Goal: Task Accomplishment & Management: Complete application form

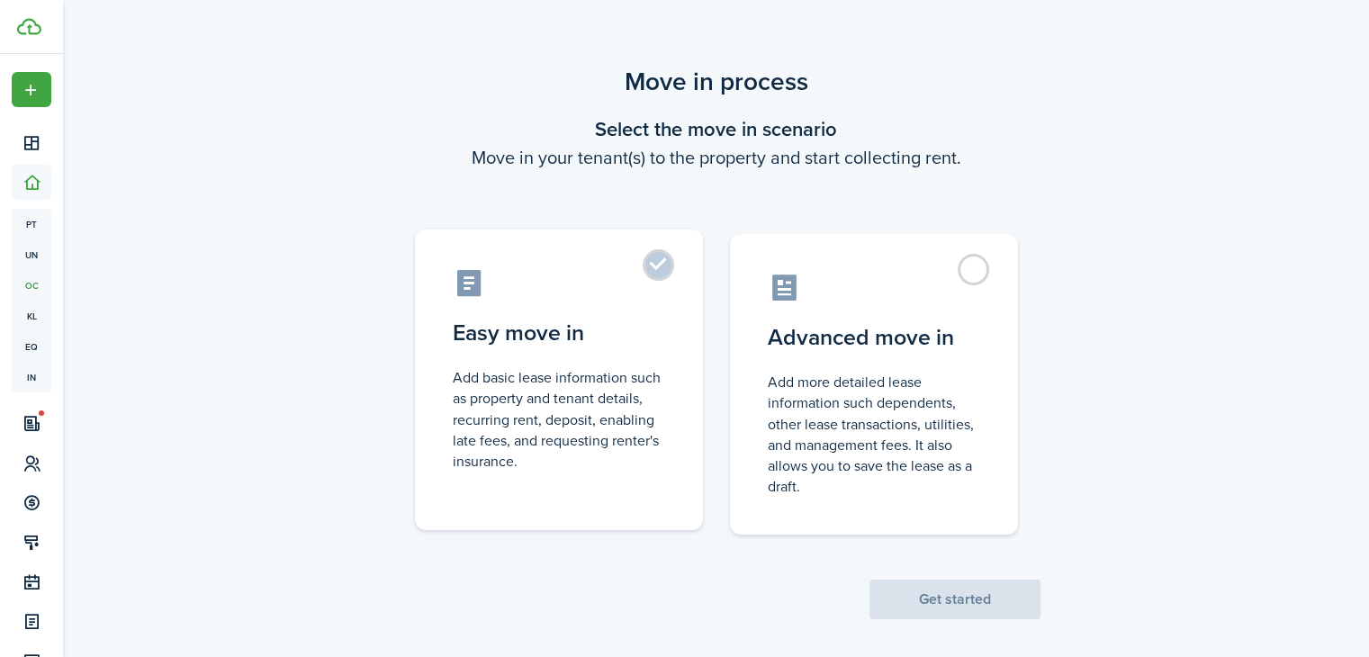
click at [644, 282] on control-radio-card-icon at bounding box center [559, 282] width 212 height 31
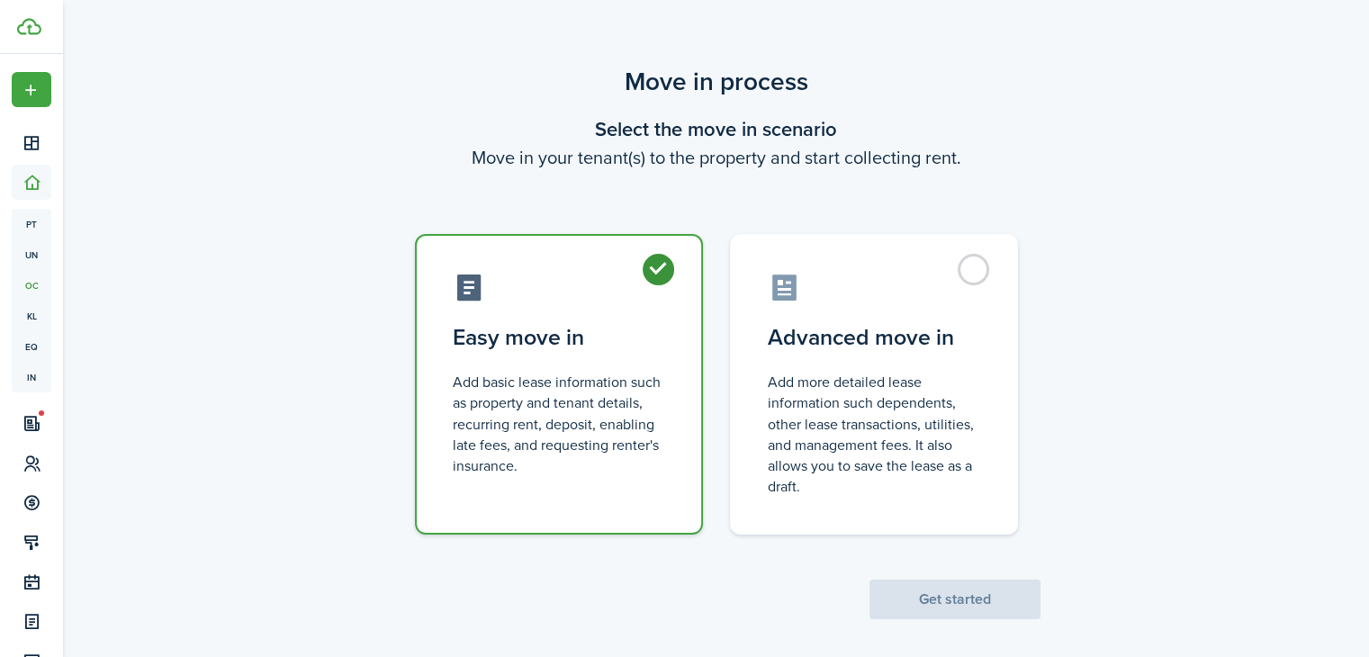
radio input "true"
click at [925, 597] on button "Get started" at bounding box center [954, 599] width 171 height 40
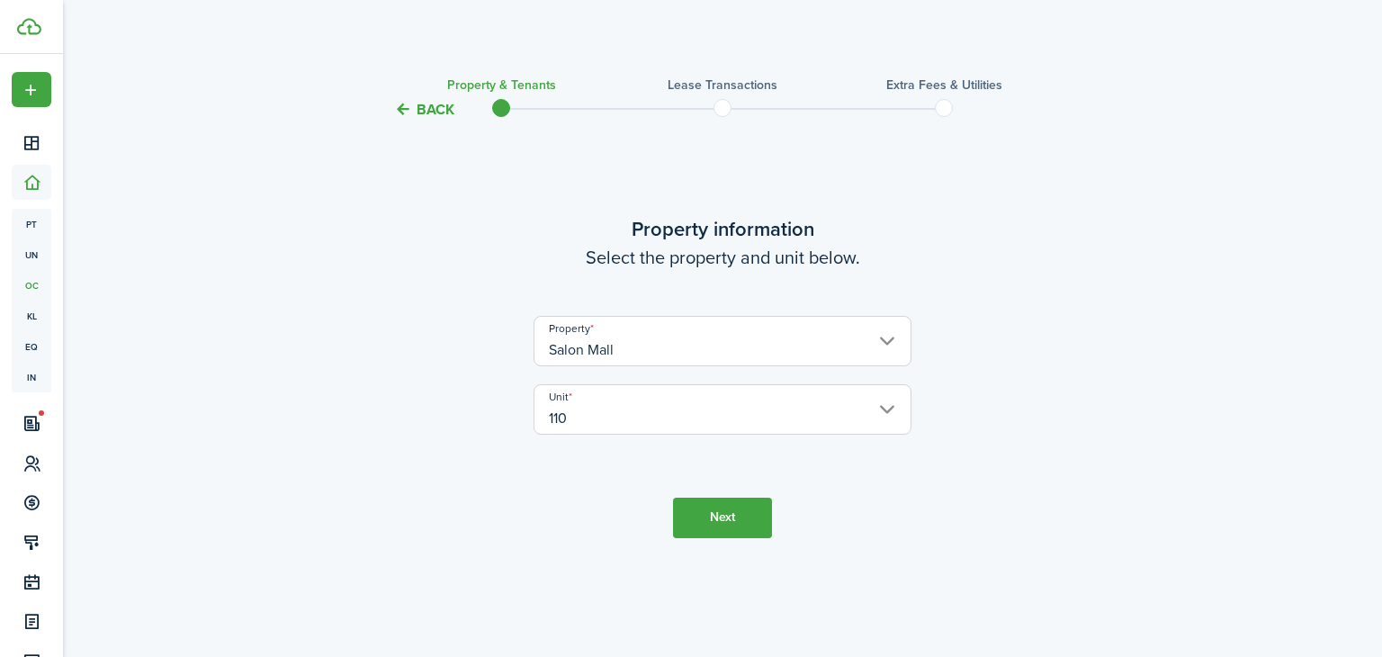
click at [707, 523] on button "Next" at bounding box center [722, 518] width 99 height 40
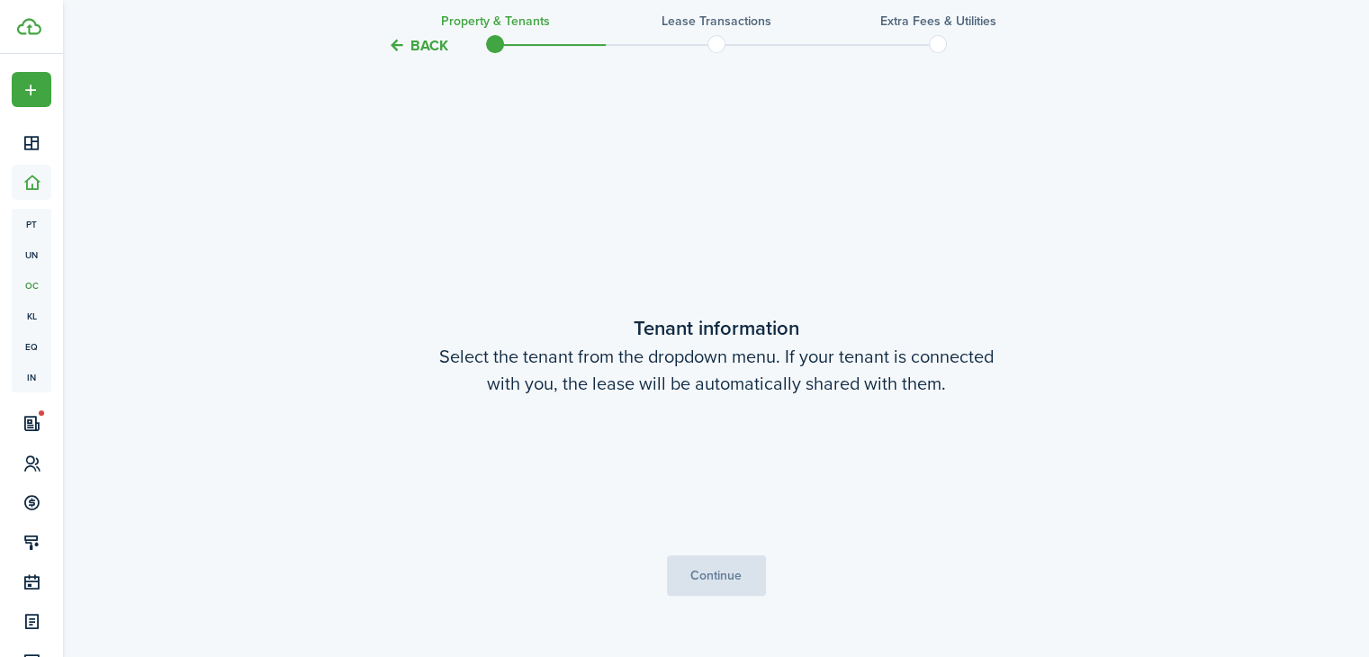
scroll to position [536, 0]
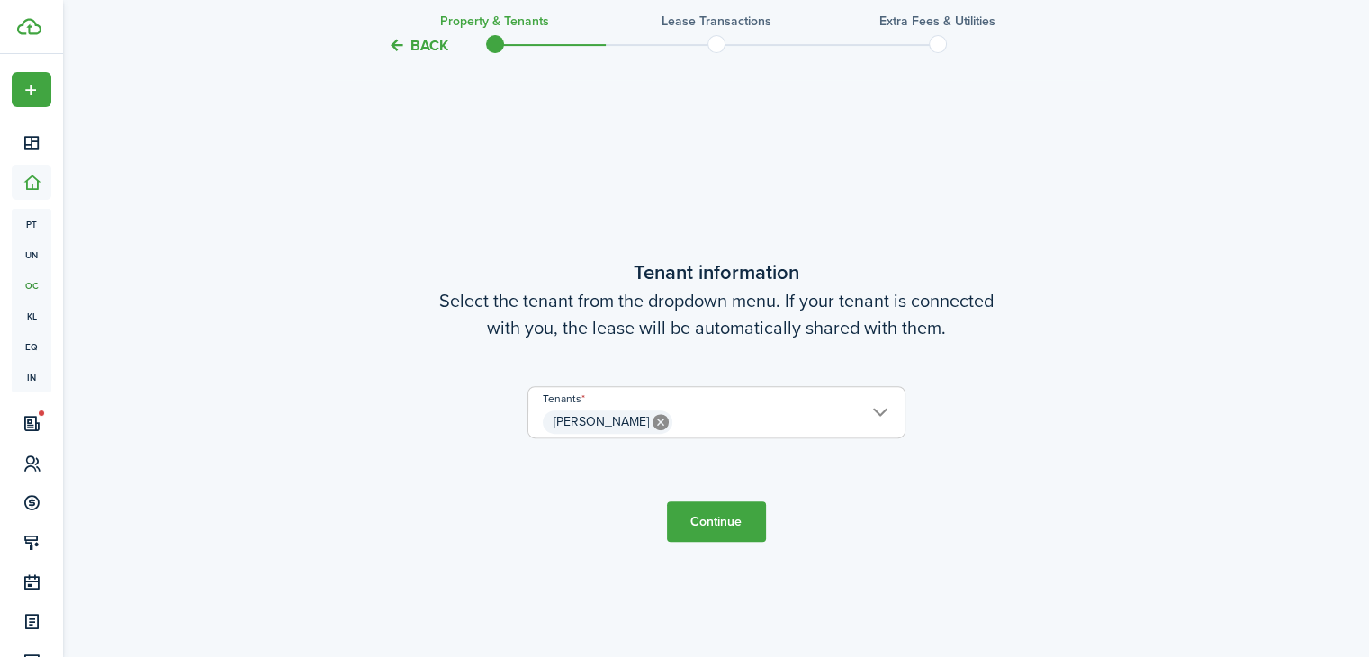
click at [731, 523] on button "Continue" at bounding box center [716, 521] width 99 height 40
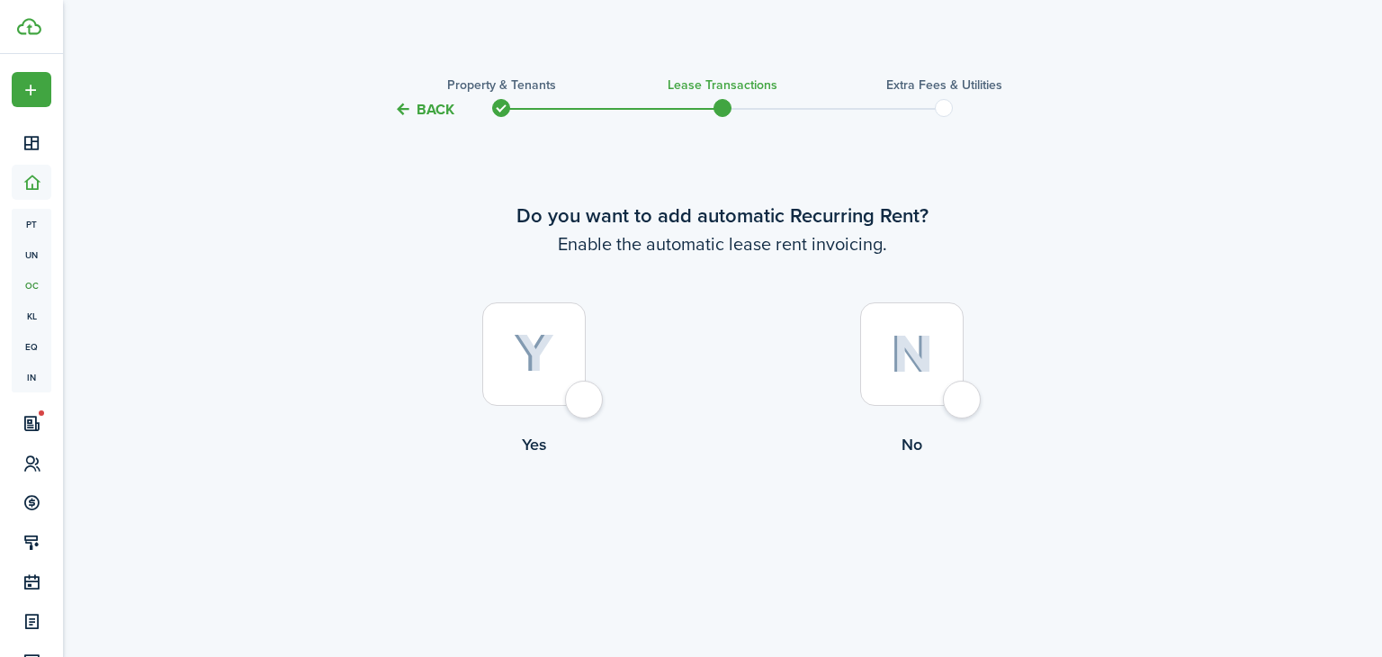
click at [586, 395] on div at bounding box center [533, 353] width 103 height 103
radio input "true"
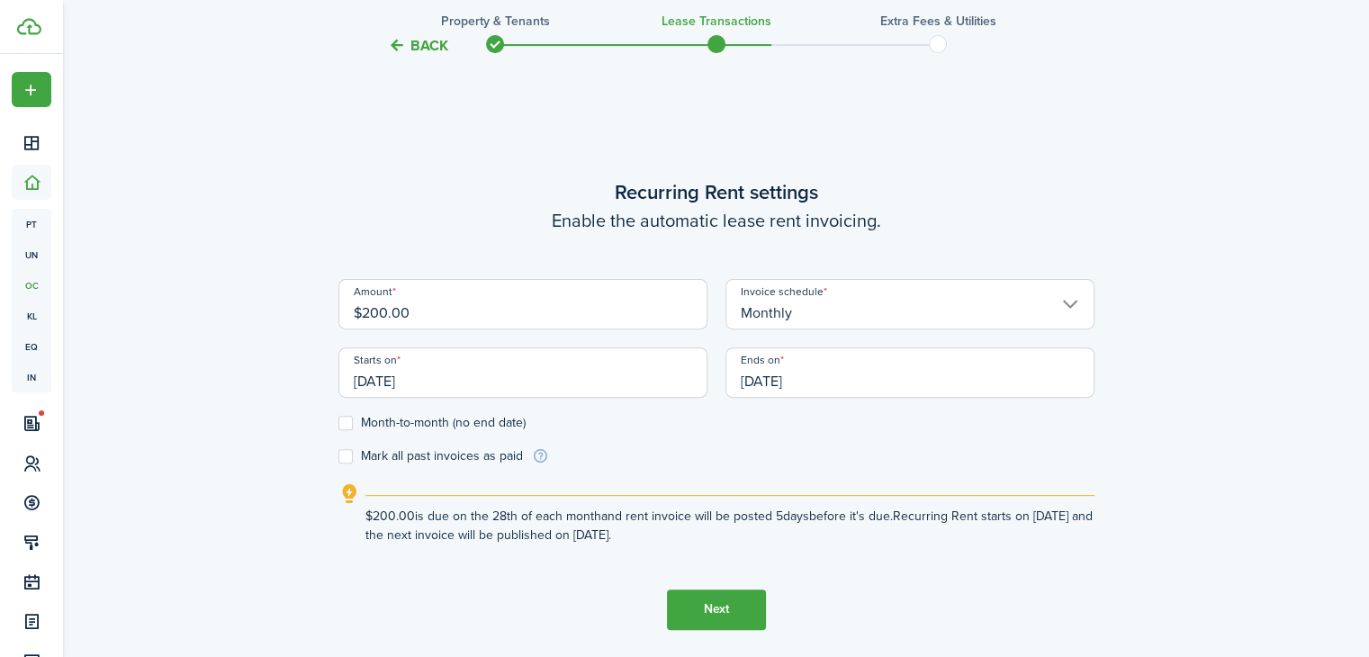
scroll to position [536, 0]
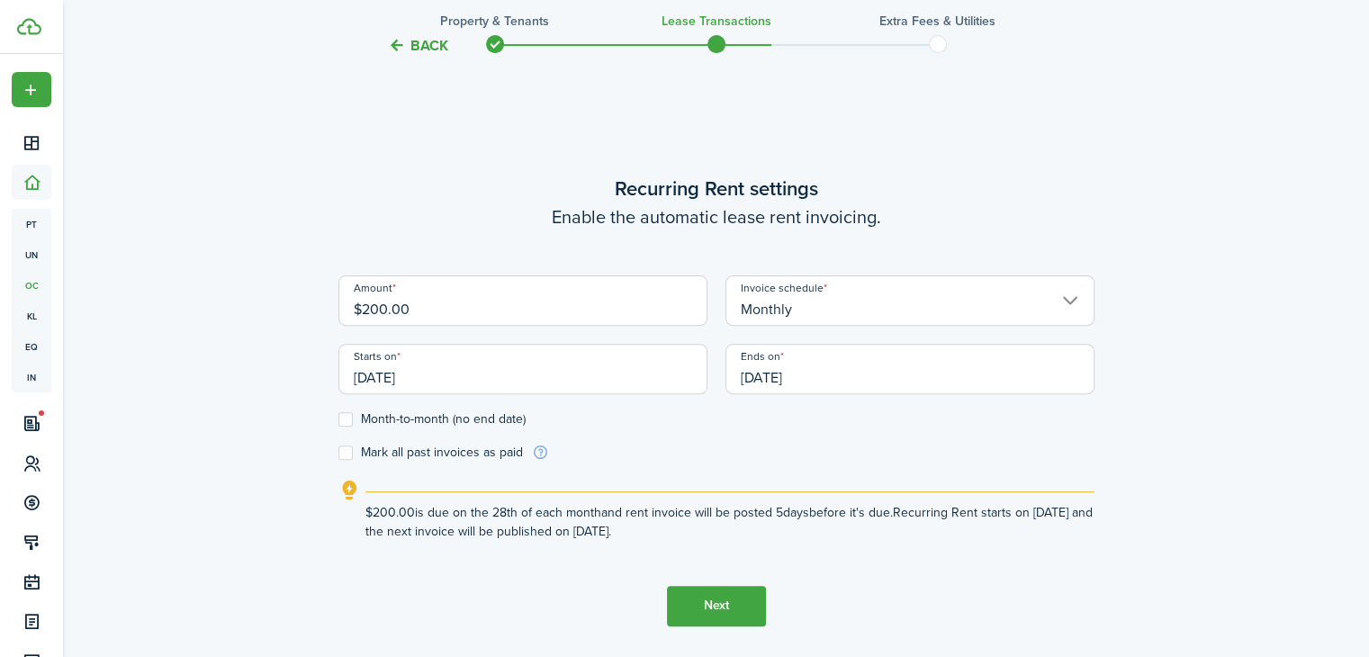
click at [368, 310] on input "$200.00" at bounding box center [522, 300] width 369 height 50
click at [379, 307] on input "$200.00" at bounding box center [522, 300] width 369 height 50
click at [1033, 292] on input "Monthly" at bounding box center [909, 300] width 369 height 50
type input "$185.00"
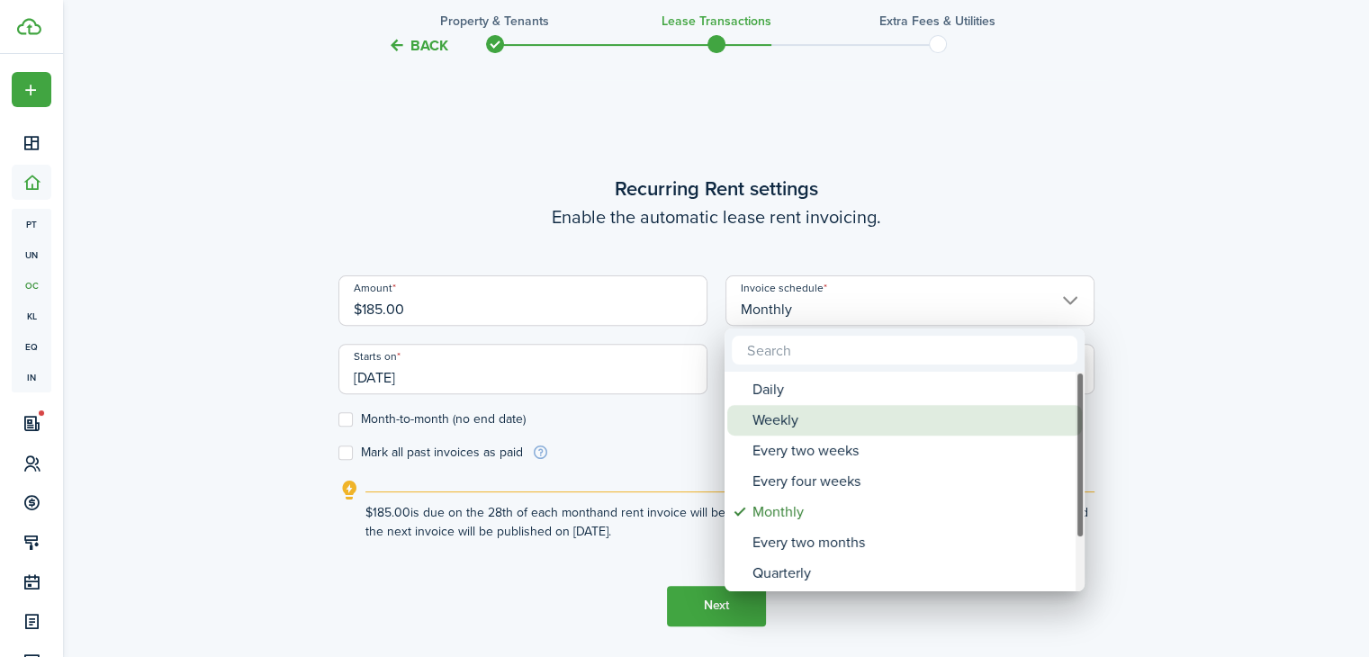
click at [804, 419] on div "Weekly" at bounding box center [911, 420] width 319 height 31
type input "Weekly"
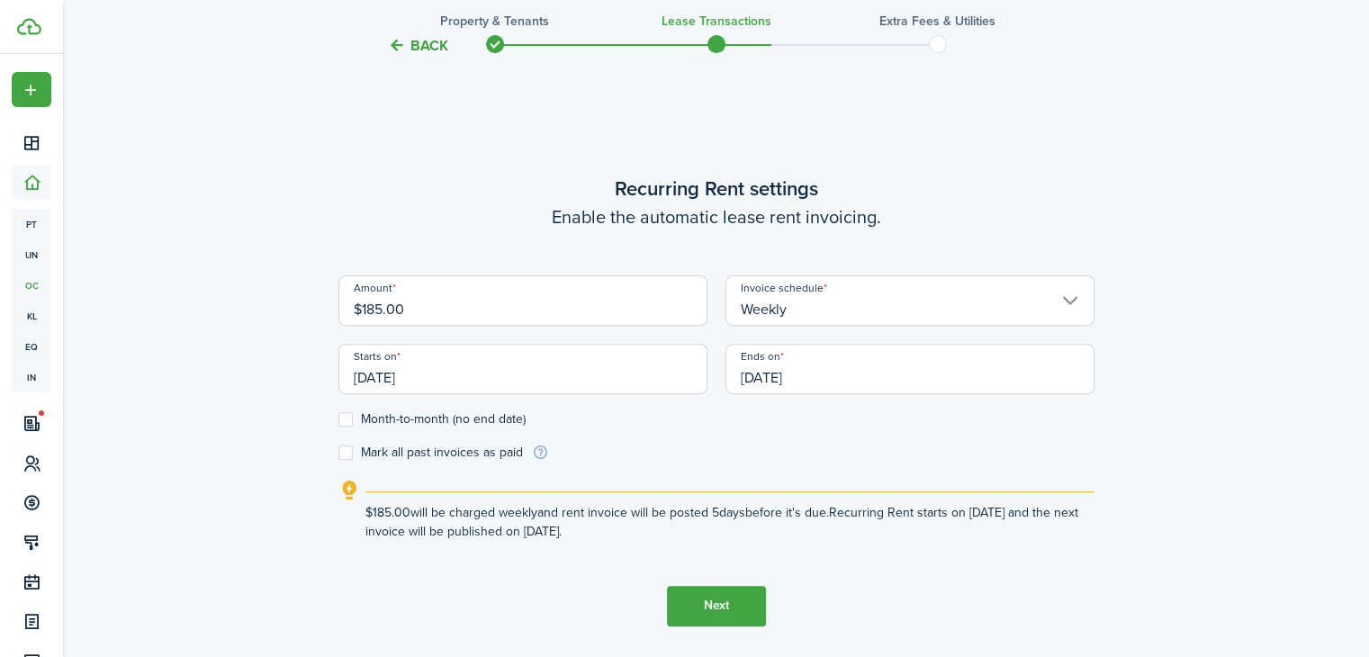
click at [398, 375] on input "[DATE]" at bounding box center [522, 369] width 369 height 50
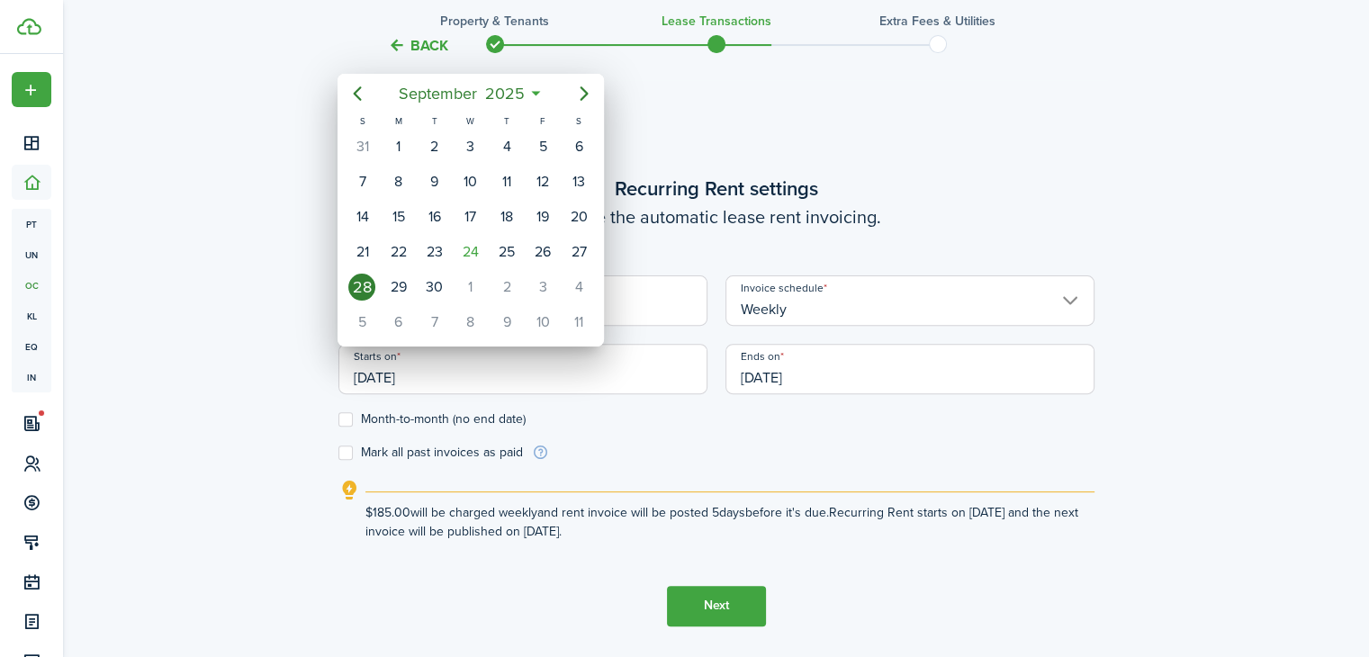
click at [363, 285] on div "28" at bounding box center [361, 287] width 27 height 27
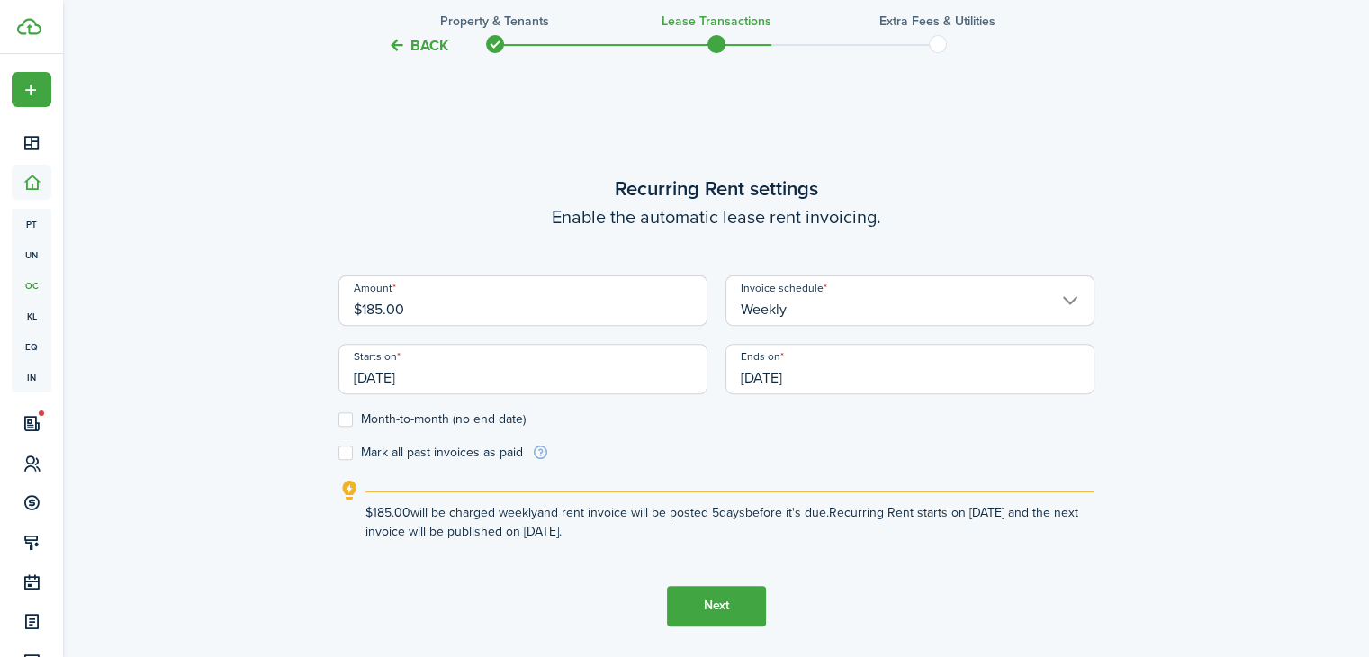
click at [804, 375] on input "09/28/2026" at bounding box center [909, 369] width 369 height 50
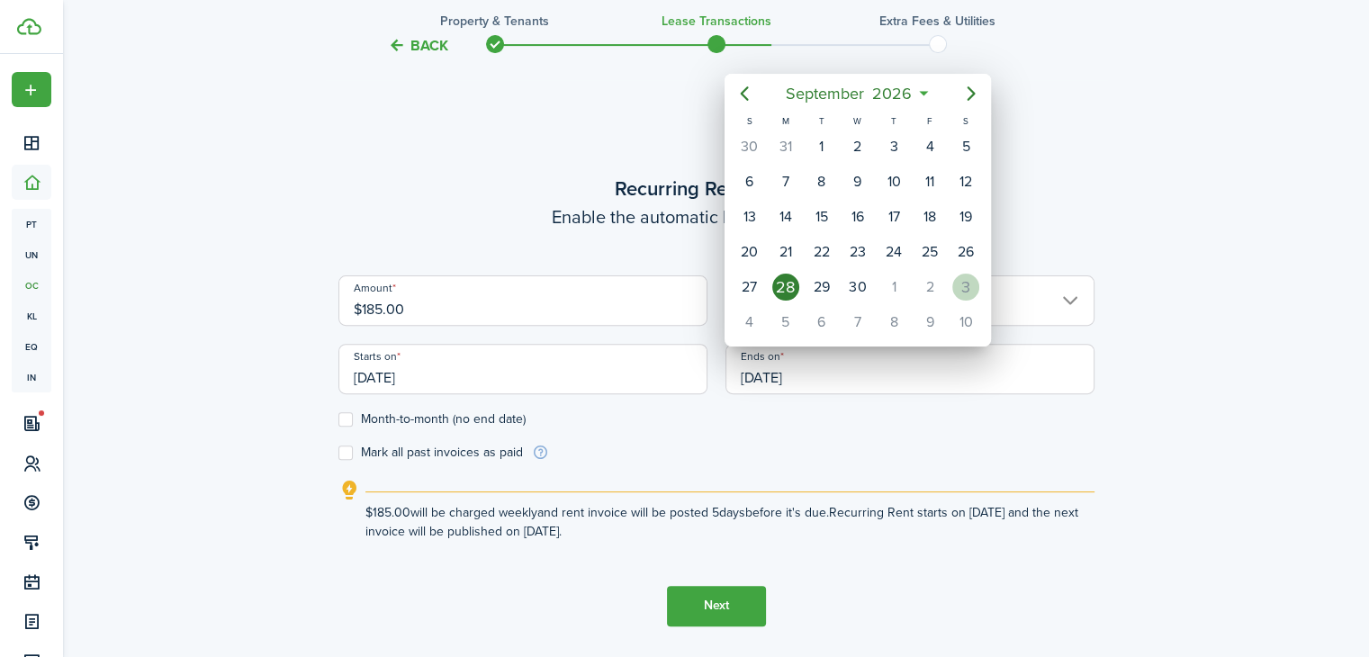
click at [962, 285] on div "3" at bounding box center [965, 287] width 27 height 27
type input "[DATE]"
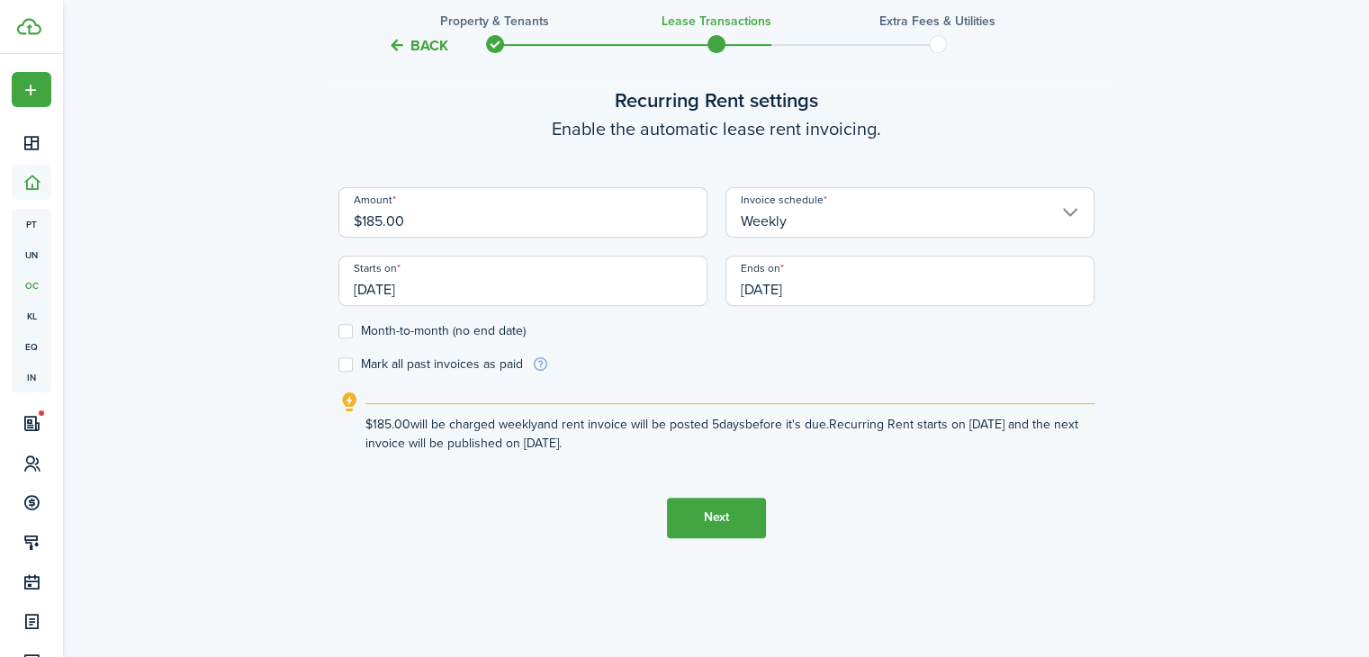
scroll to position [656, 0]
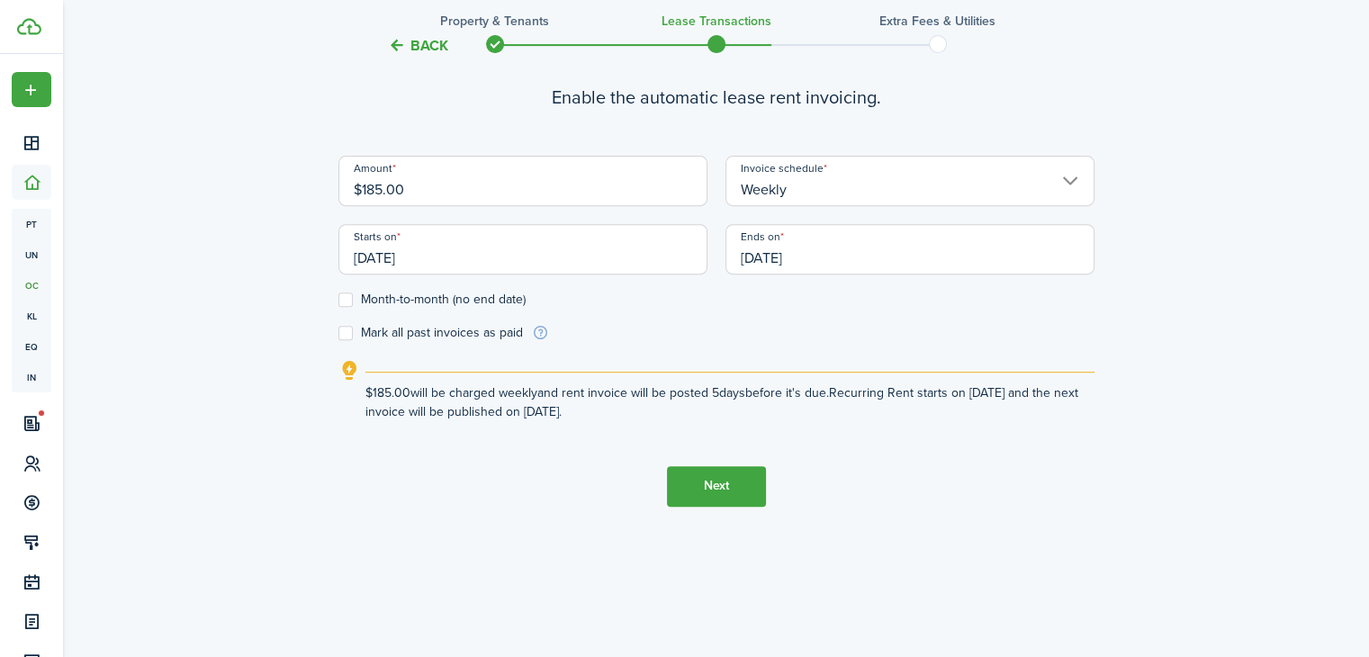
click at [716, 483] on button "Next" at bounding box center [716, 486] width 99 height 40
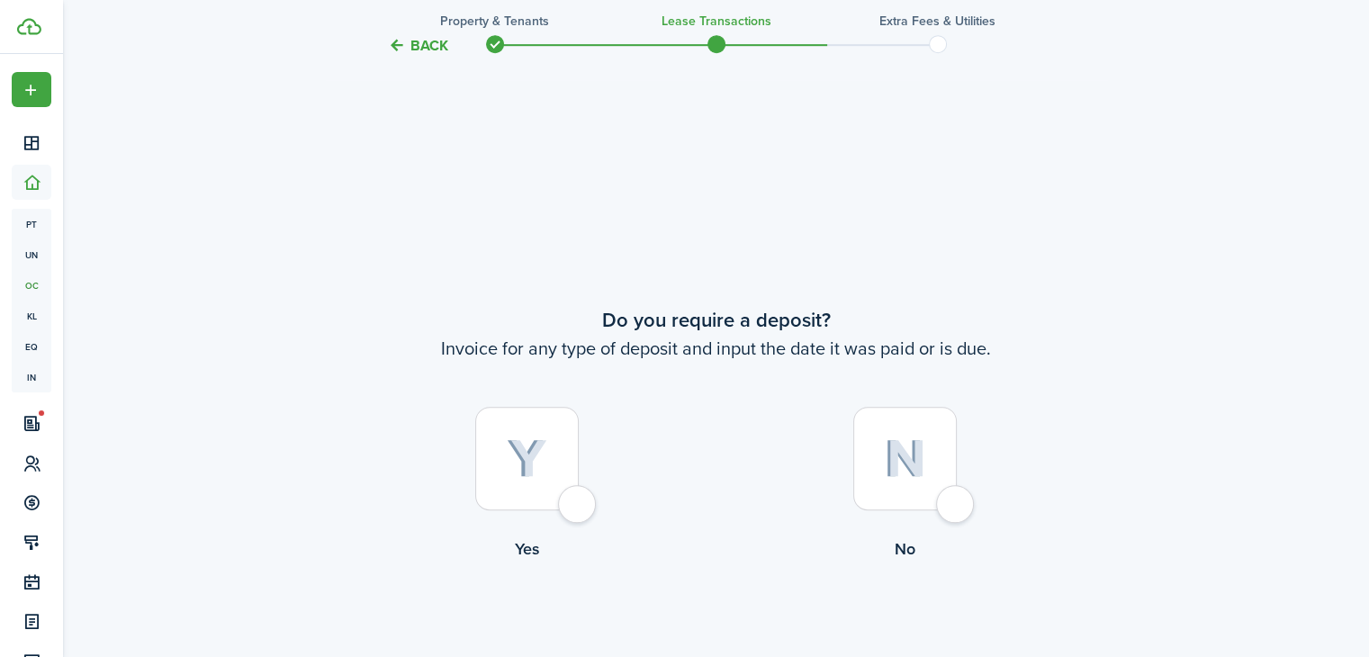
scroll to position [1192, 0]
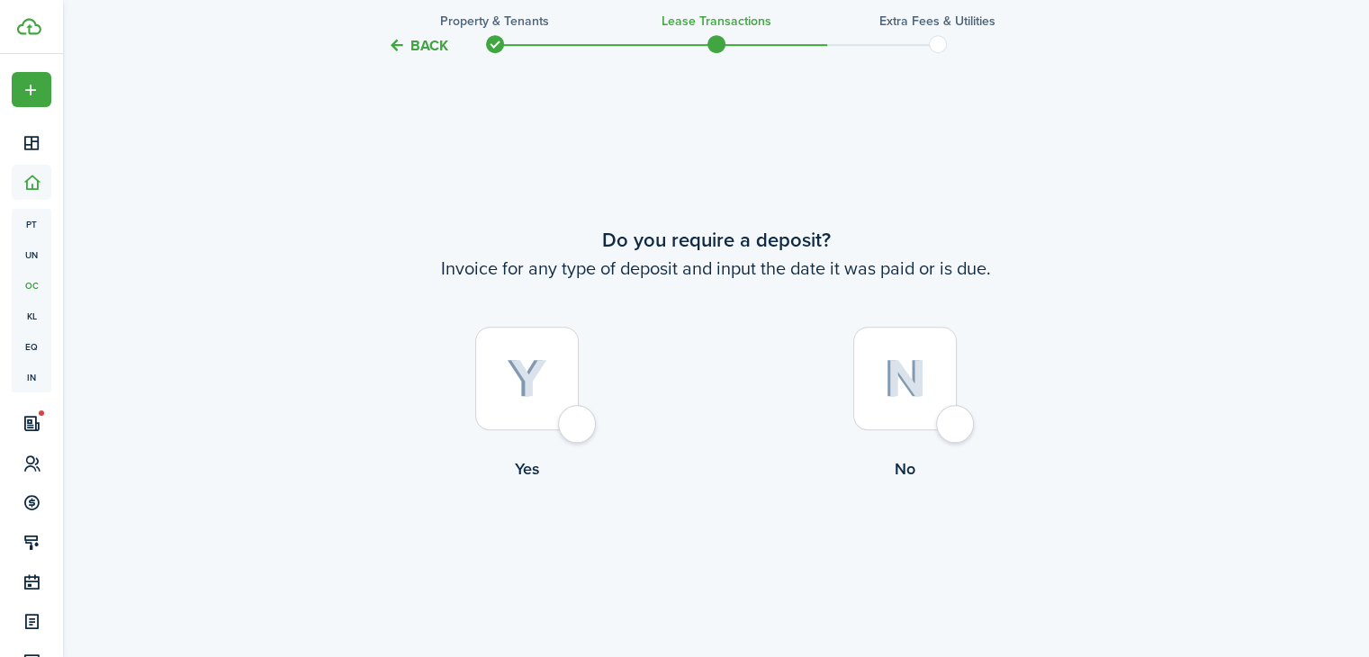
click at [579, 426] on div at bounding box center [526, 378] width 103 height 103
radio input "true"
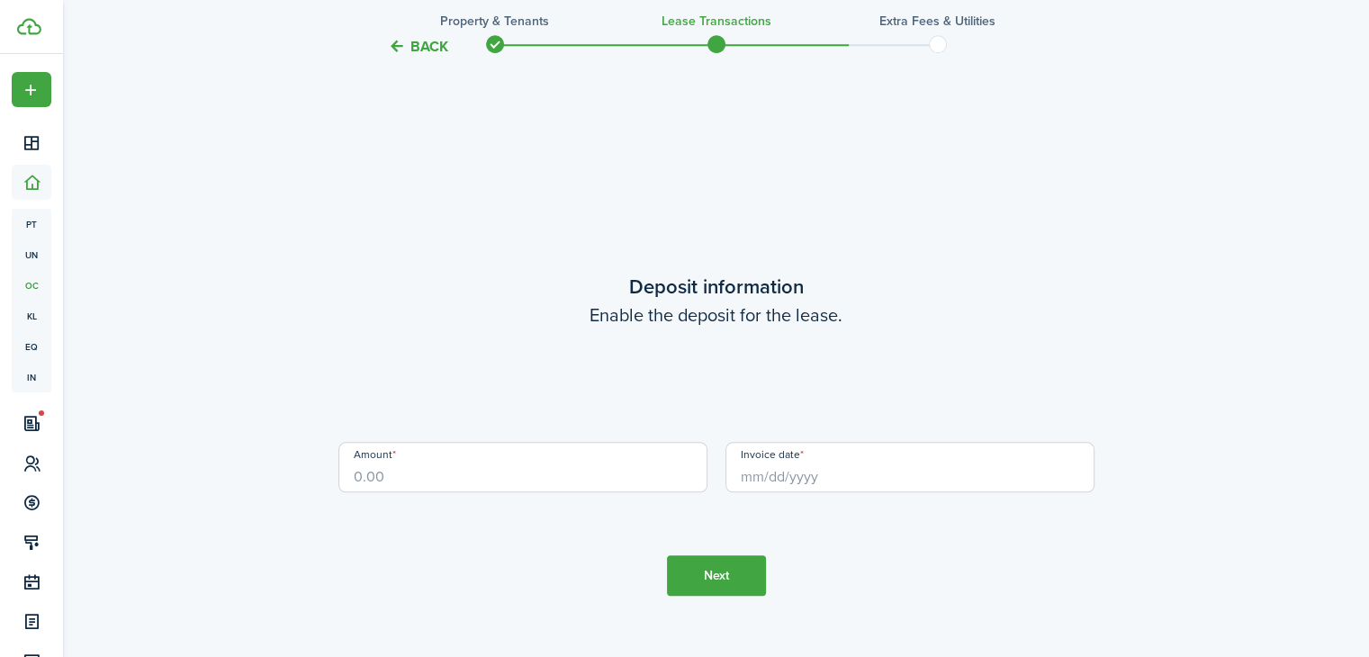
scroll to position [1849, 0]
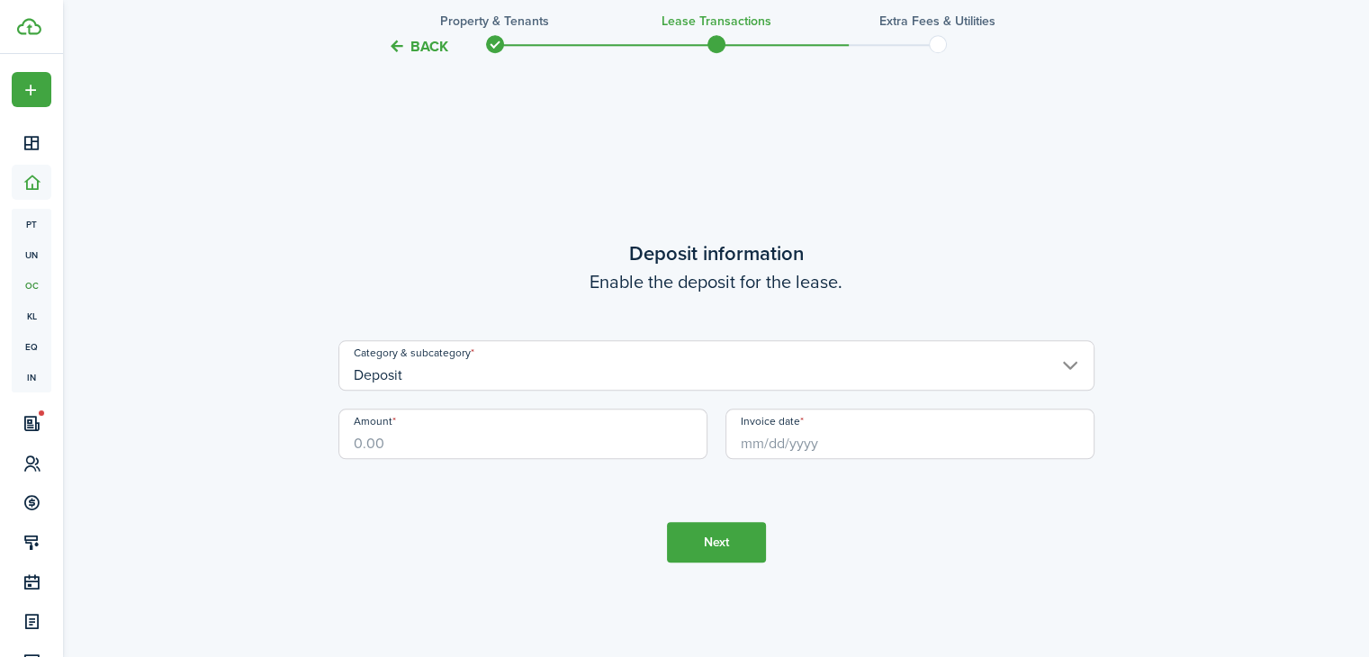
click at [442, 451] on input "Amount" at bounding box center [522, 434] width 369 height 50
click at [759, 446] on input "Invoice date" at bounding box center [909, 434] width 369 height 50
type input "$300.00"
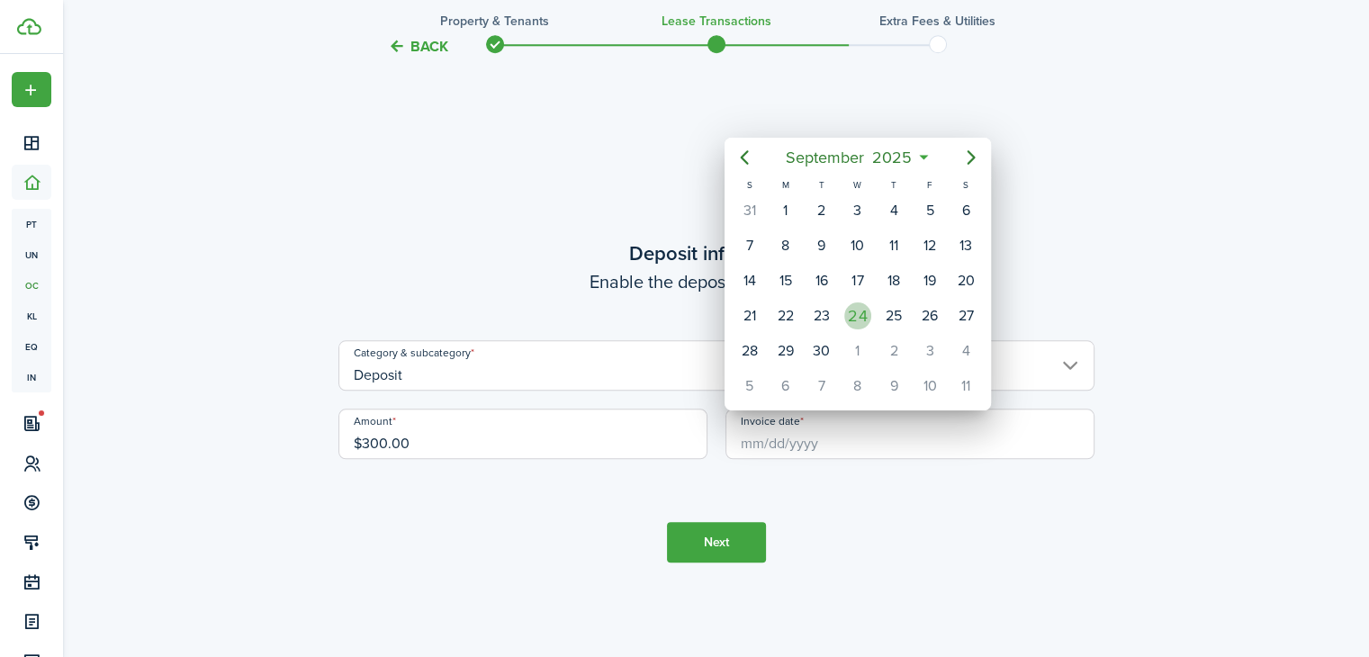
click at [860, 317] on div "24" at bounding box center [857, 315] width 27 height 27
type input "[DATE]"
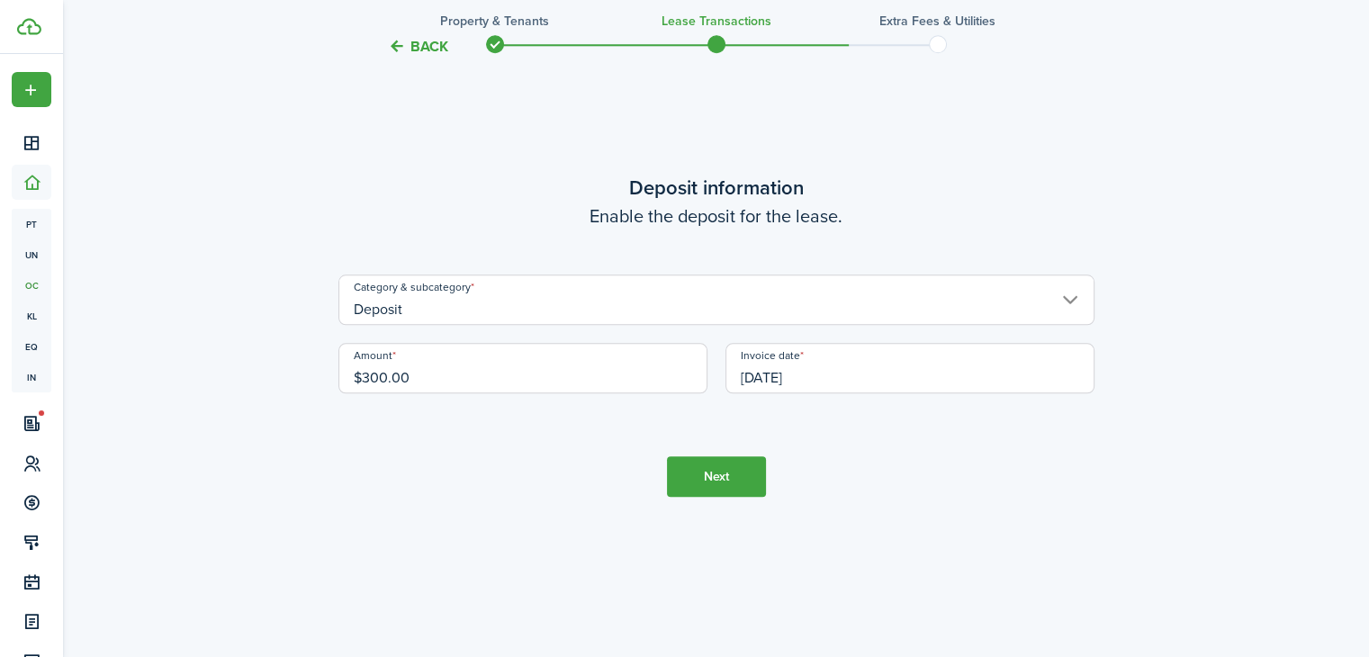
scroll to position [1969, 0]
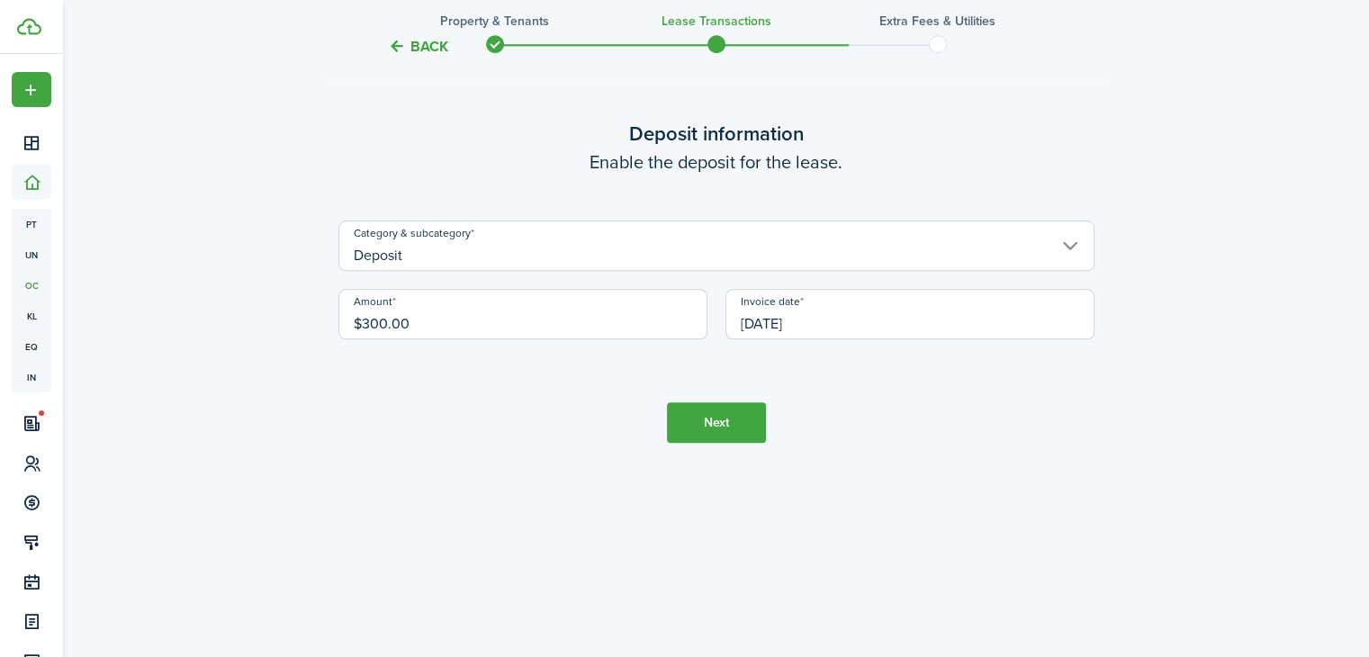
click at [717, 427] on button "Next" at bounding box center [716, 422] width 99 height 40
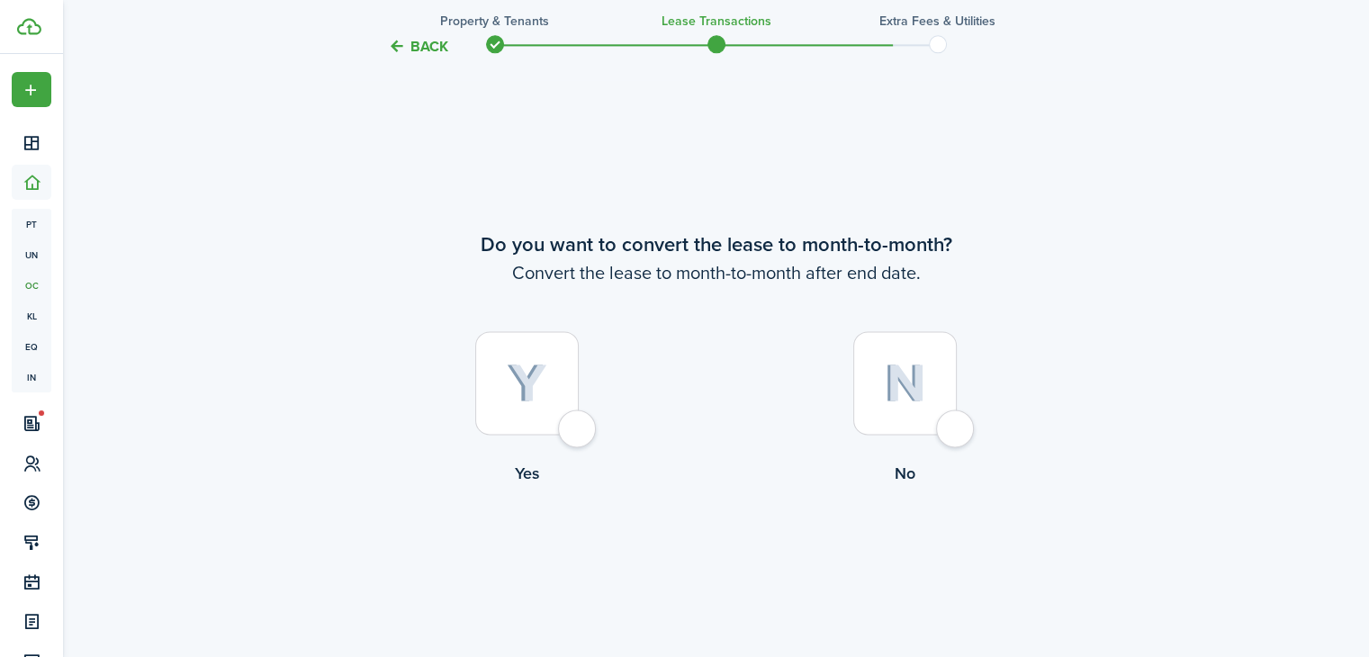
scroll to position [2505, 0]
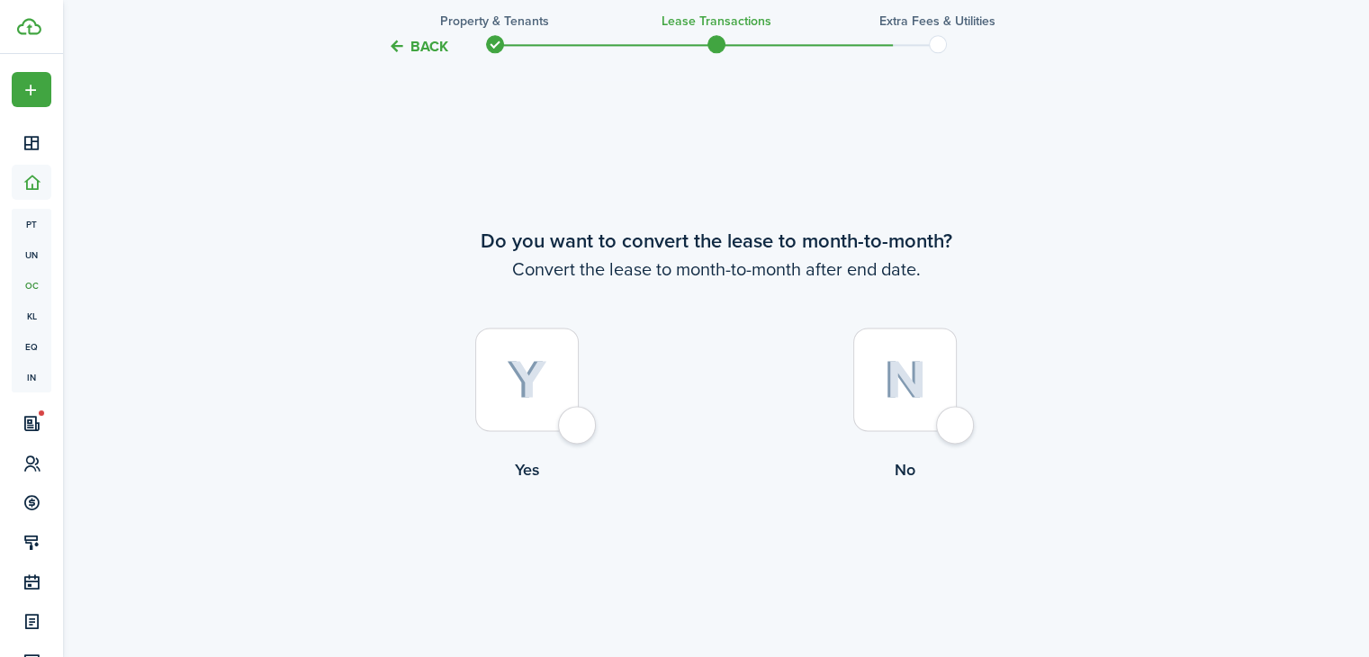
click at [947, 415] on div at bounding box center [904, 379] width 103 height 103
radio input "true"
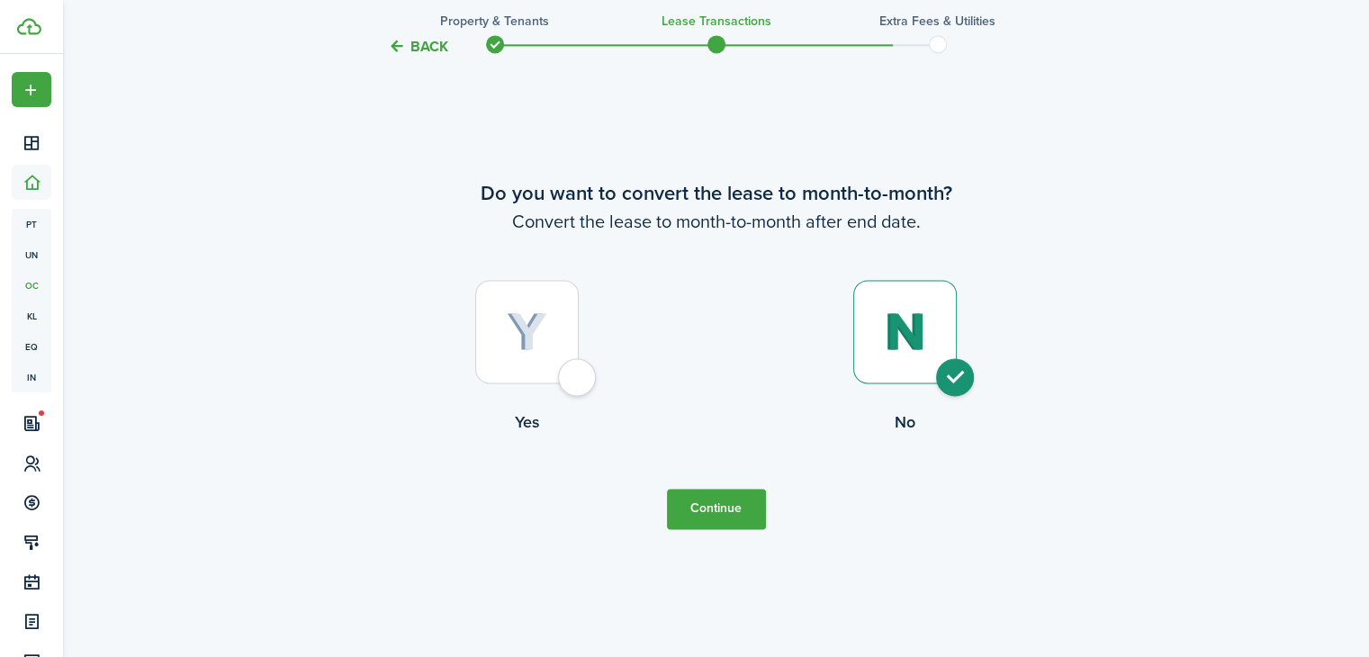
scroll to position [2626, 0]
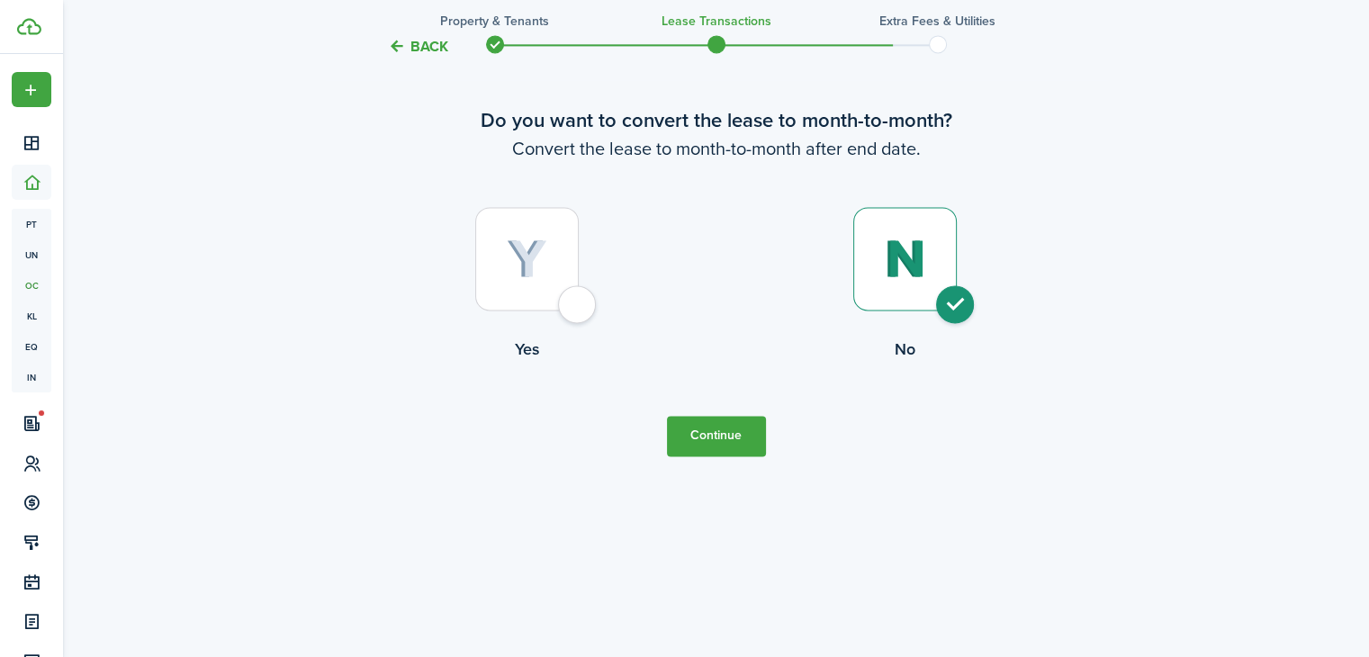
click at [702, 438] on button "Continue" at bounding box center [716, 436] width 99 height 40
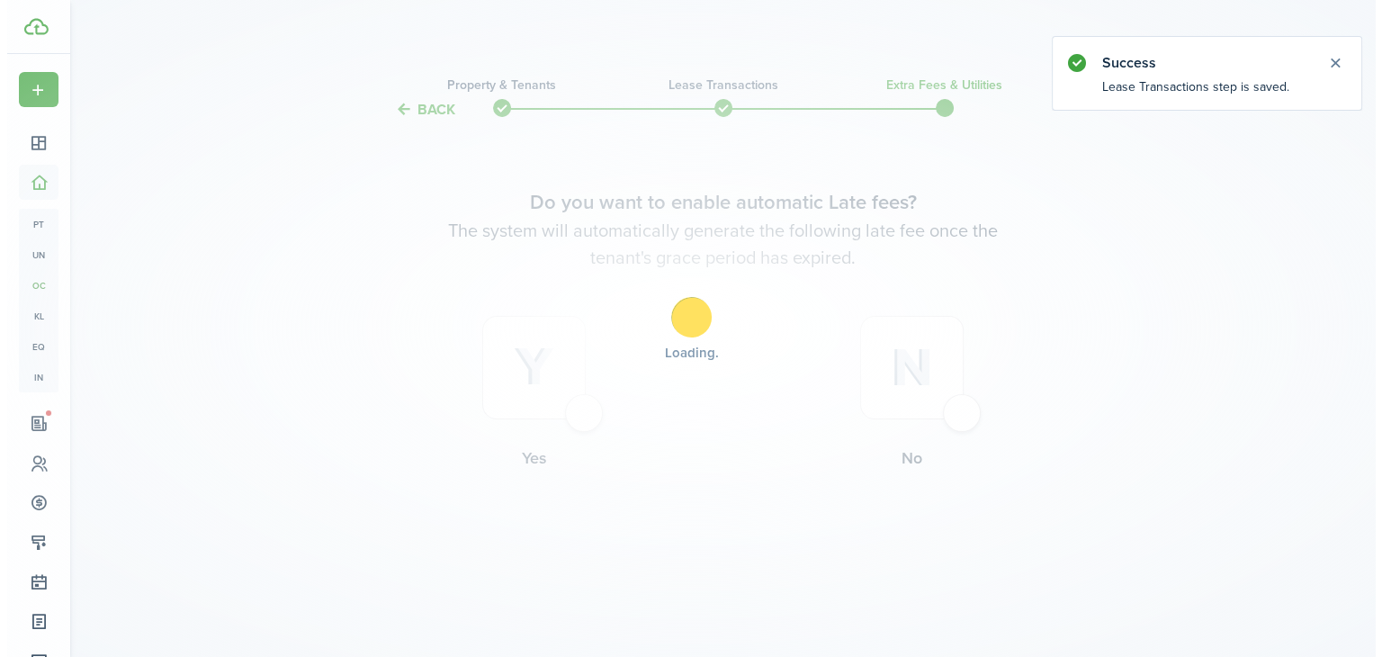
scroll to position [0, 0]
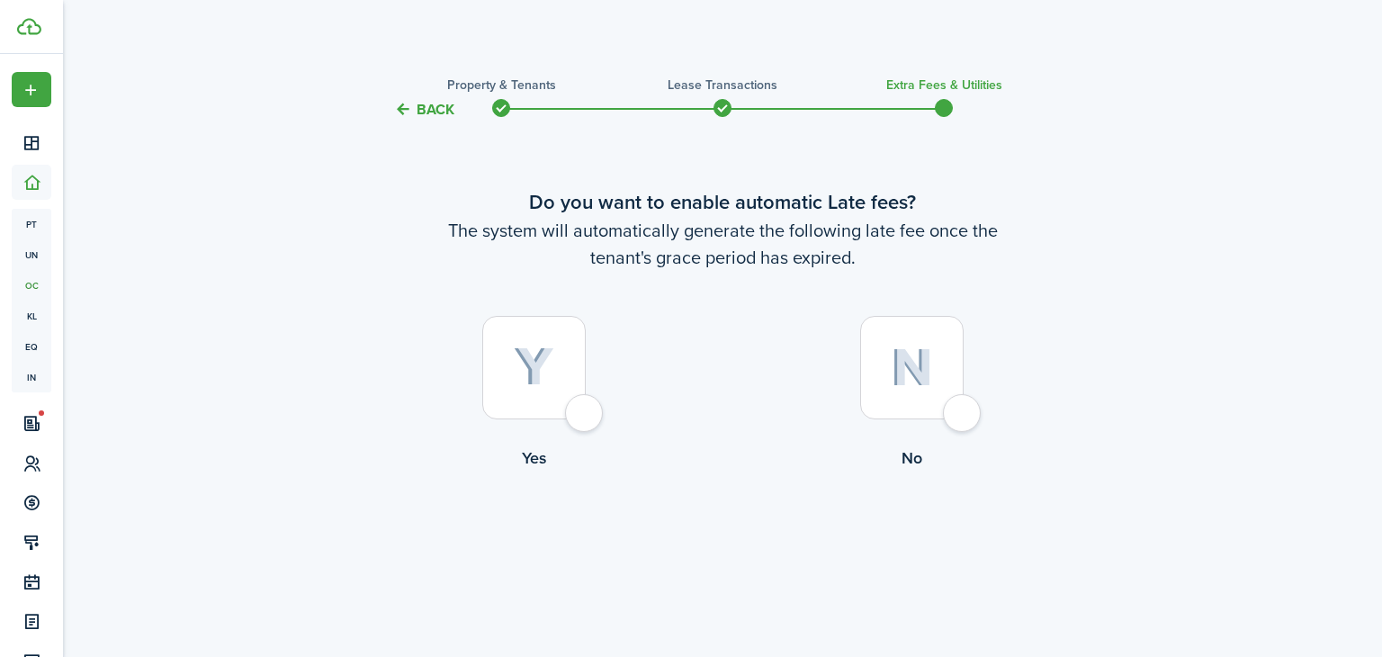
click at [586, 415] on div at bounding box center [533, 367] width 103 height 103
radio input "true"
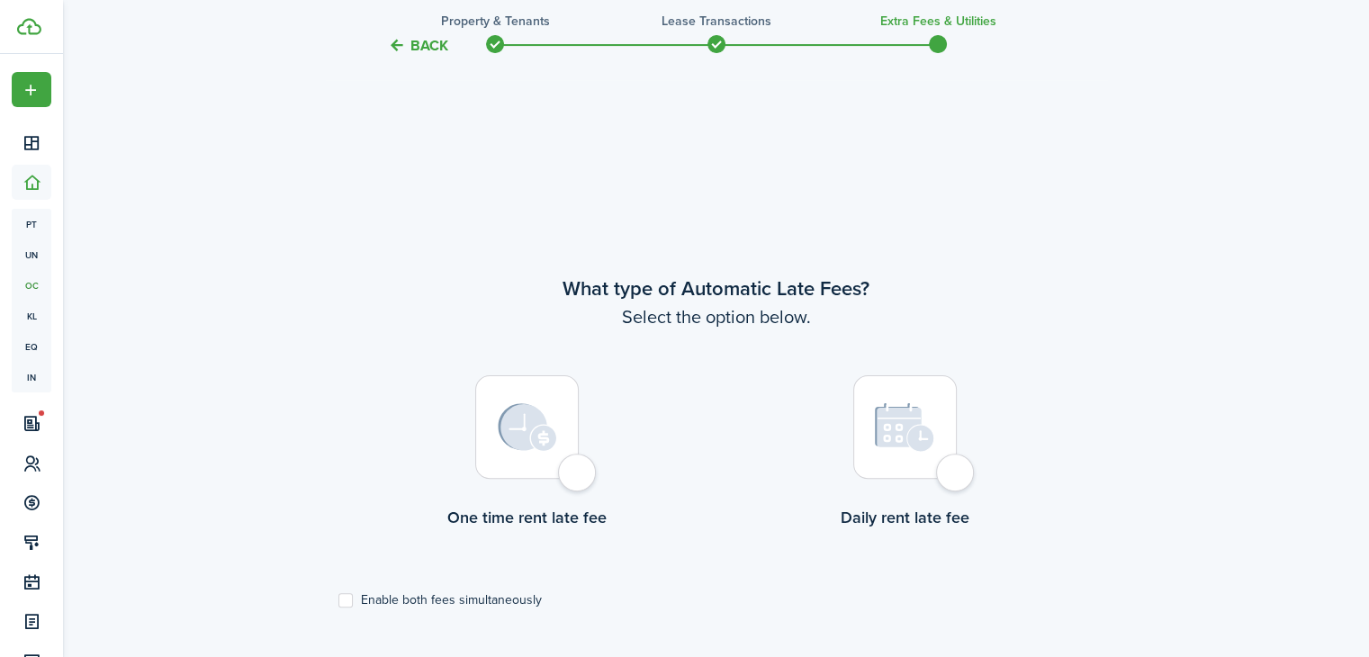
scroll to position [536, 0]
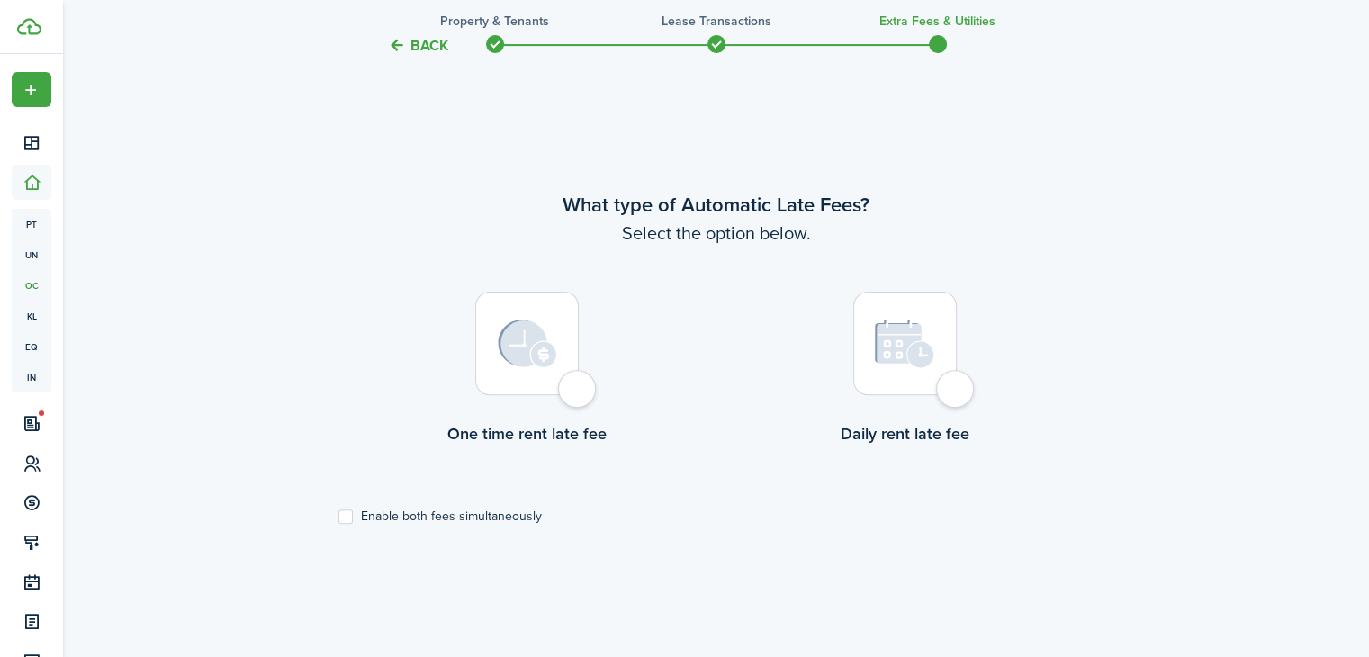
click at [573, 395] on div at bounding box center [526, 343] width 103 height 103
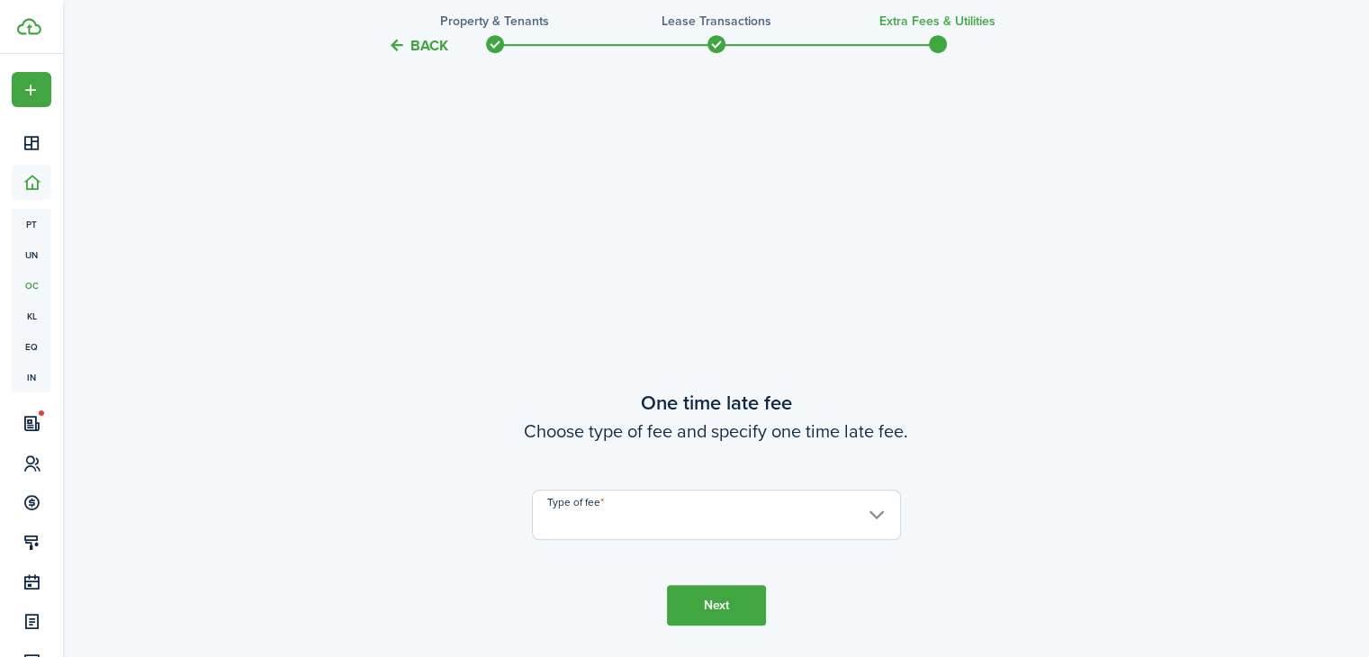
scroll to position [832, 0]
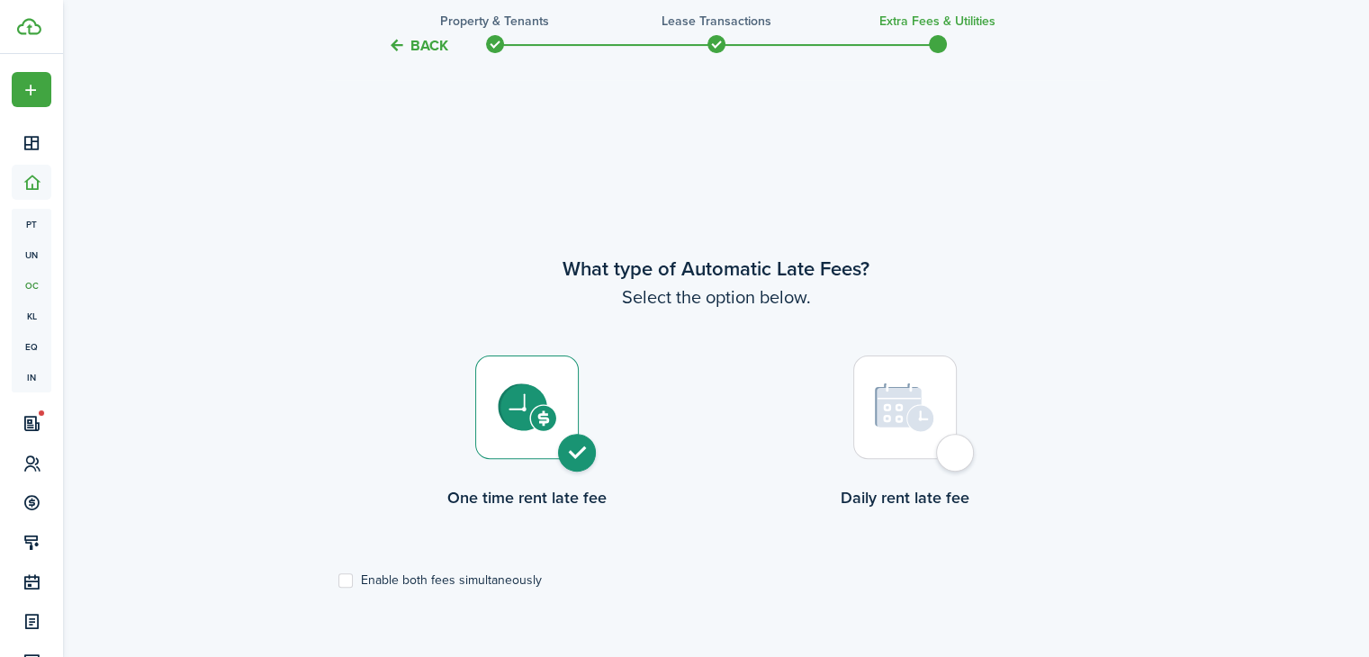
click at [951, 445] on div at bounding box center [904, 406] width 103 height 103
radio input "false"
radio input "true"
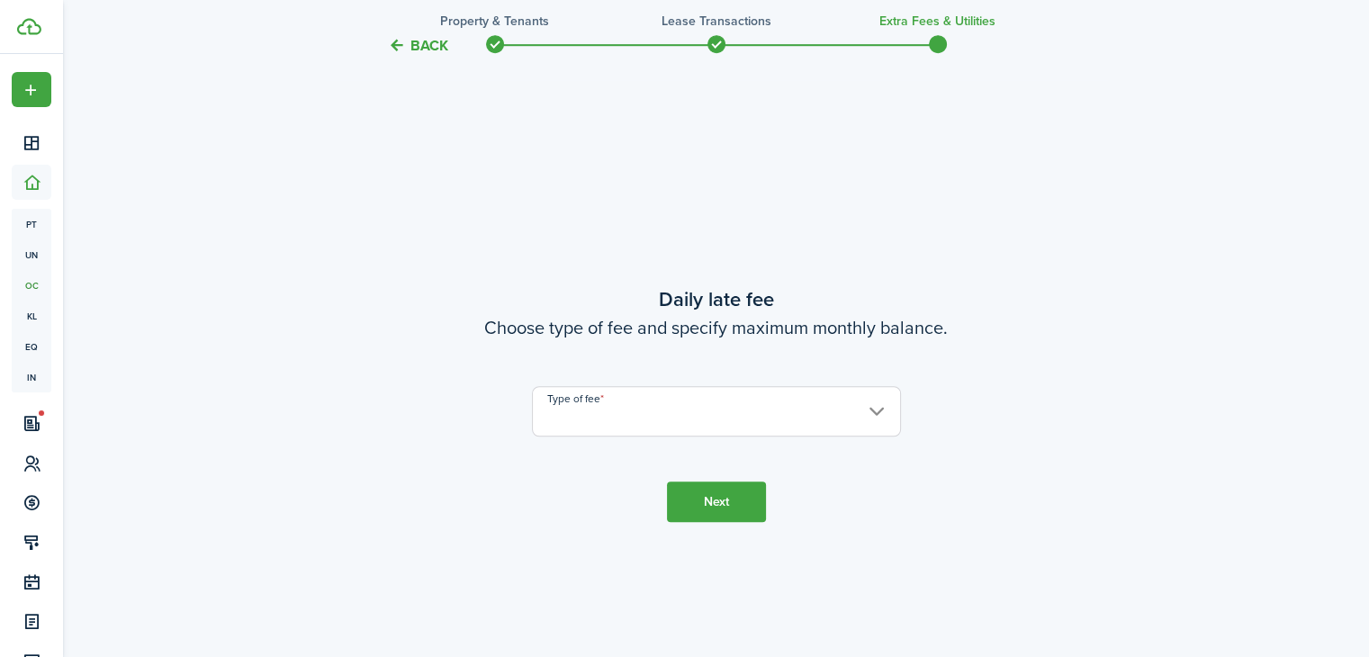
scroll to position [1192, 0]
click at [651, 416] on input "Type of fee" at bounding box center [716, 408] width 369 height 50
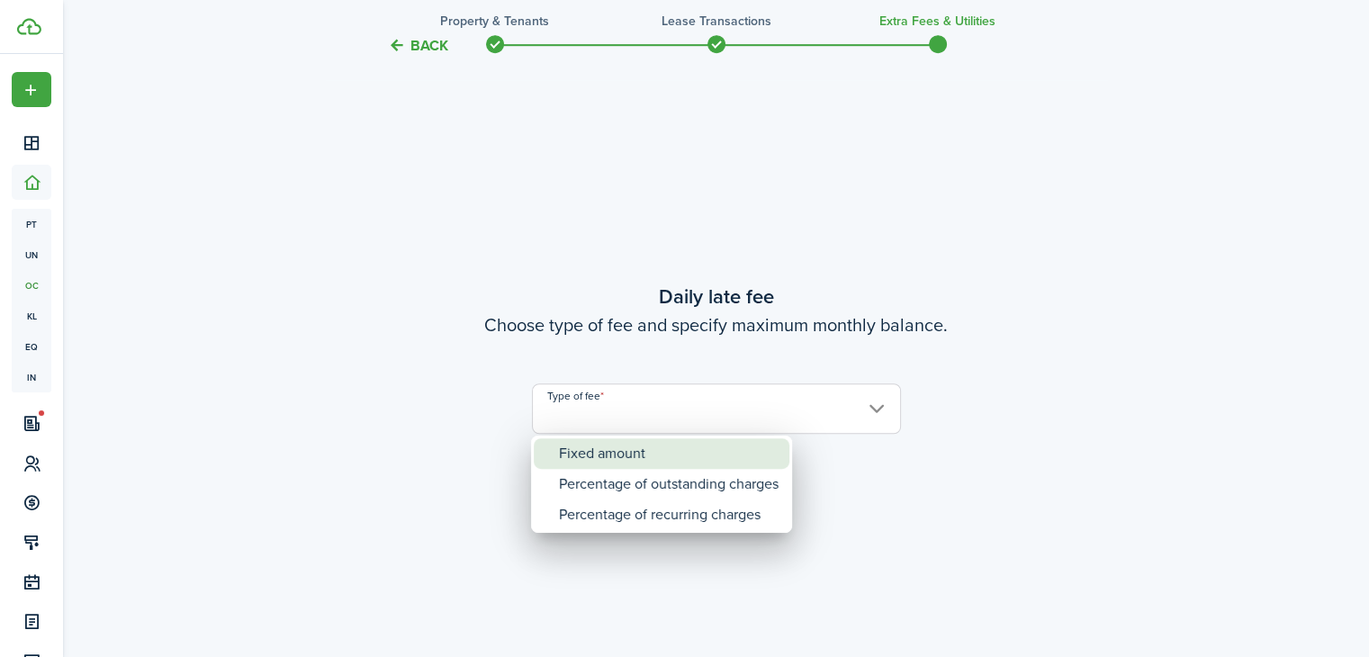
click at [637, 456] on div "Fixed amount" at bounding box center [669, 453] width 220 height 31
type input "Fixed amount"
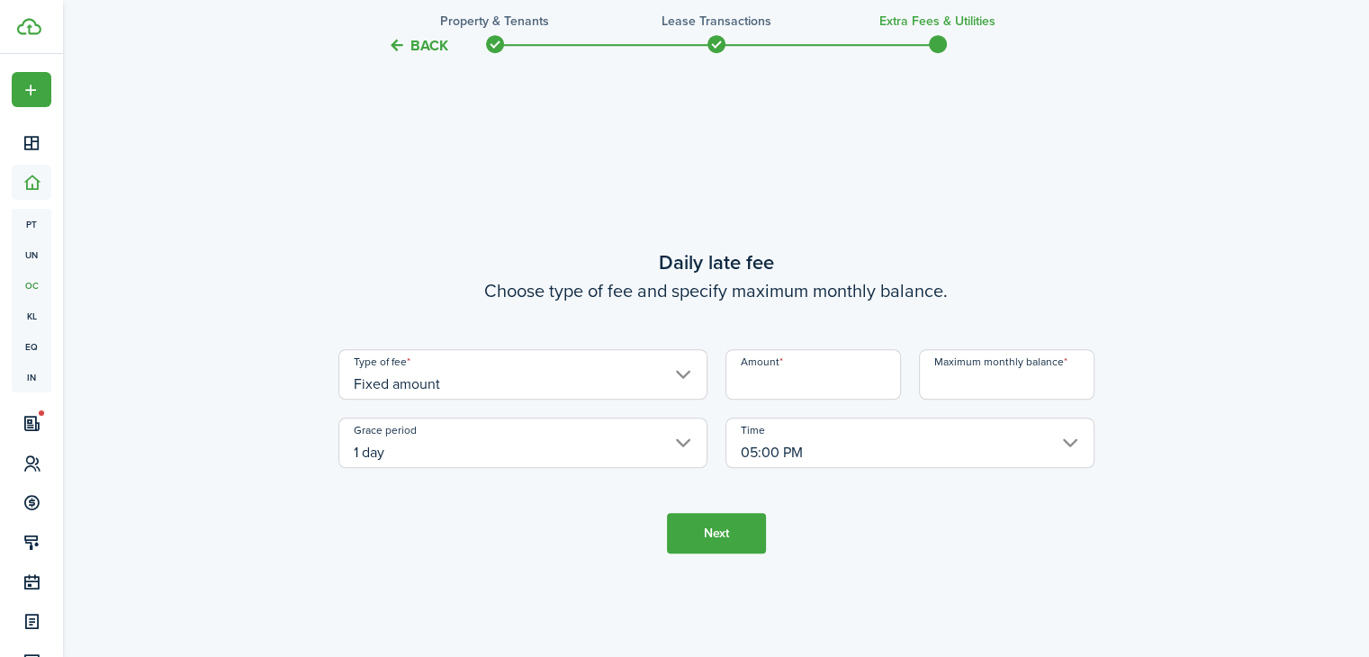
click at [806, 388] on input "Amount" at bounding box center [812, 374] width 175 height 50
type input "$25.00"
click at [942, 379] on input "Maximum monthly balance" at bounding box center [1006, 374] width 175 height 50
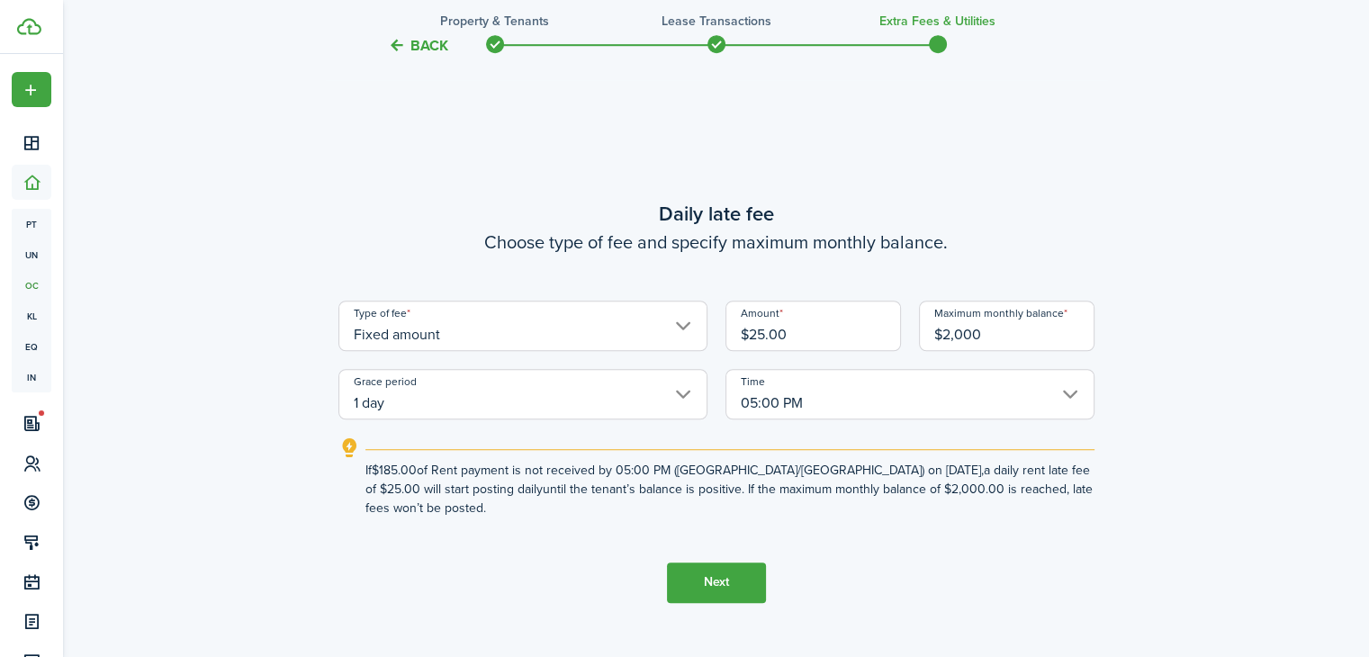
click at [681, 390] on input "1 day" at bounding box center [522, 394] width 369 height 50
type input "$2,000.00"
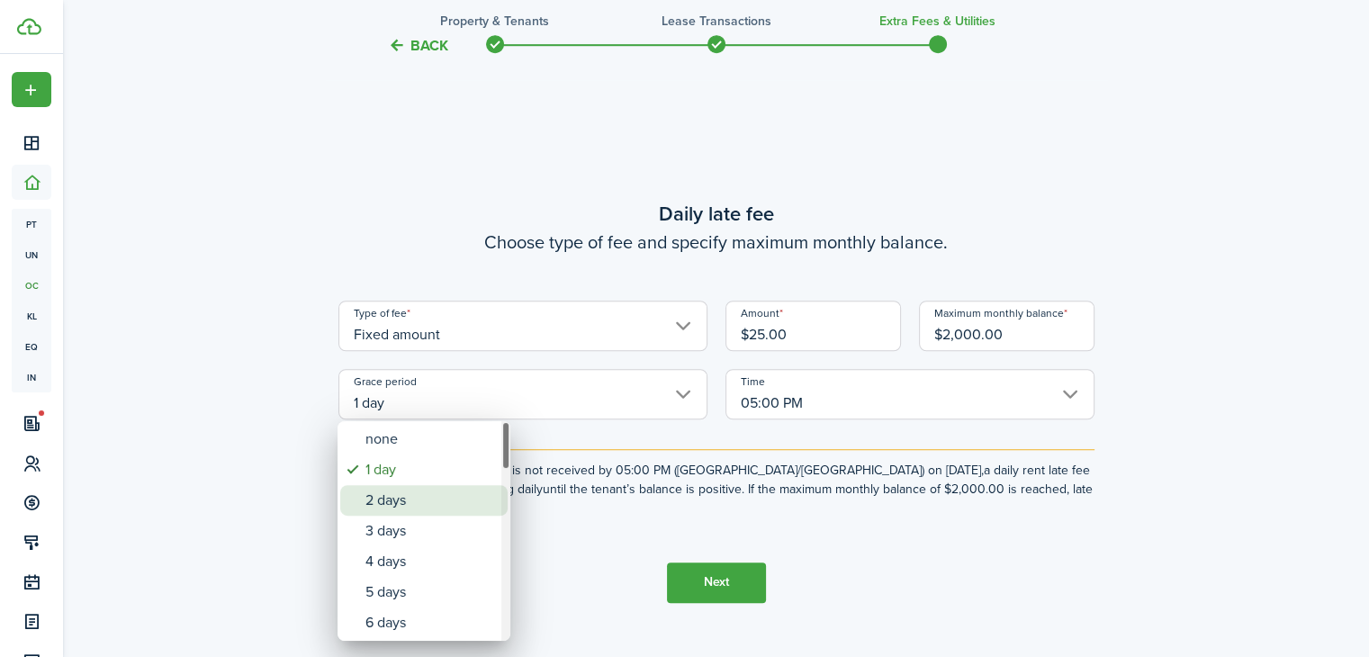
click at [412, 499] on div "2 days" at bounding box center [430, 500] width 131 height 31
type input "2 days"
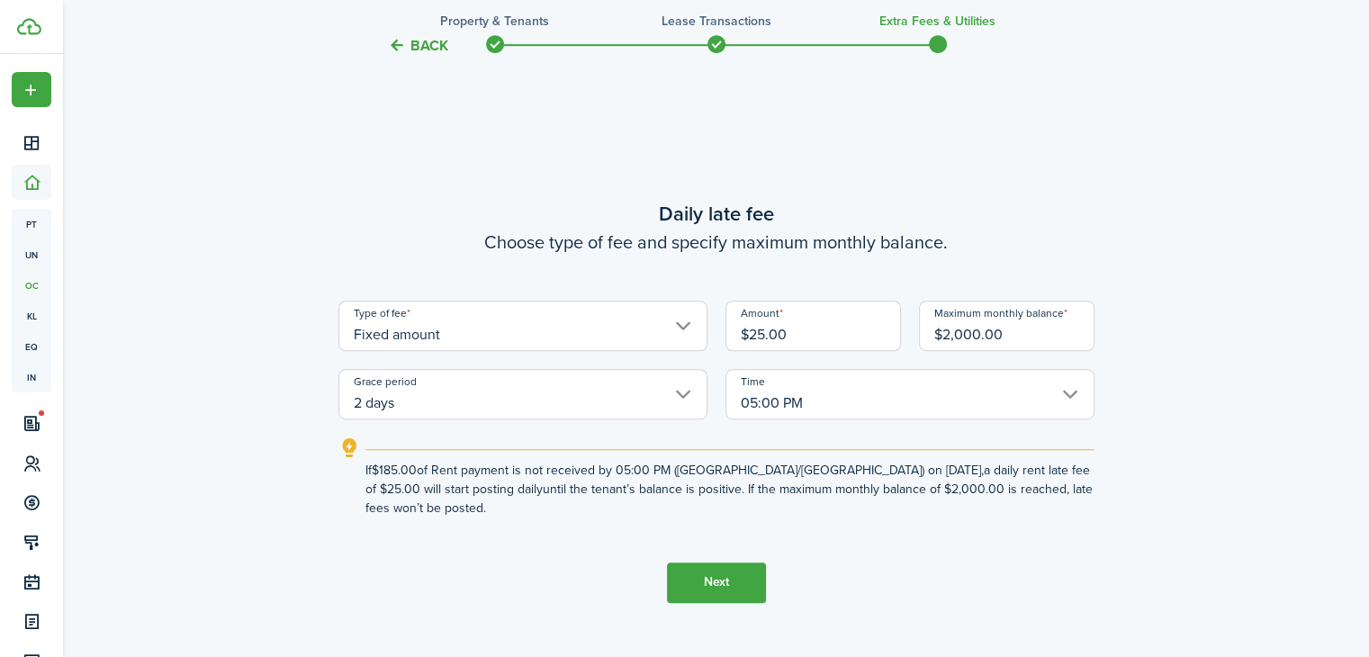
click at [1069, 392] on input "05:00 PM" at bounding box center [909, 394] width 369 height 50
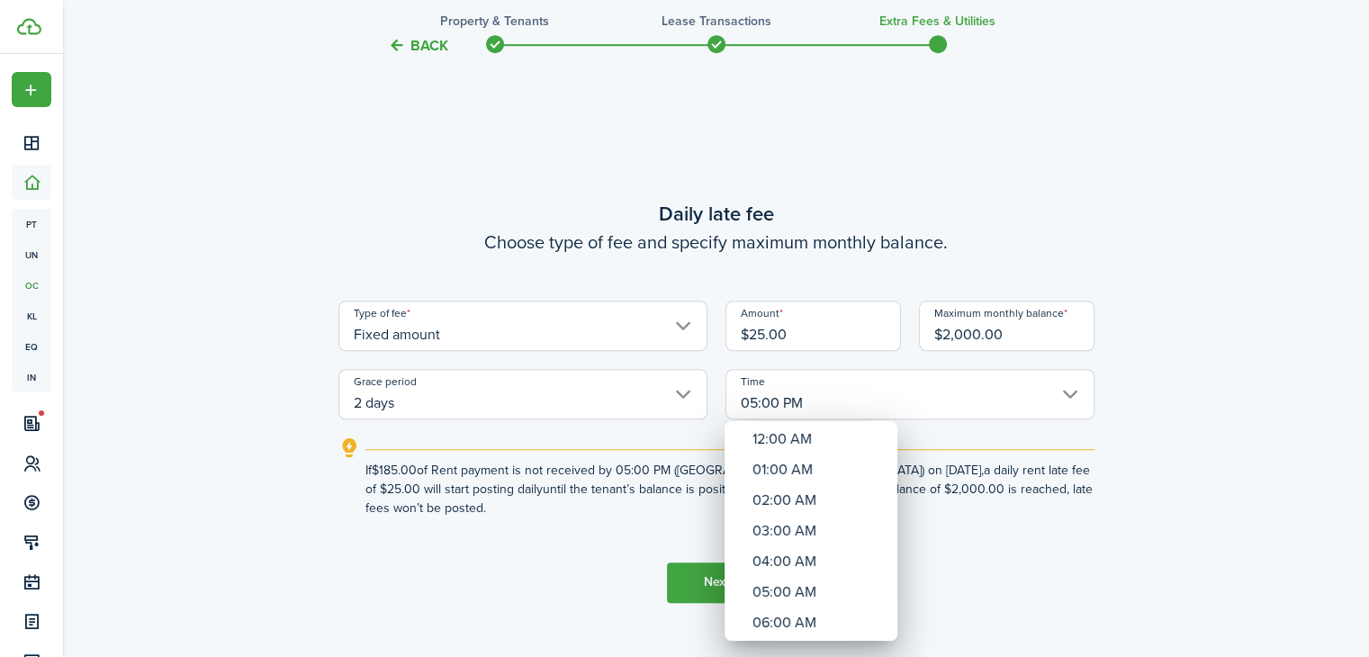
click at [1194, 400] on div at bounding box center [684, 328] width 1657 height 945
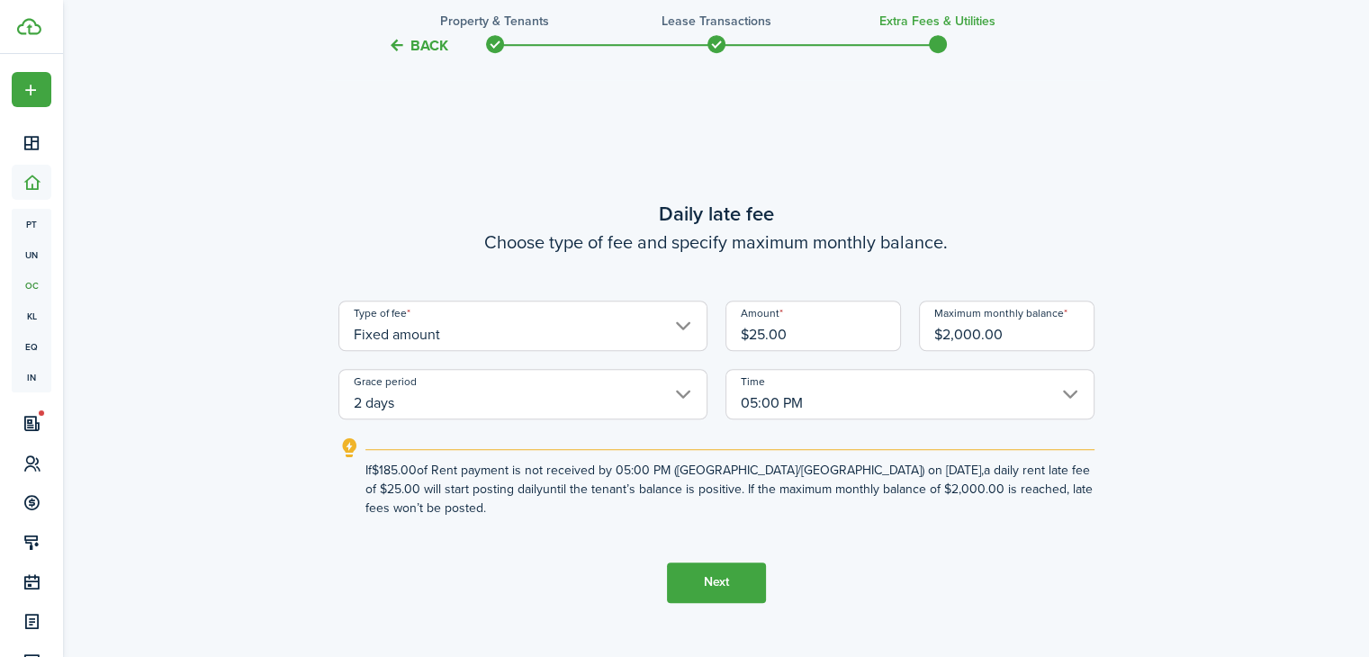
click at [1065, 387] on input "05:00 PM" at bounding box center [909, 394] width 369 height 50
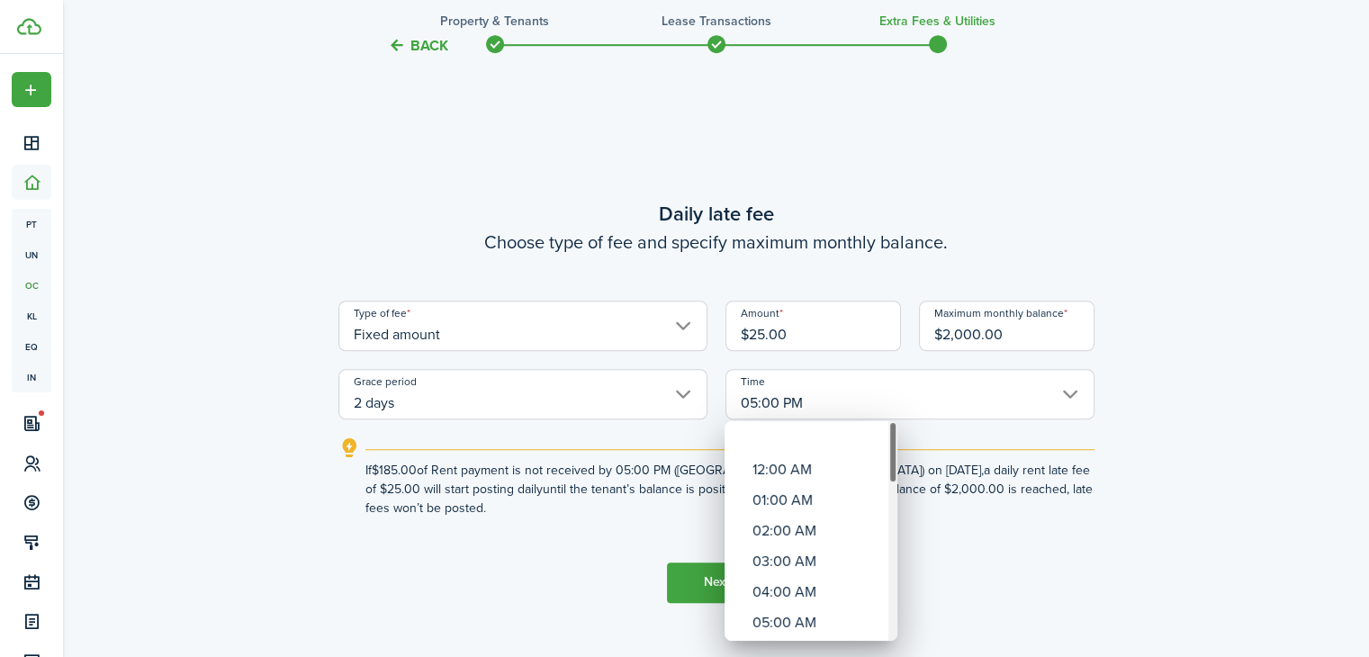
drag, startPoint x: 891, startPoint y: 596, endPoint x: 882, endPoint y: 436, distance: 159.5
click at [894, 435] on div "Time" at bounding box center [892, 452] width 9 height 62
click at [807, 453] on div "12:00 AM" at bounding box center [817, 439] width 131 height 31
type input "12:00 AM"
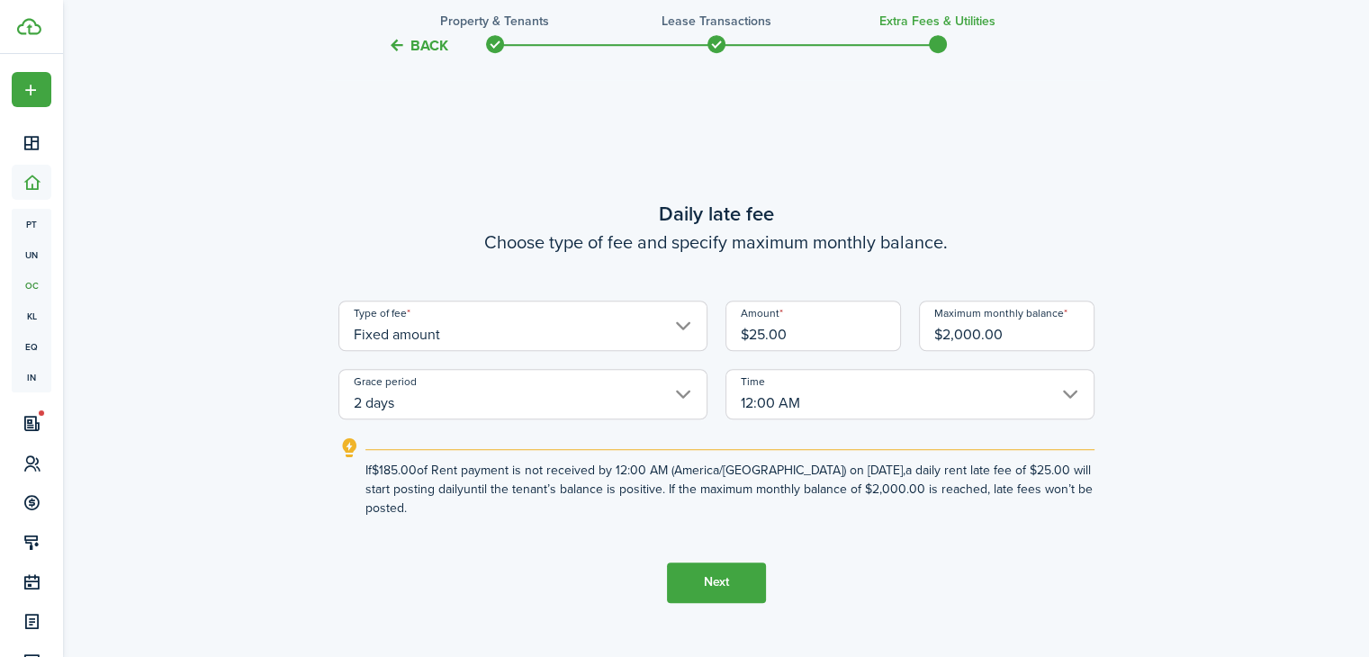
click at [734, 591] on button "Next" at bounding box center [716, 582] width 99 height 40
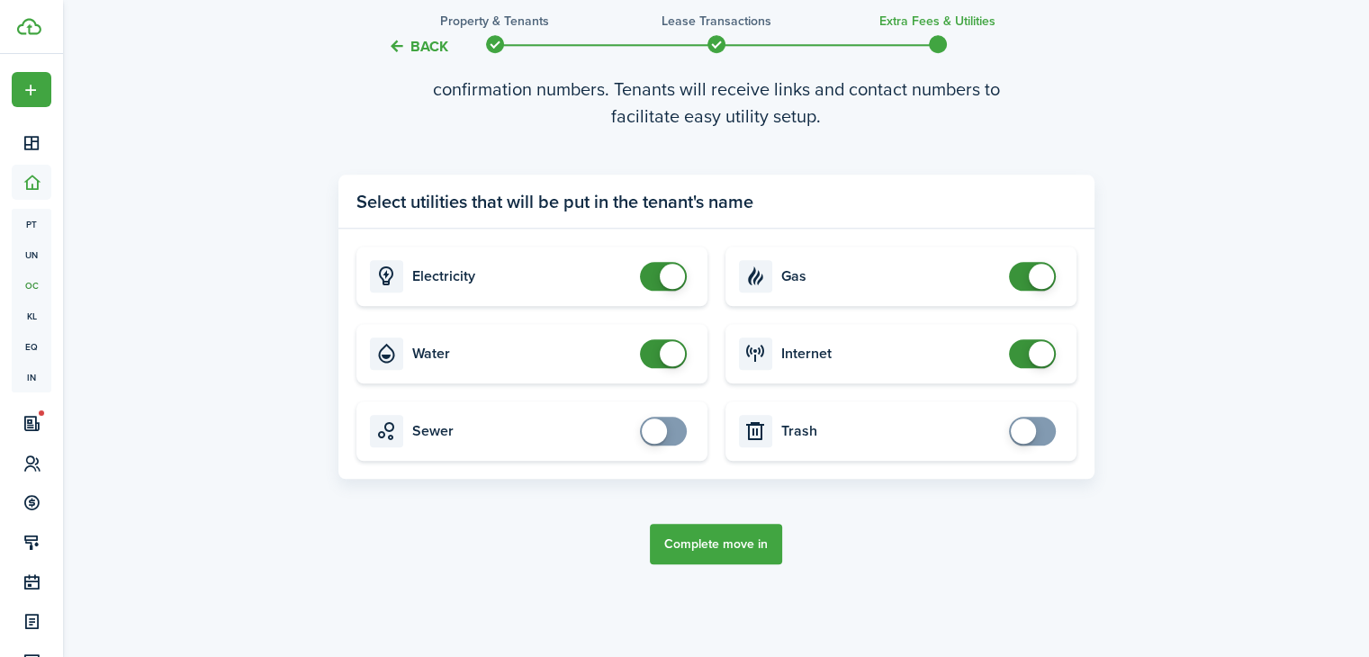
scroll to position [1969, 0]
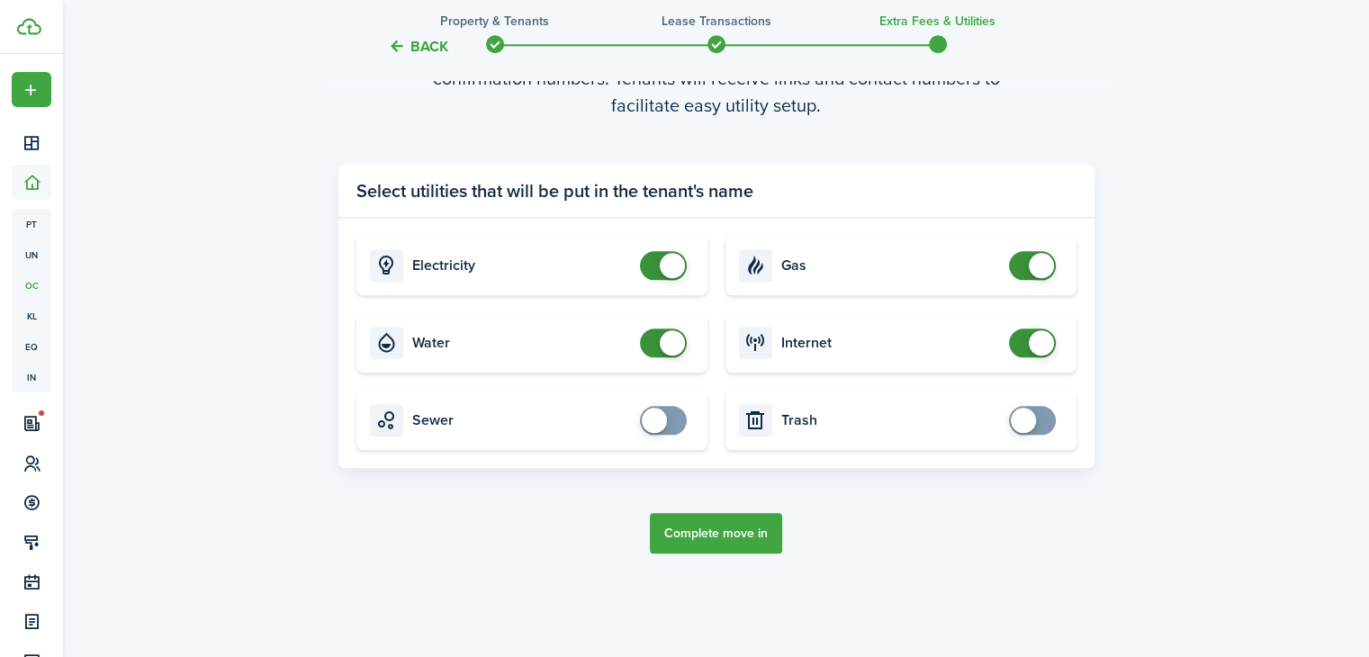
click at [703, 533] on button "Complete move in" at bounding box center [716, 533] width 132 height 40
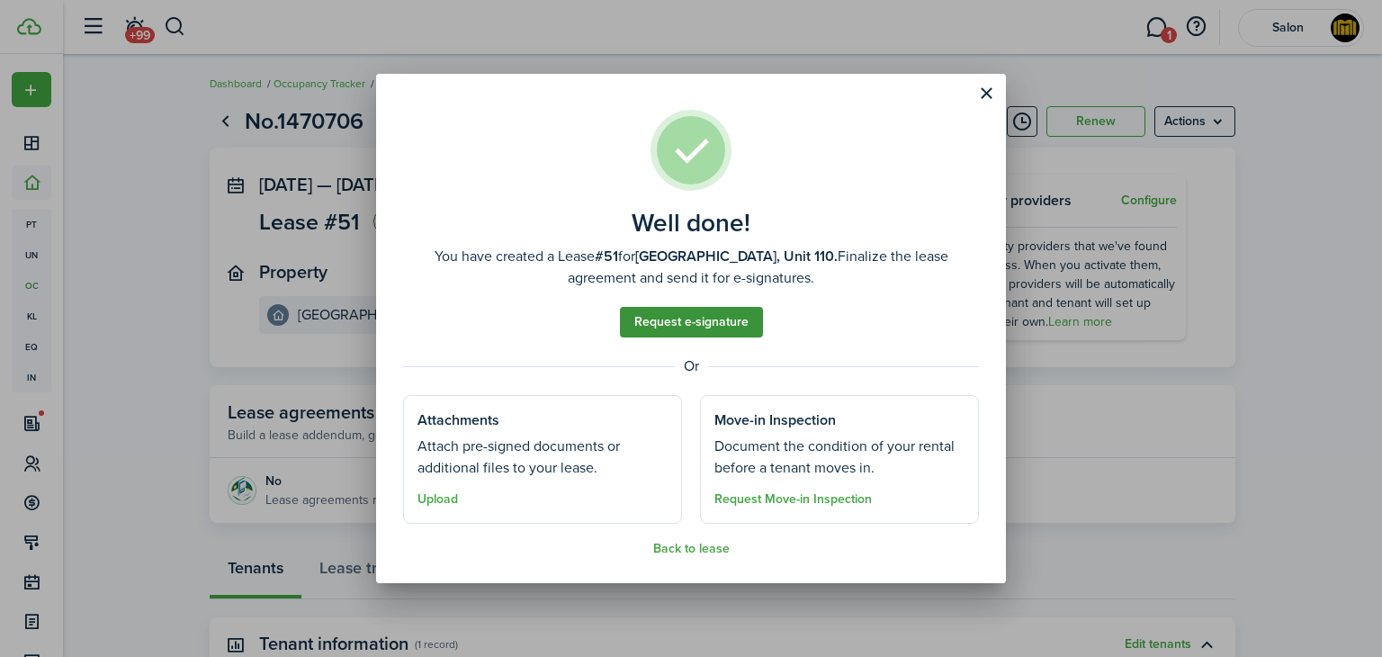
click at [680, 326] on link "Request e-signature" at bounding box center [691, 322] width 143 height 31
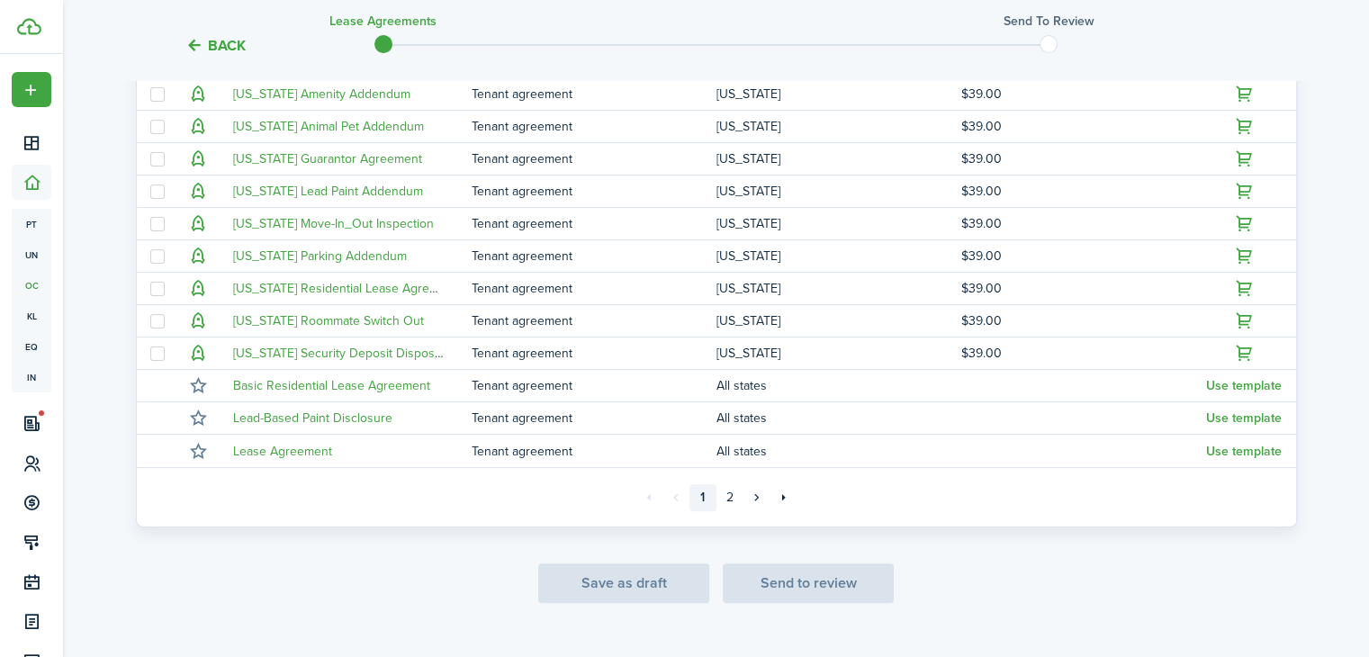
scroll to position [450, 0]
click at [731, 496] on link "2" at bounding box center [729, 495] width 27 height 27
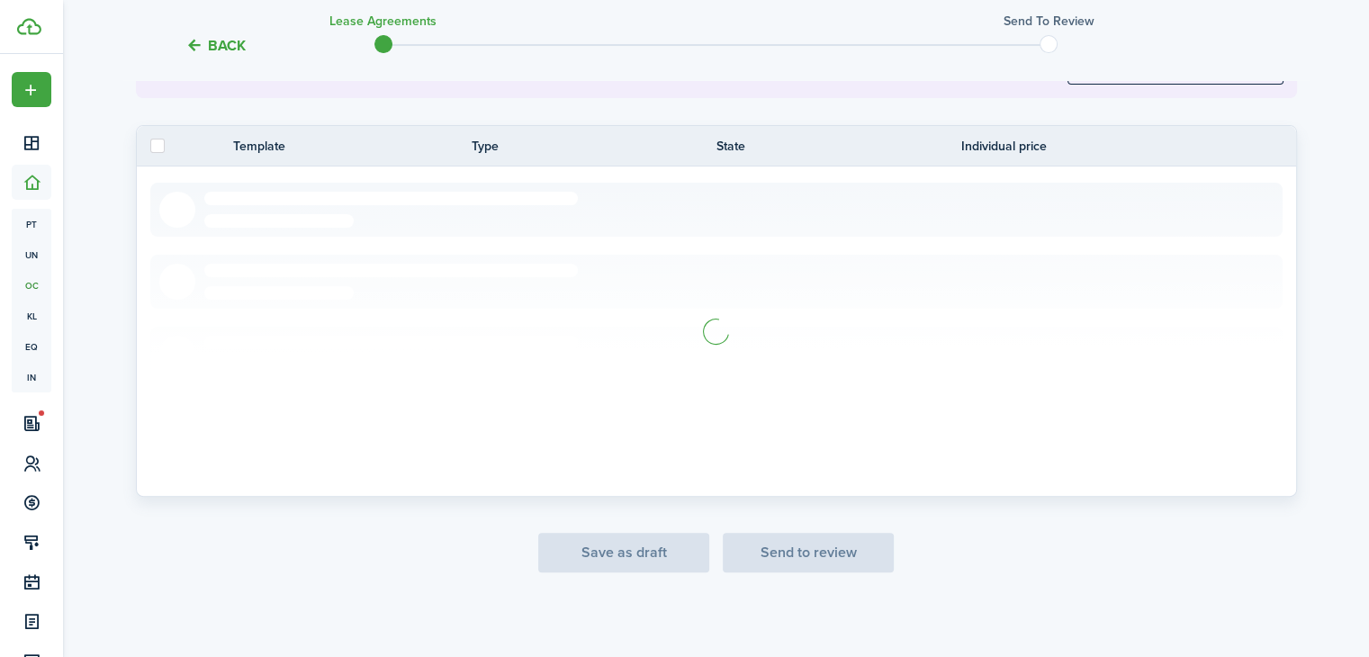
scroll to position [284, 0]
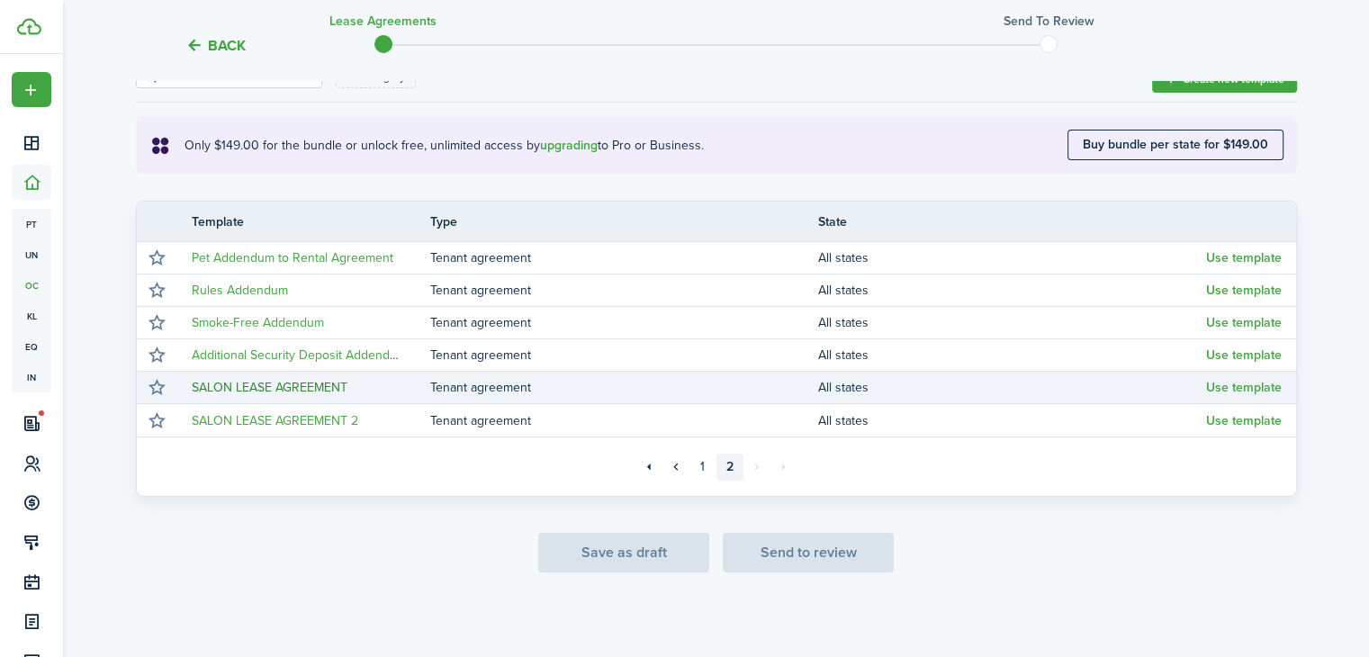
click at [320, 384] on link "SALON LEASE AGREEMENT" at bounding box center [270, 387] width 156 height 19
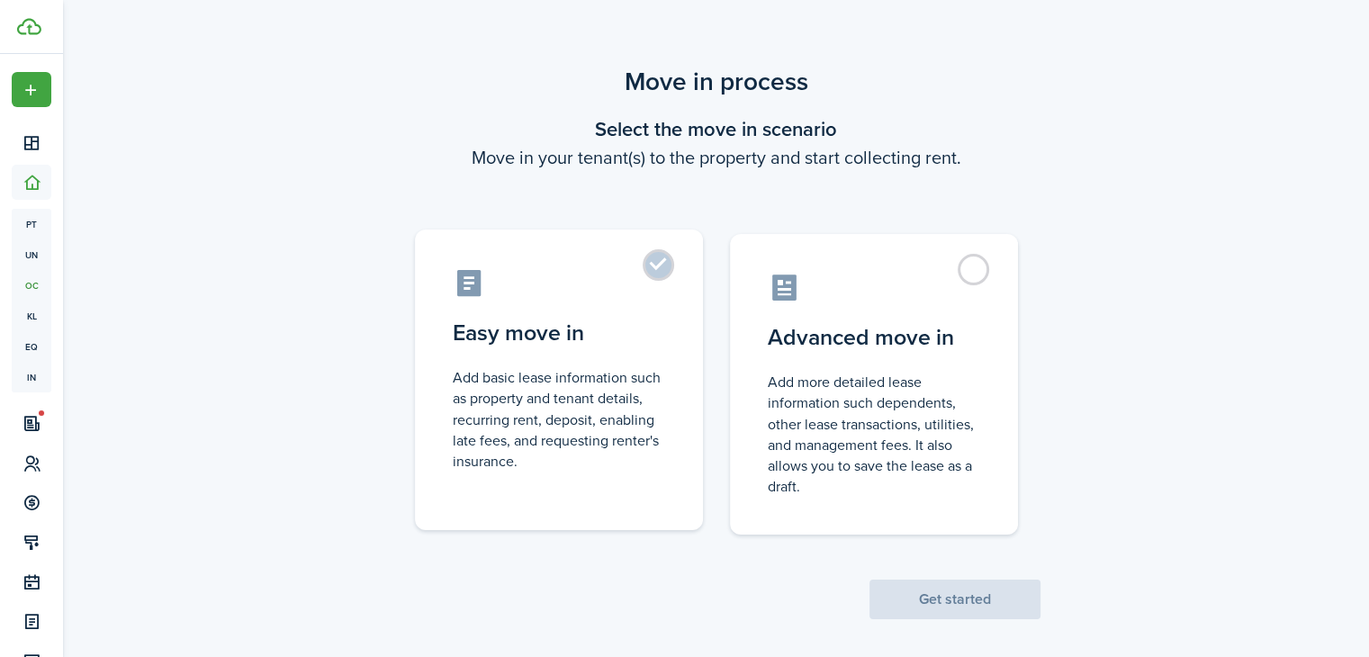
click at [659, 262] on label "Easy move in Add basic lease information such as property and tenant details, r…" at bounding box center [559, 379] width 288 height 301
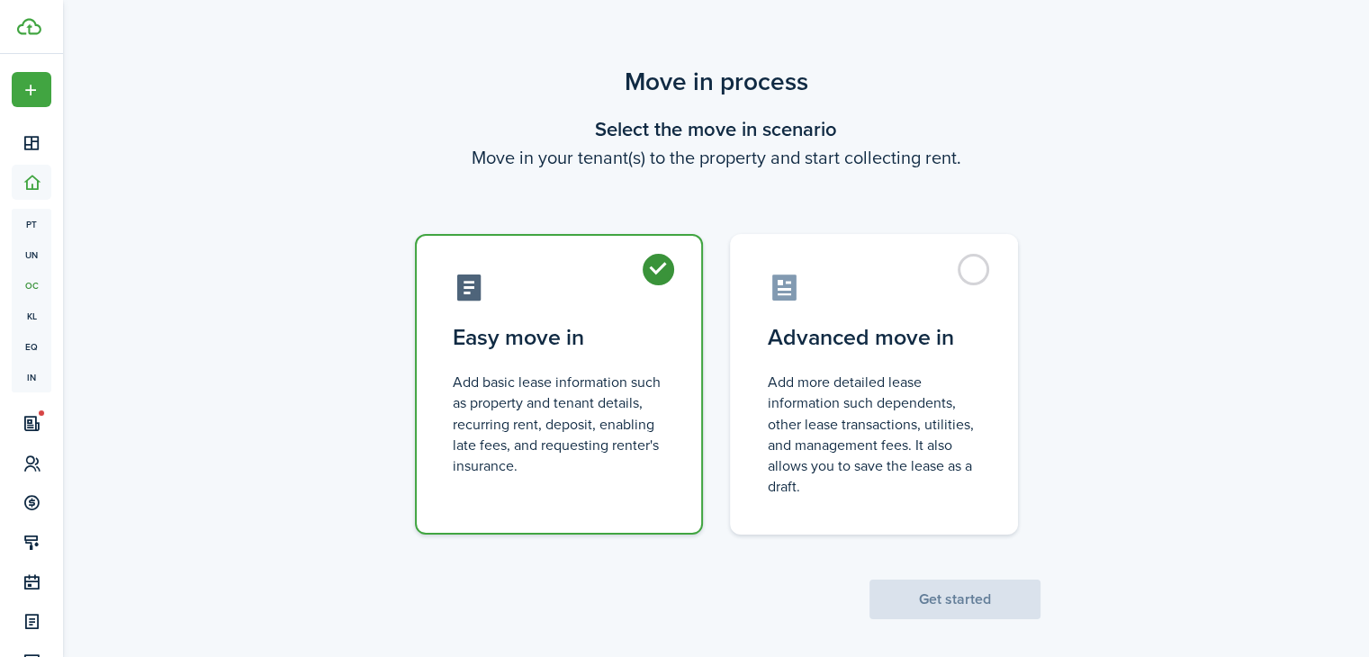
radio input "true"
click at [965, 593] on button "Get started" at bounding box center [954, 599] width 171 height 40
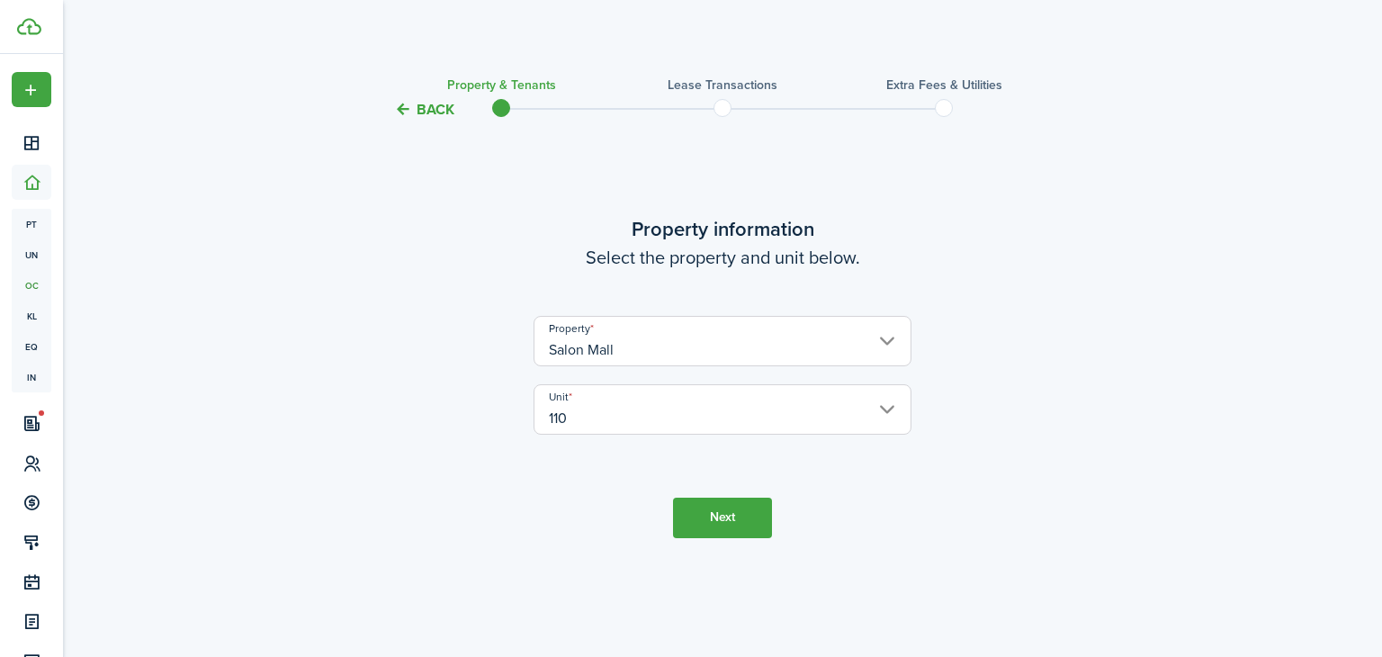
click at [714, 527] on button "Next" at bounding box center [722, 518] width 99 height 40
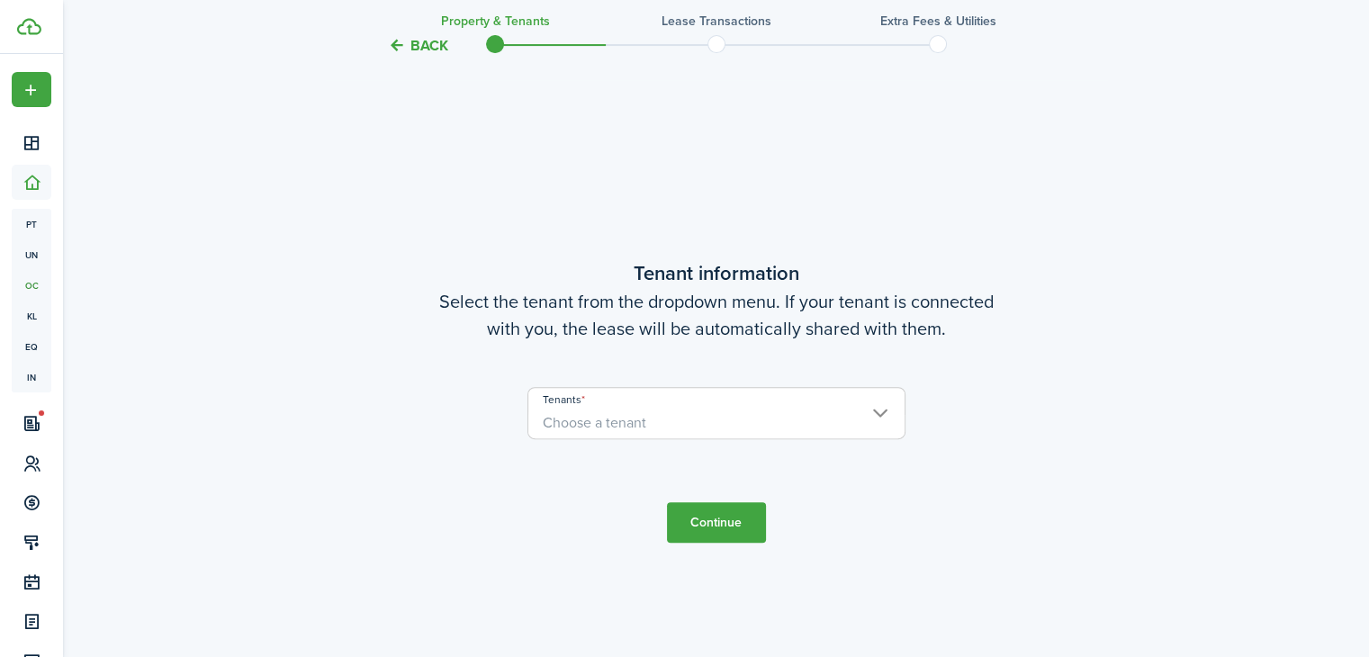
scroll to position [536, 0]
click at [882, 414] on span "Choose a tenant" at bounding box center [716, 422] width 376 height 31
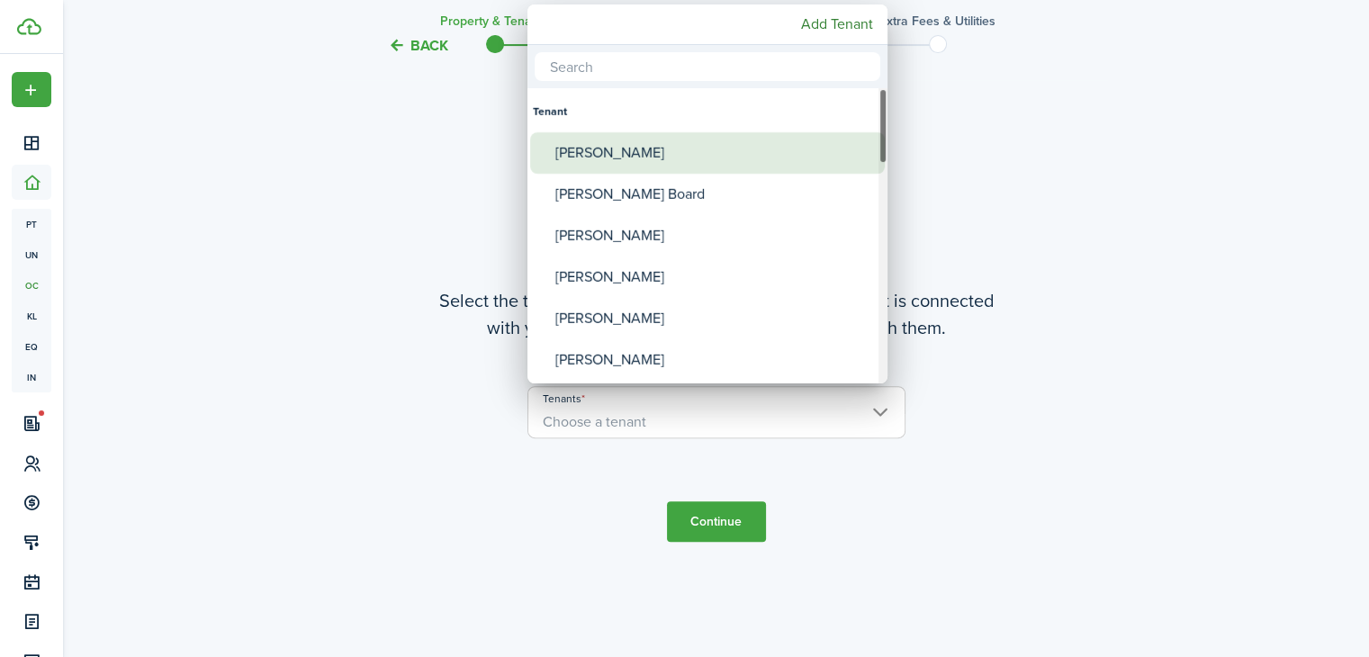
click at [729, 149] on div "[PERSON_NAME]" at bounding box center [714, 152] width 319 height 41
type input "[PERSON_NAME]"
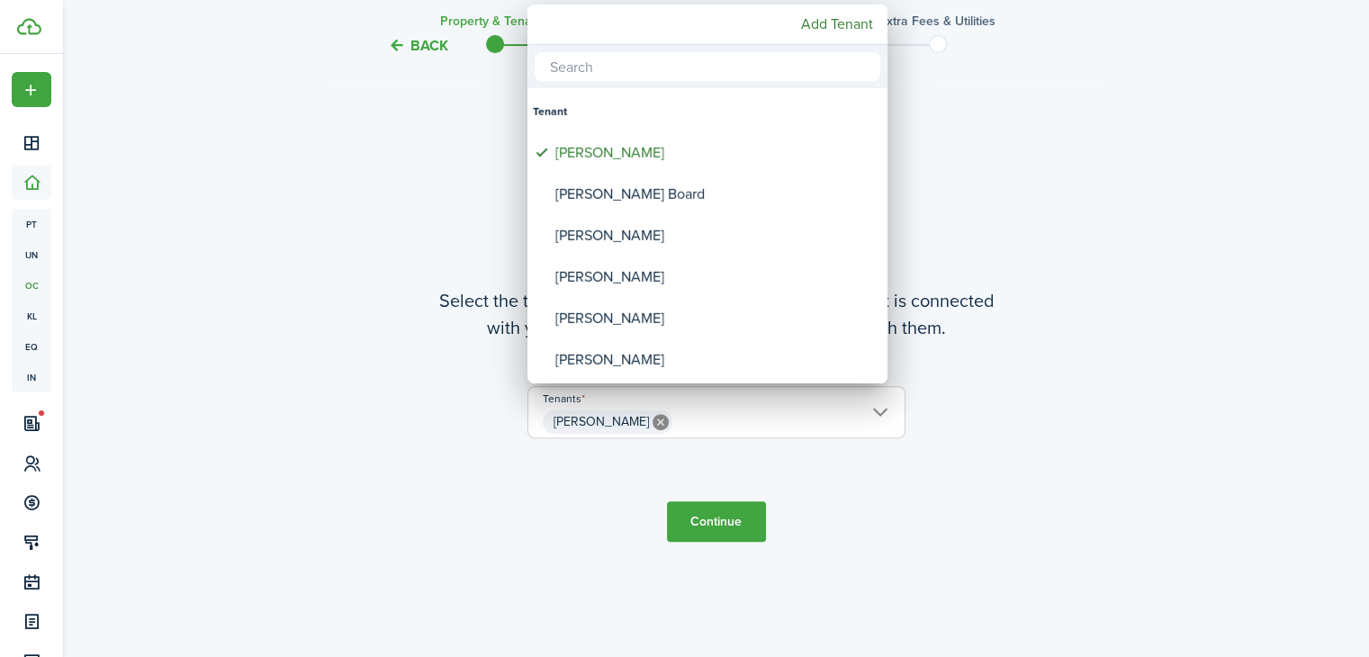
click at [743, 527] on div at bounding box center [684, 328] width 1657 height 945
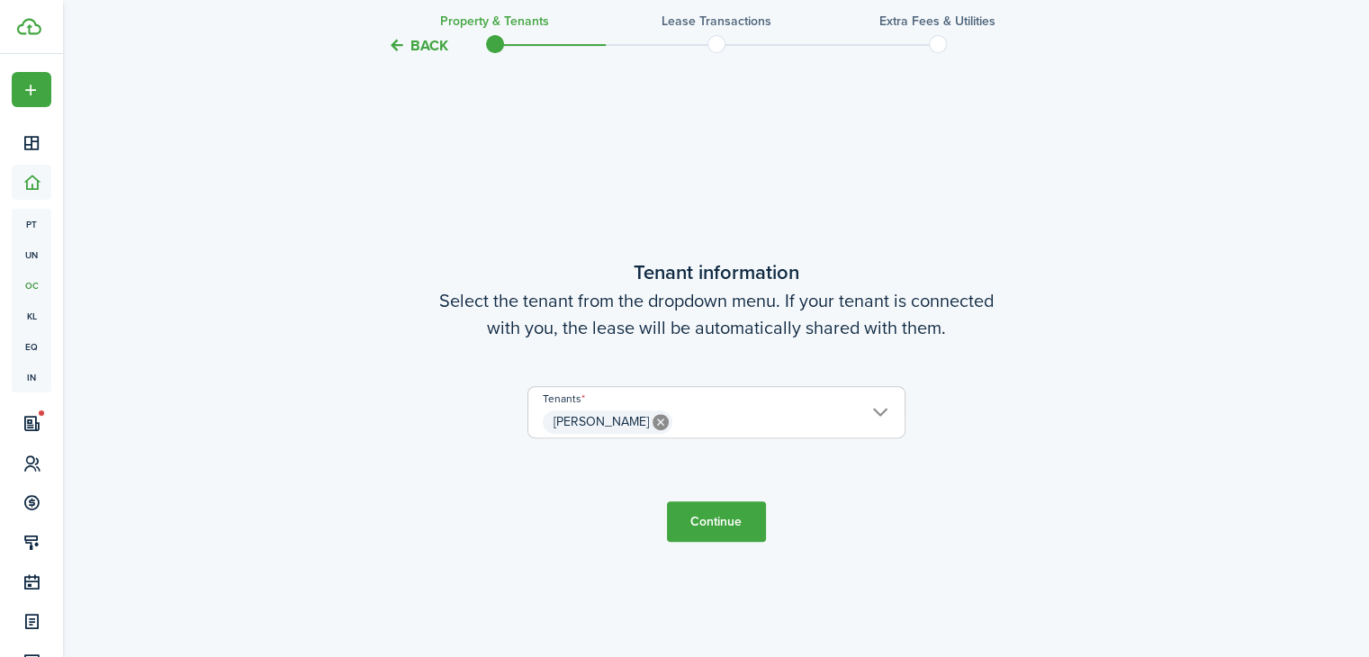
click at [720, 523] on button "Continue" at bounding box center [716, 521] width 99 height 40
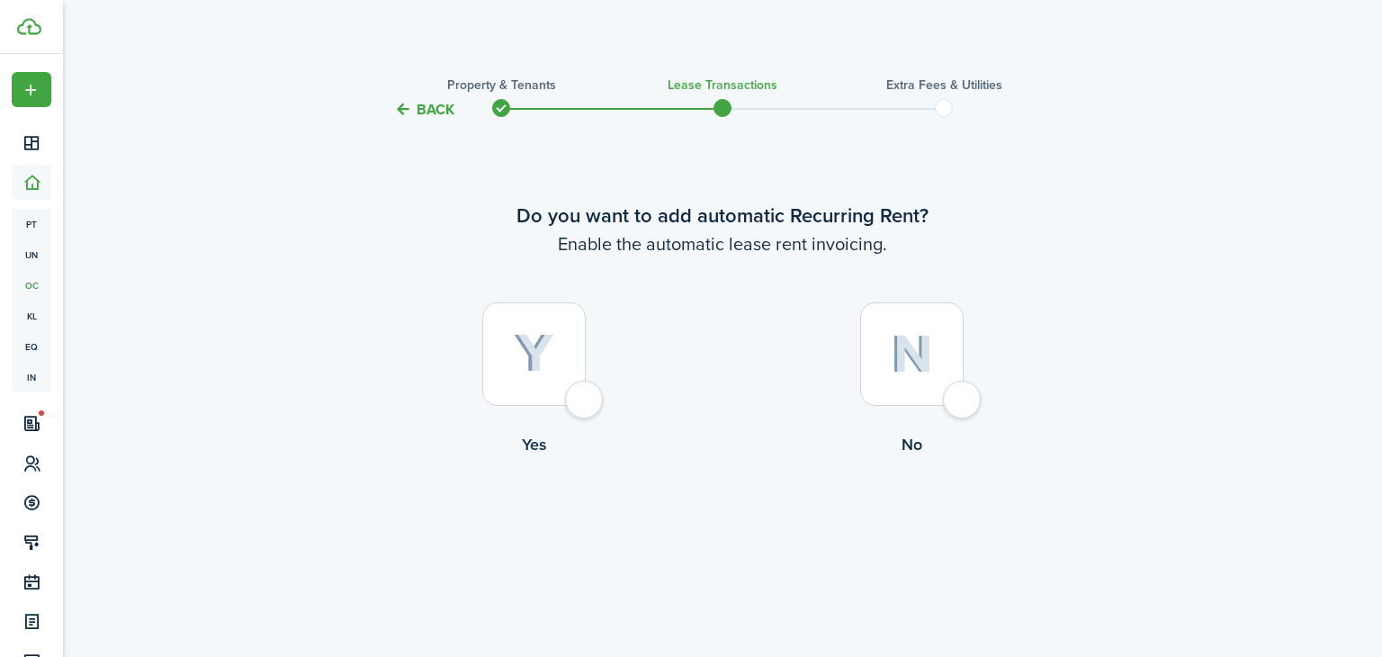
click at [579, 400] on div at bounding box center [533, 353] width 103 height 103
radio input "true"
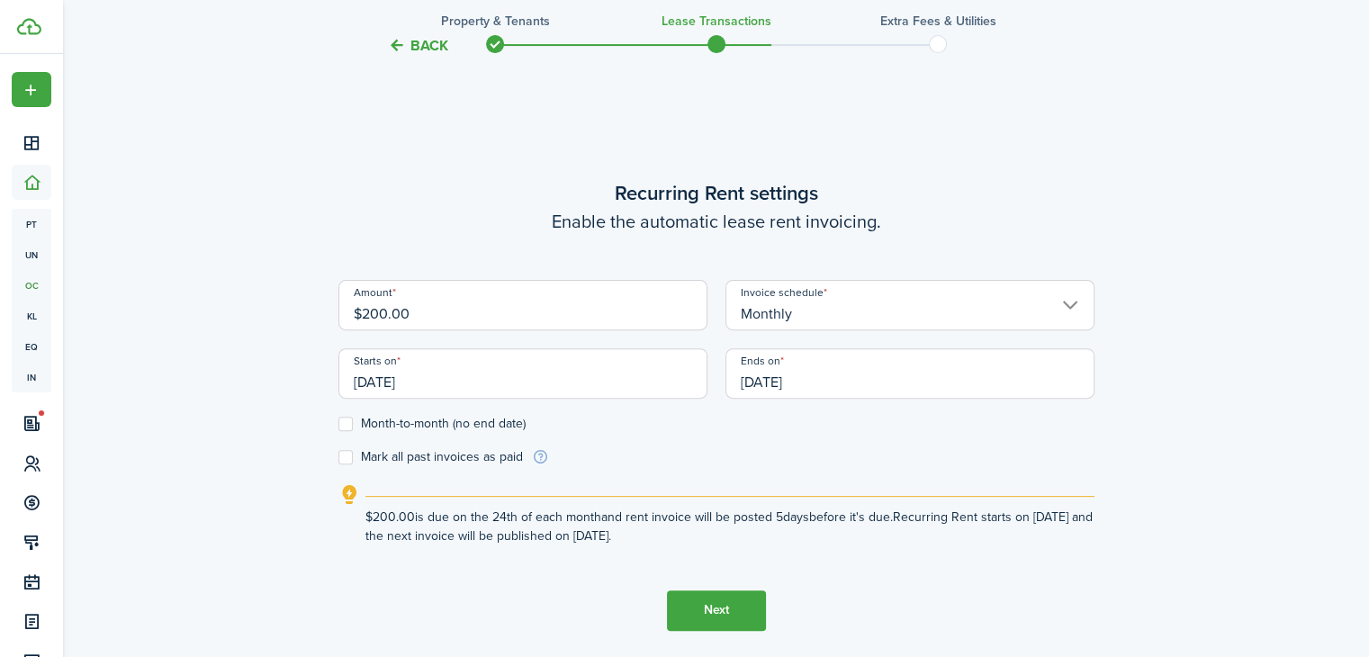
scroll to position [536, 0]
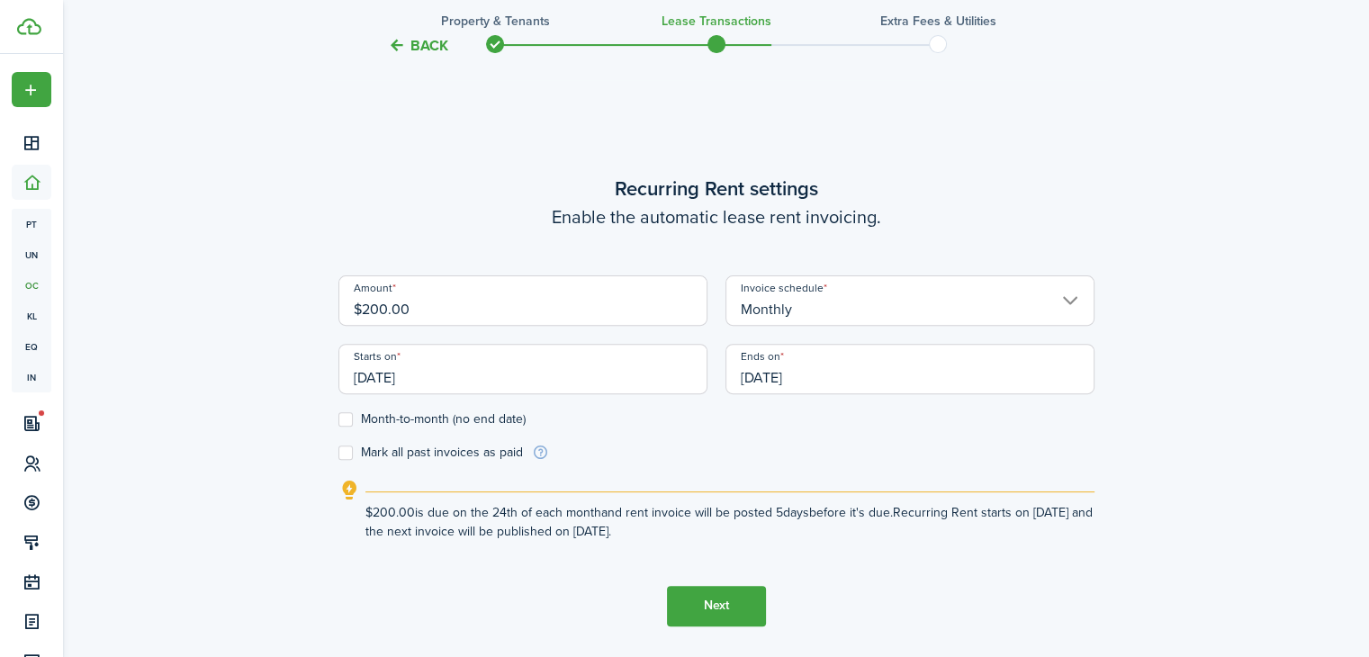
click at [382, 303] on input "$200.00" at bounding box center [522, 300] width 369 height 50
click at [795, 321] on input "Monthly" at bounding box center [909, 300] width 369 height 50
type input "$185.00"
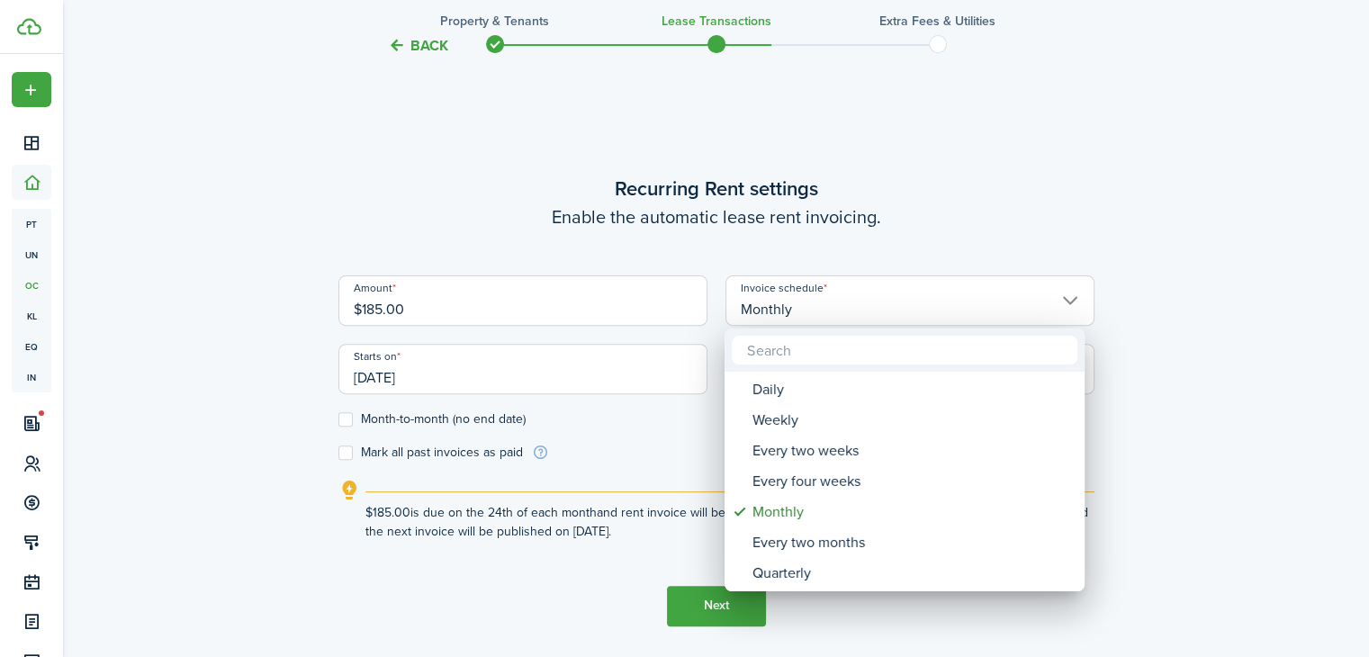
click at [797, 308] on div at bounding box center [684, 328] width 1657 height 945
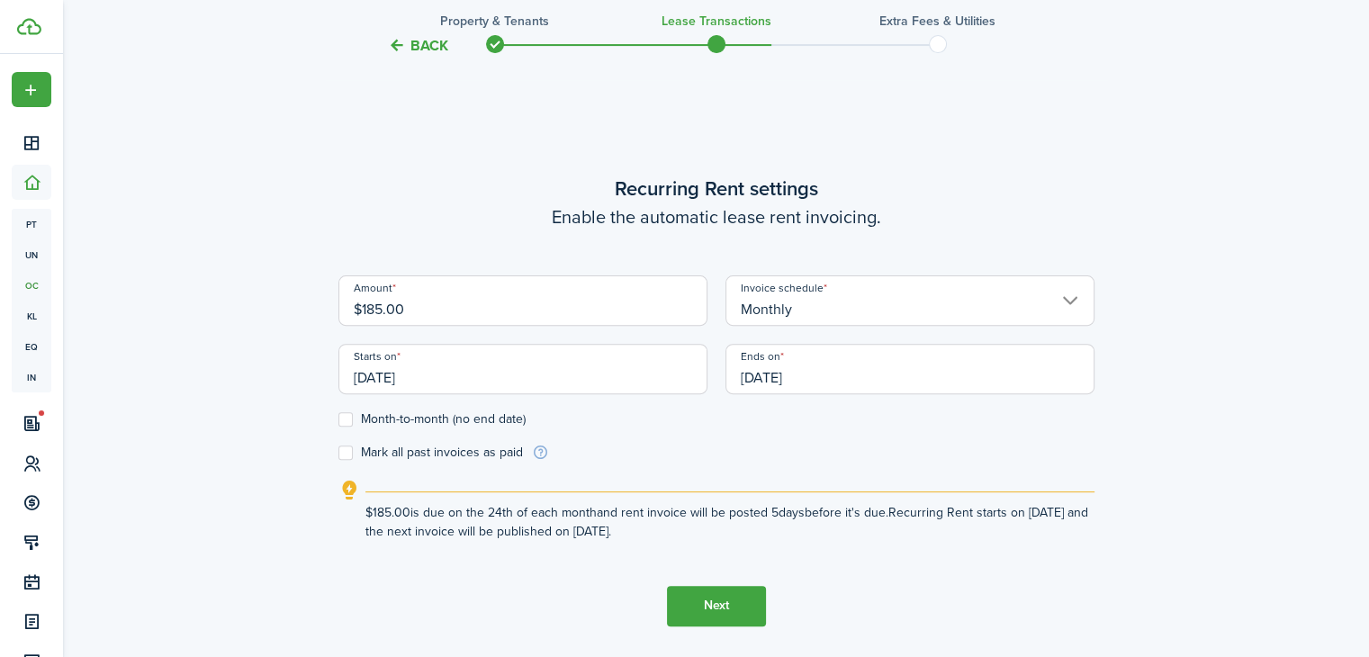
click at [795, 310] on input "Monthly" at bounding box center [909, 300] width 369 height 50
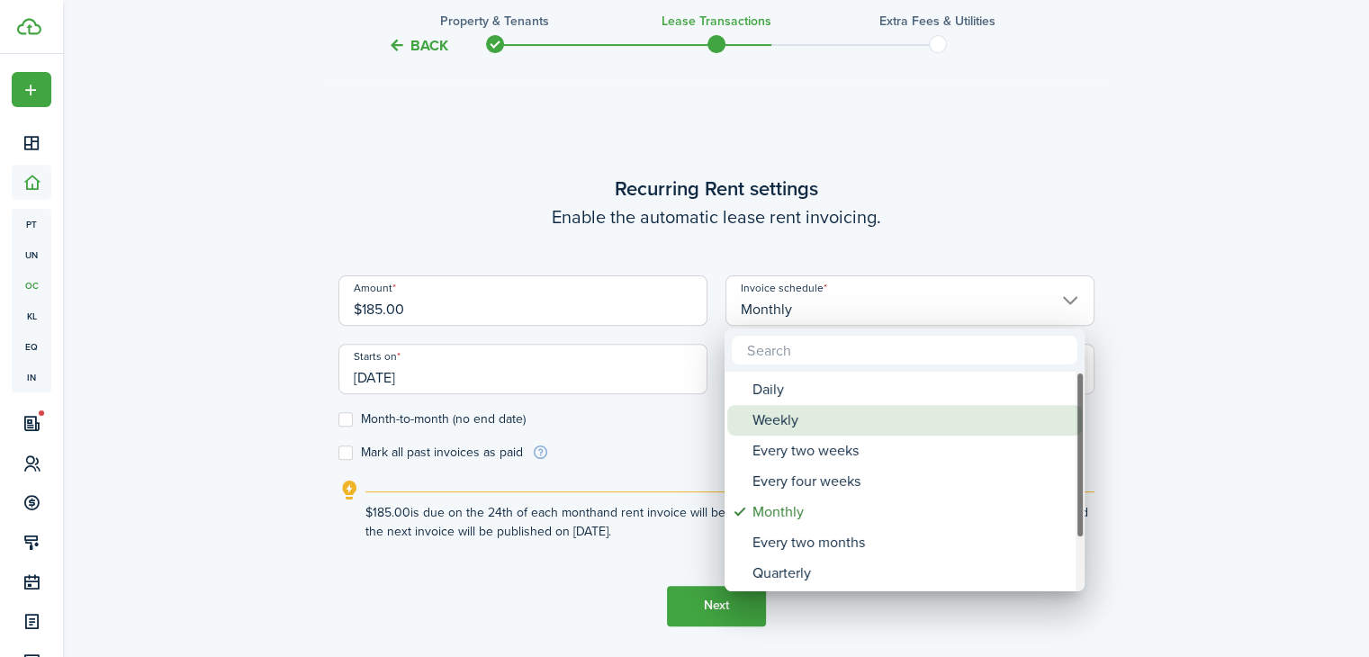
click at [838, 416] on div "Weekly" at bounding box center [911, 420] width 319 height 31
type input "Weekly"
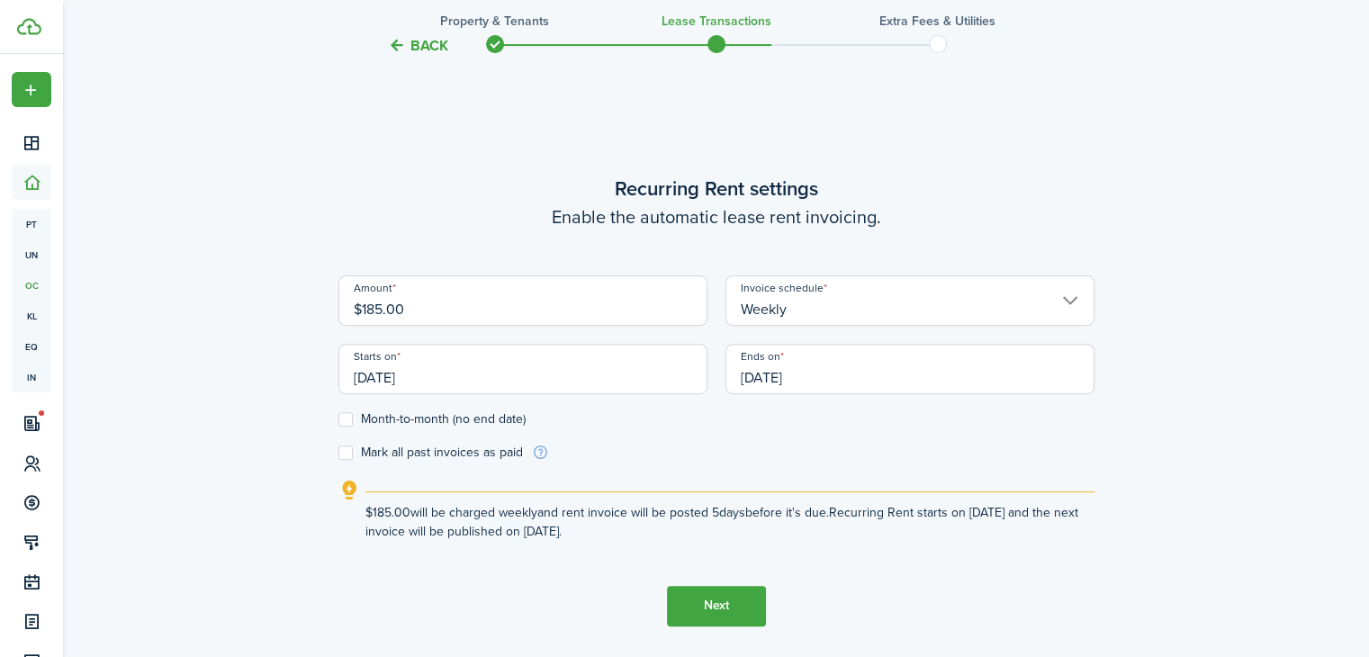
click at [421, 379] on input "[DATE]" at bounding box center [522, 369] width 369 height 50
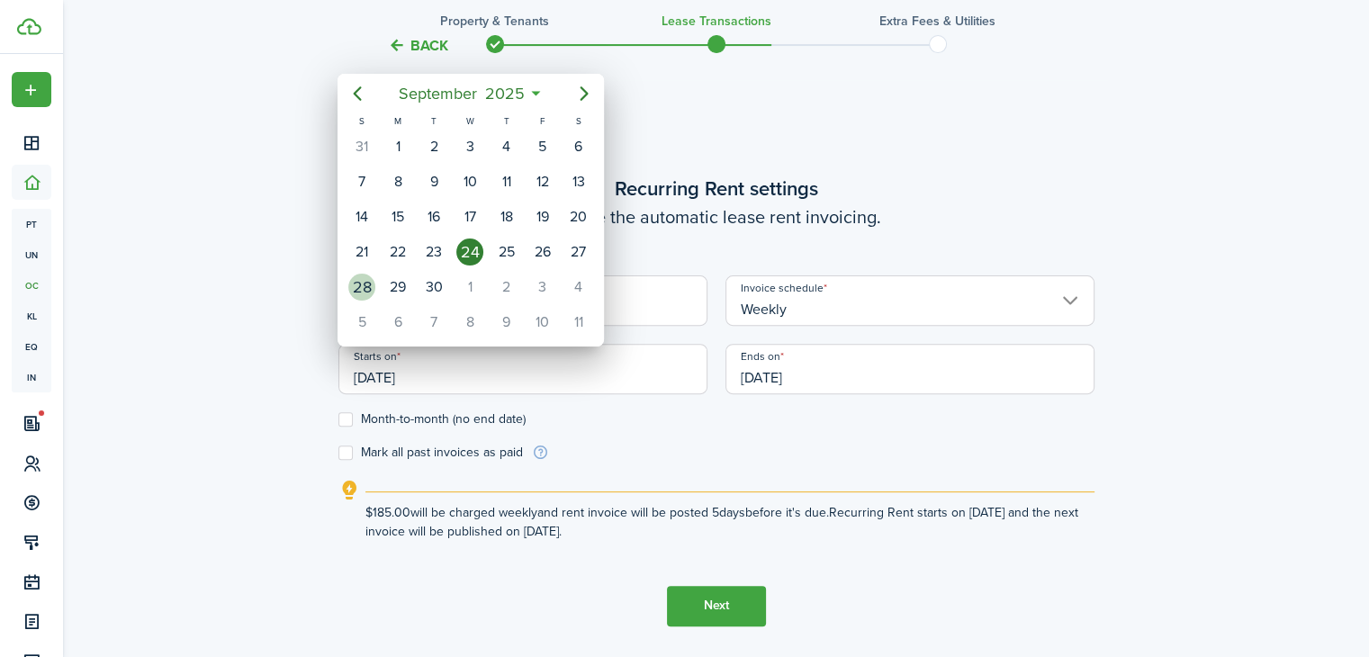
click at [361, 288] on div "28" at bounding box center [361, 287] width 27 height 27
type input "[DATE]"
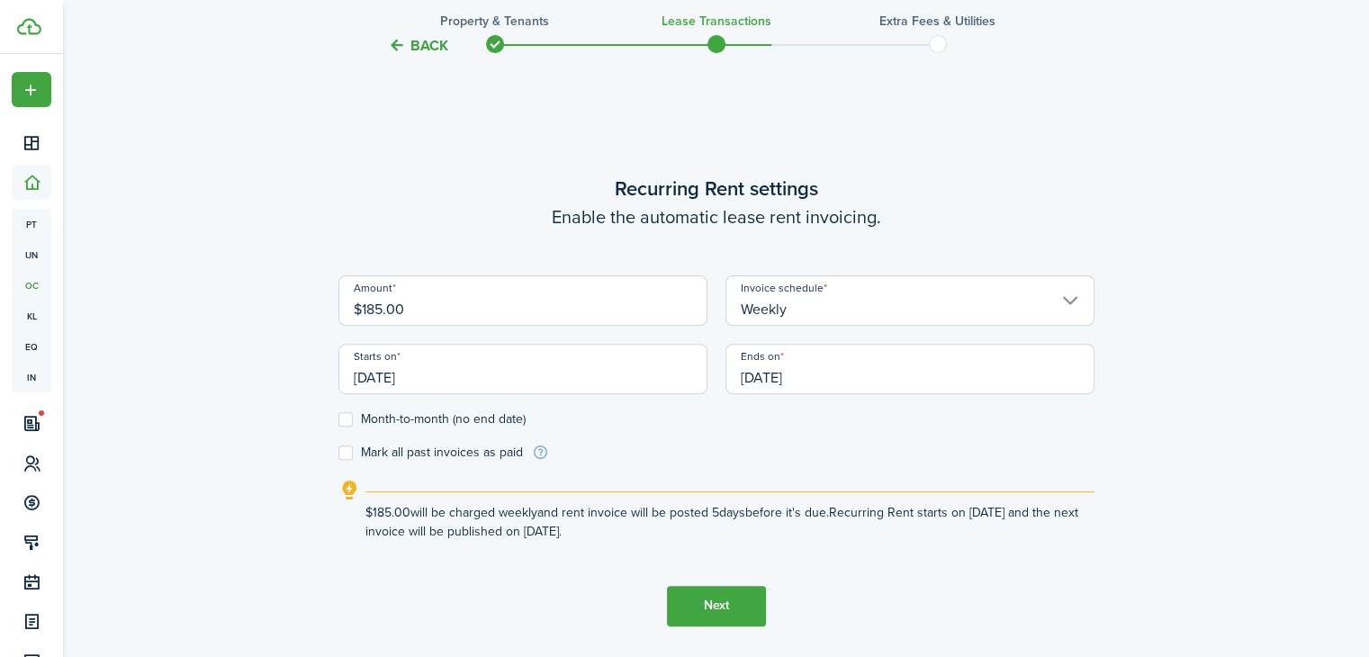
click at [793, 377] on input "[DATE]" at bounding box center [909, 369] width 369 height 50
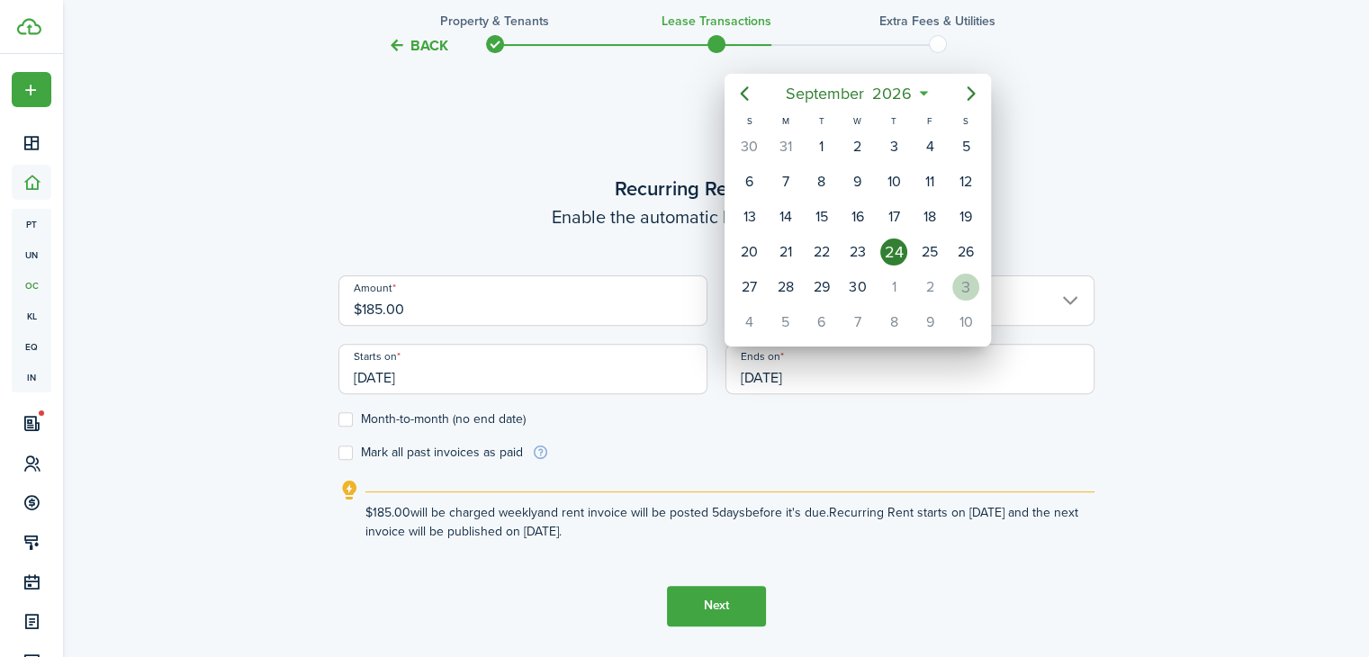
click at [965, 285] on div "3" at bounding box center [965, 287] width 27 height 27
type input "[DATE]"
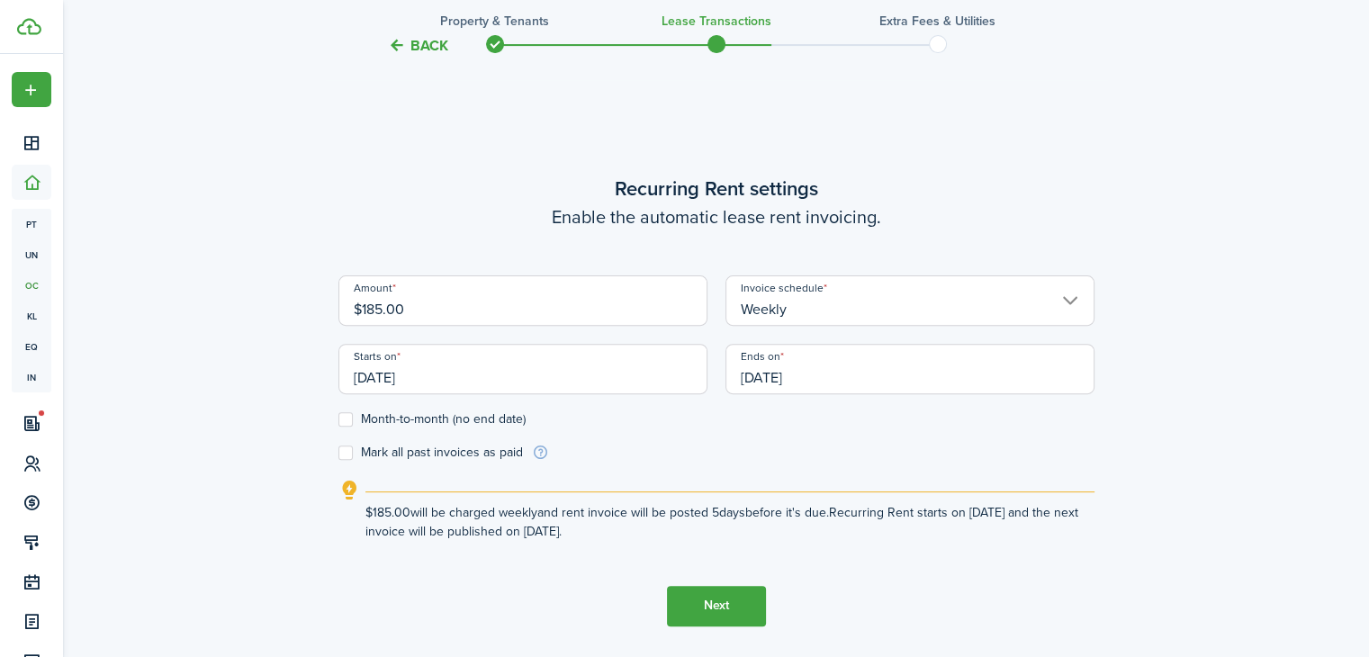
scroll to position [0, 0]
click at [715, 592] on button "Next" at bounding box center [716, 606] width 99 height 40
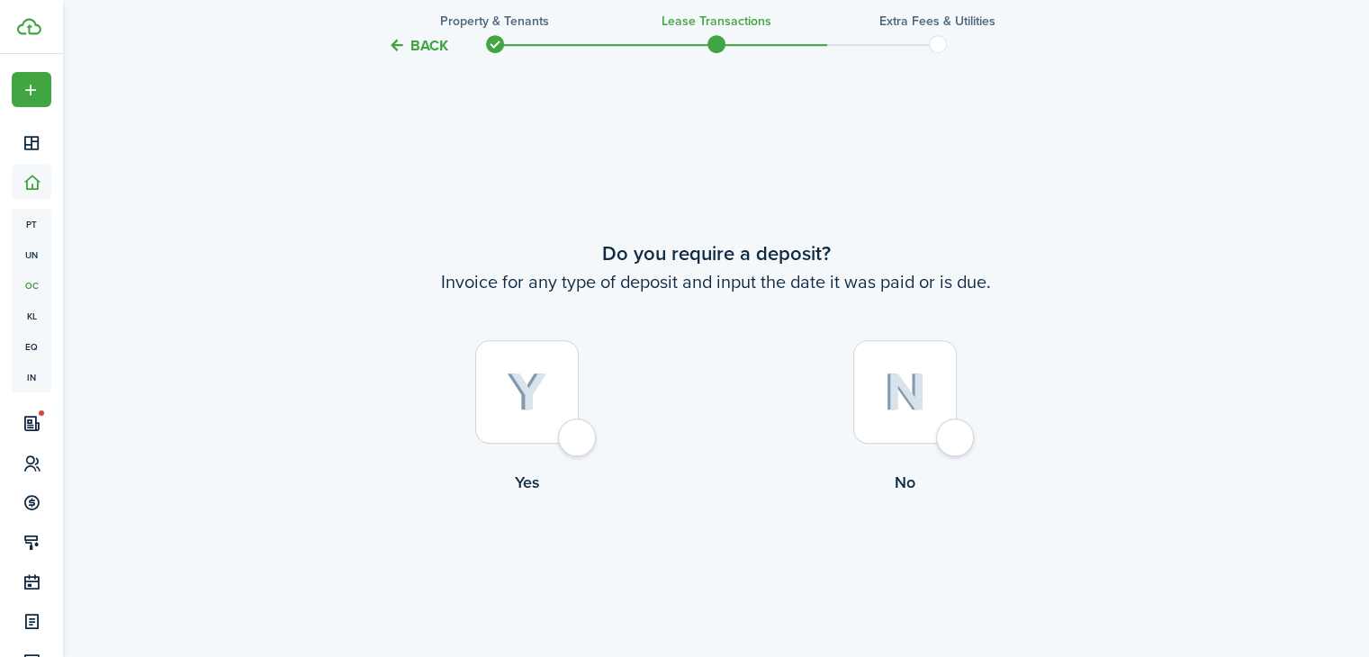
scroll to position [1192, 0]
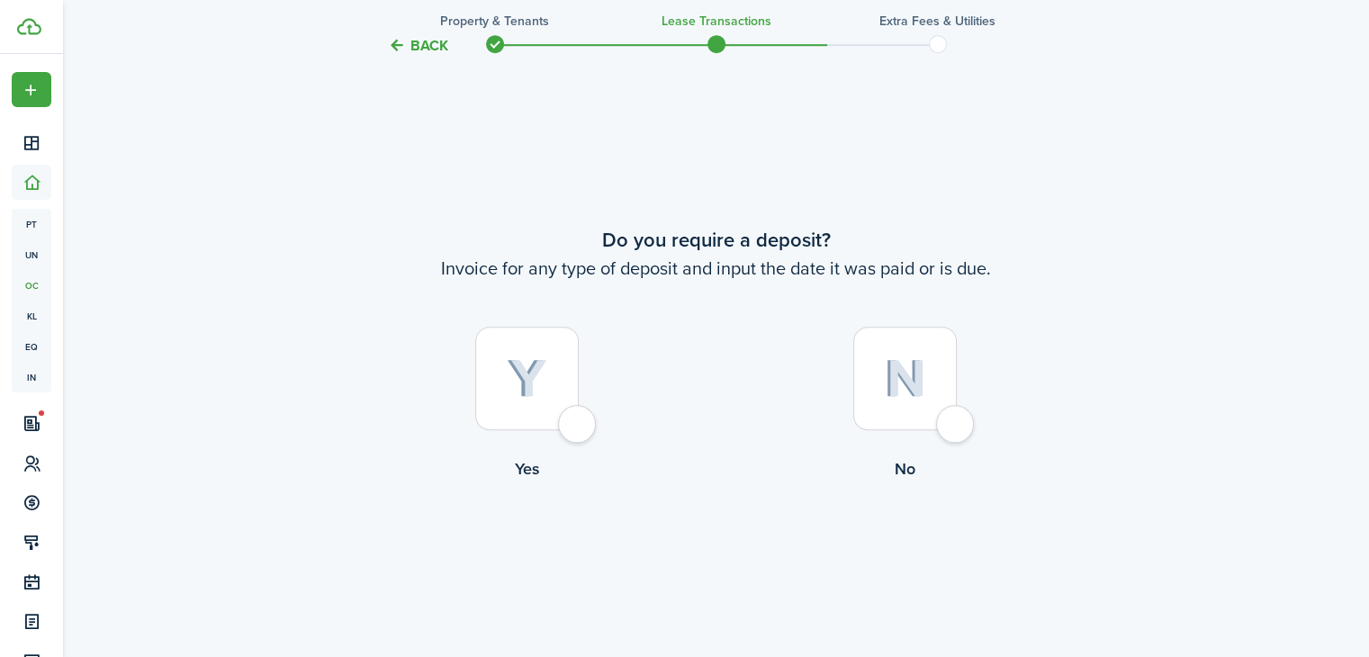
click at [574, 406] on div at bounding box center [526, 378] width 103 height 103
radio input "true"
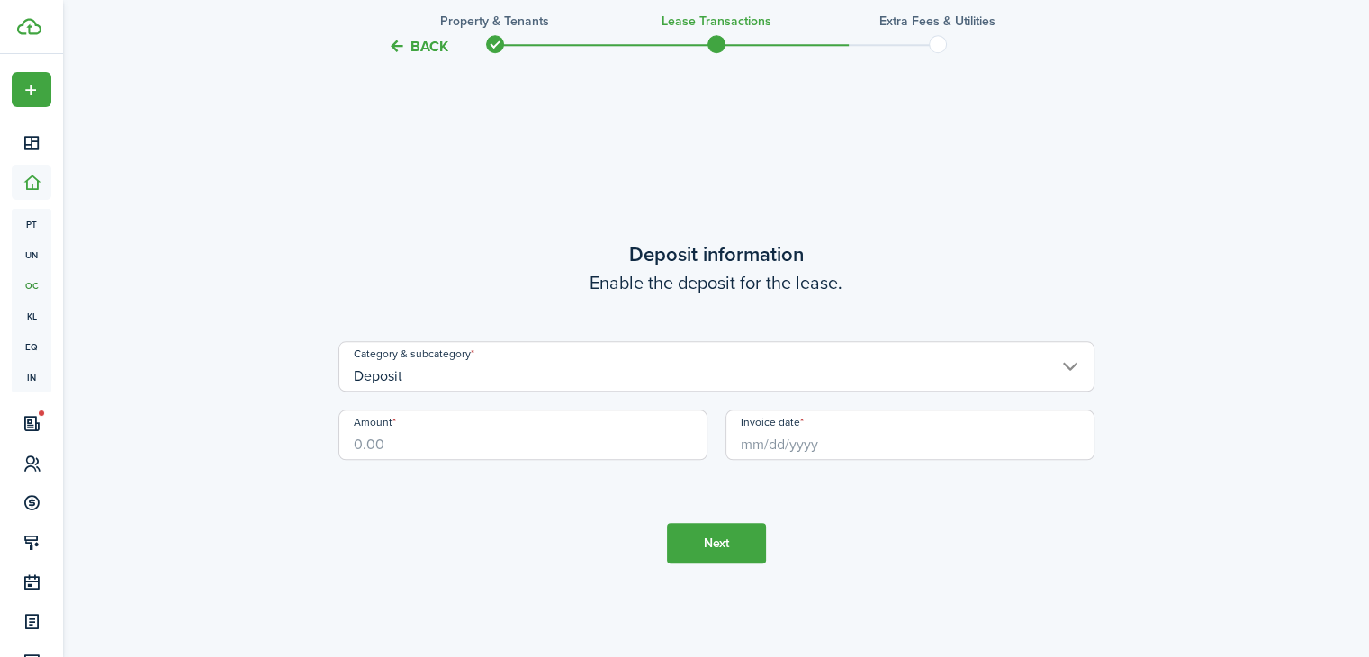
scroll to position [1849, 0]
click at [396, 445] on input "Amount" at bounding box center [522, 434] width 369 height 50
click at [371, 444] on input "$500" at bounding box center [522, 434] width 369 height 50
click at [753, 439] on input "Invoice date" at bounding box center [909, 434] width 369 height 50
type input "$300.00"
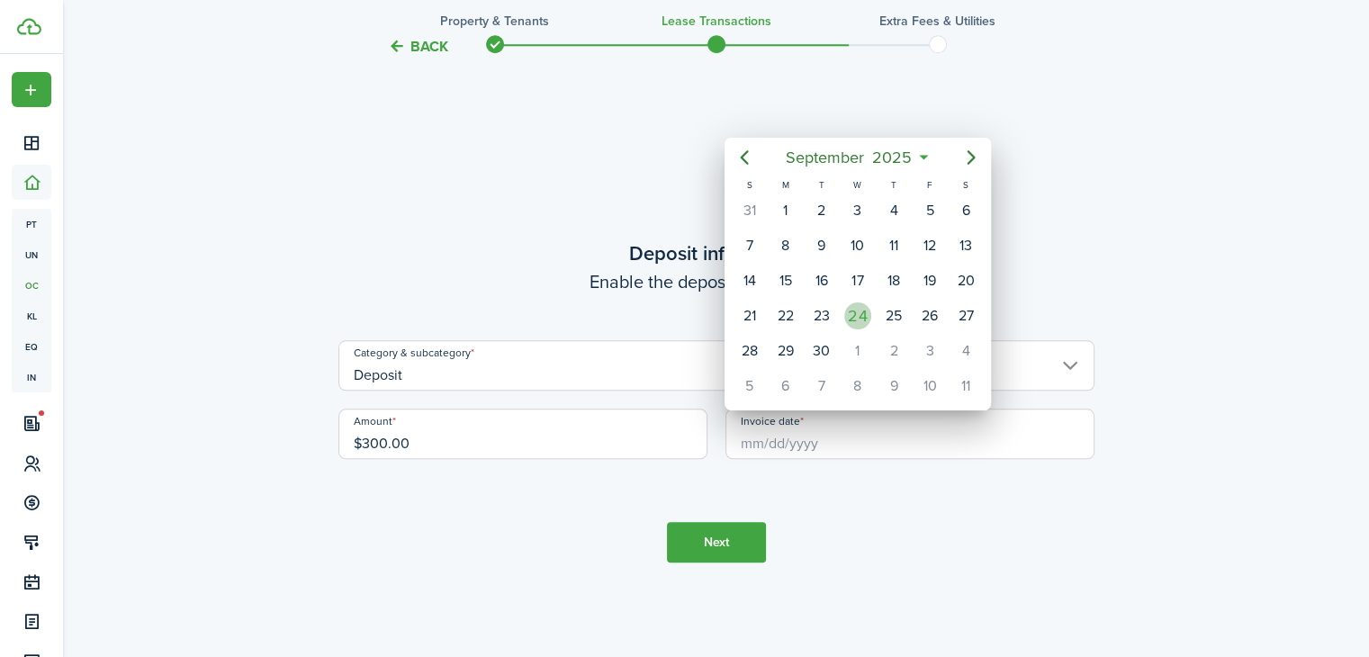
click at [848, 310] on div "24" at bounding box center [857, 315] width 27 height 27
type input "[DATE]"
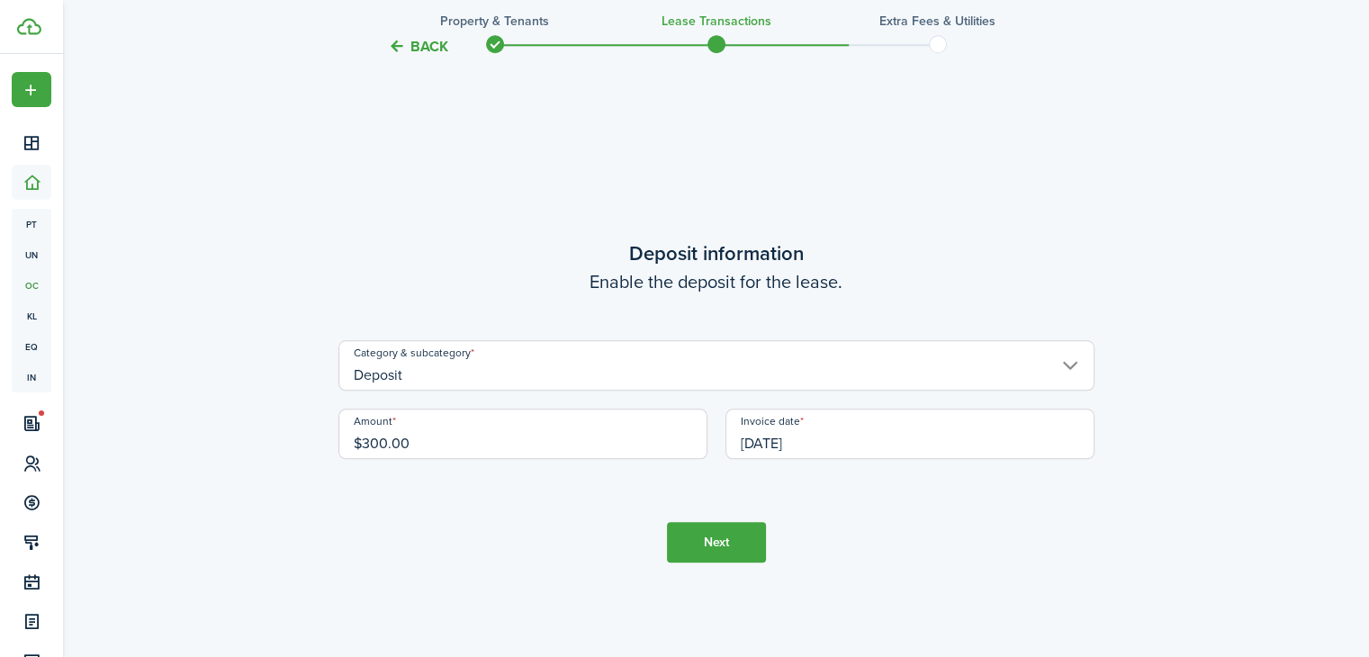
click at [700, 547] on button "Next" at bounding box center [716, 542] width 99 height 40
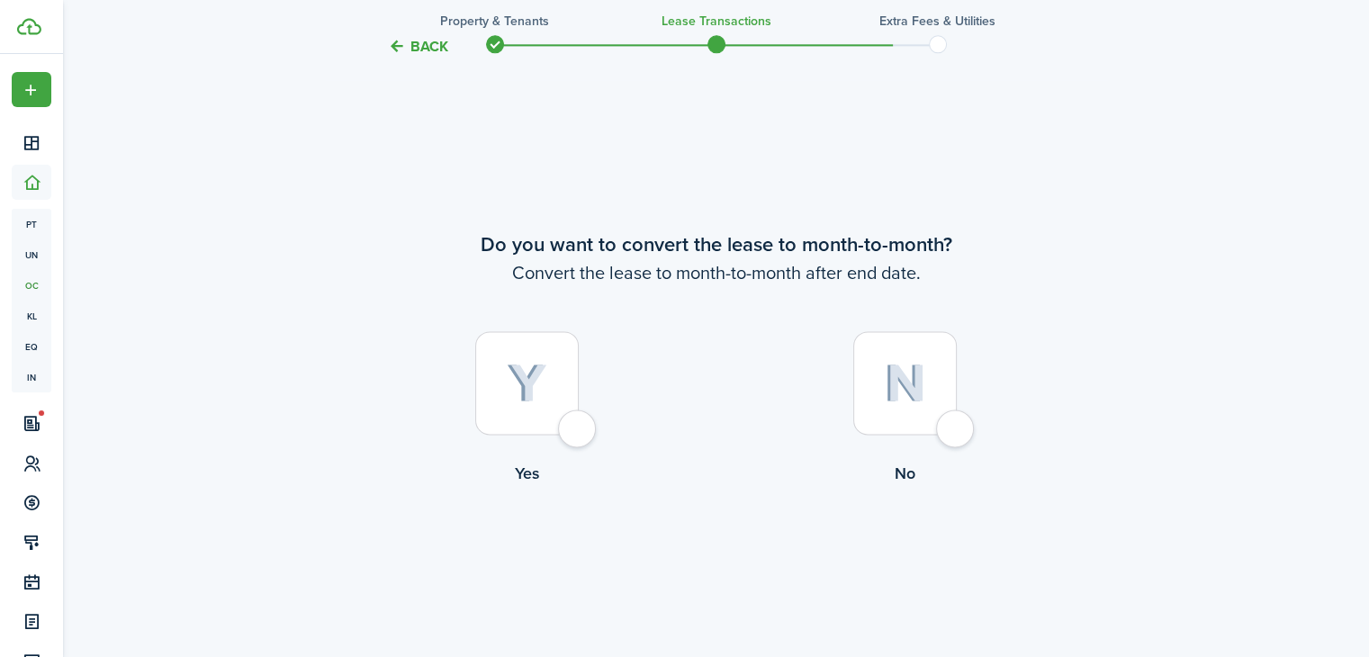
scroll to position [2505, 0]
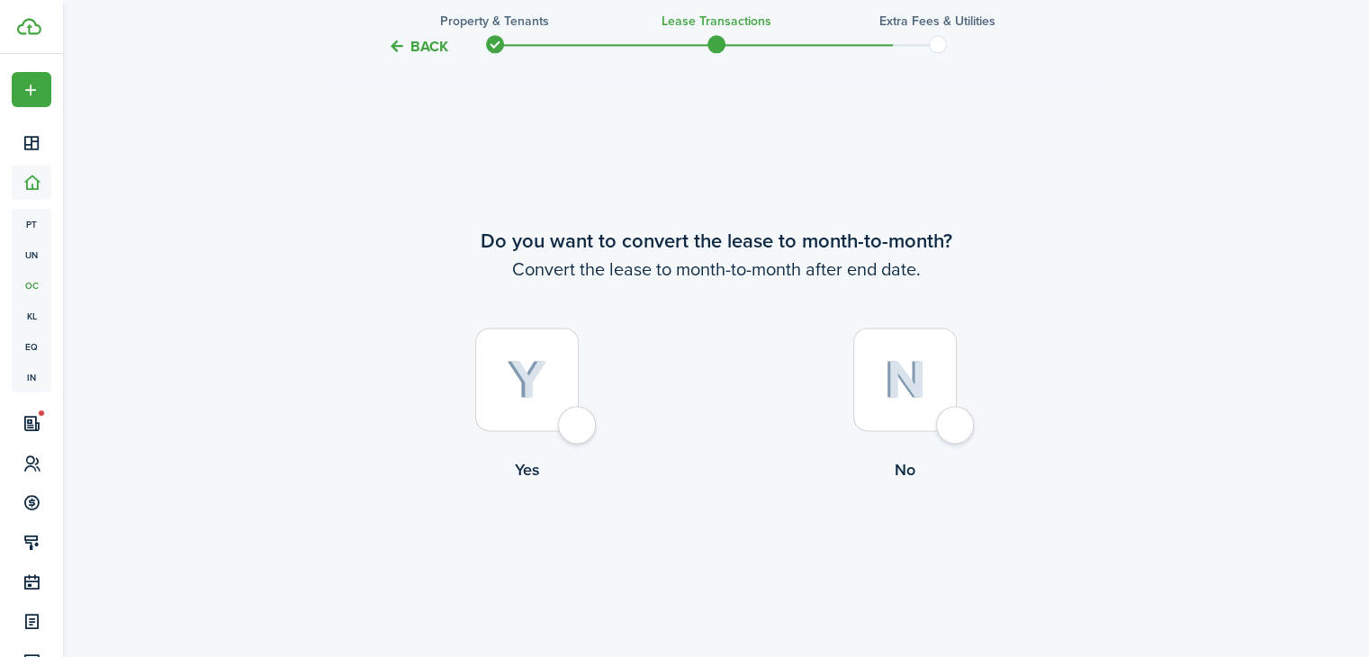
click at [956, 418] on div at bounding box center [904, 379] width 103 height 103
radio input "true"
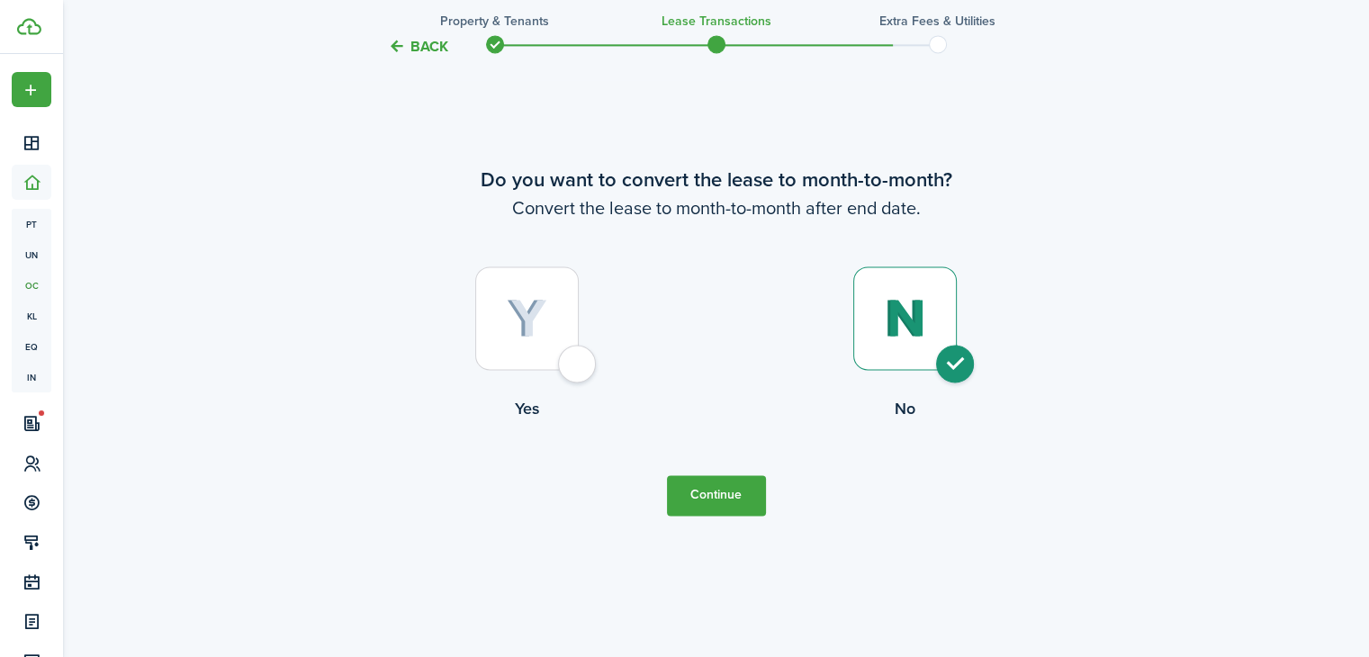
scroll to position [2626, 0]
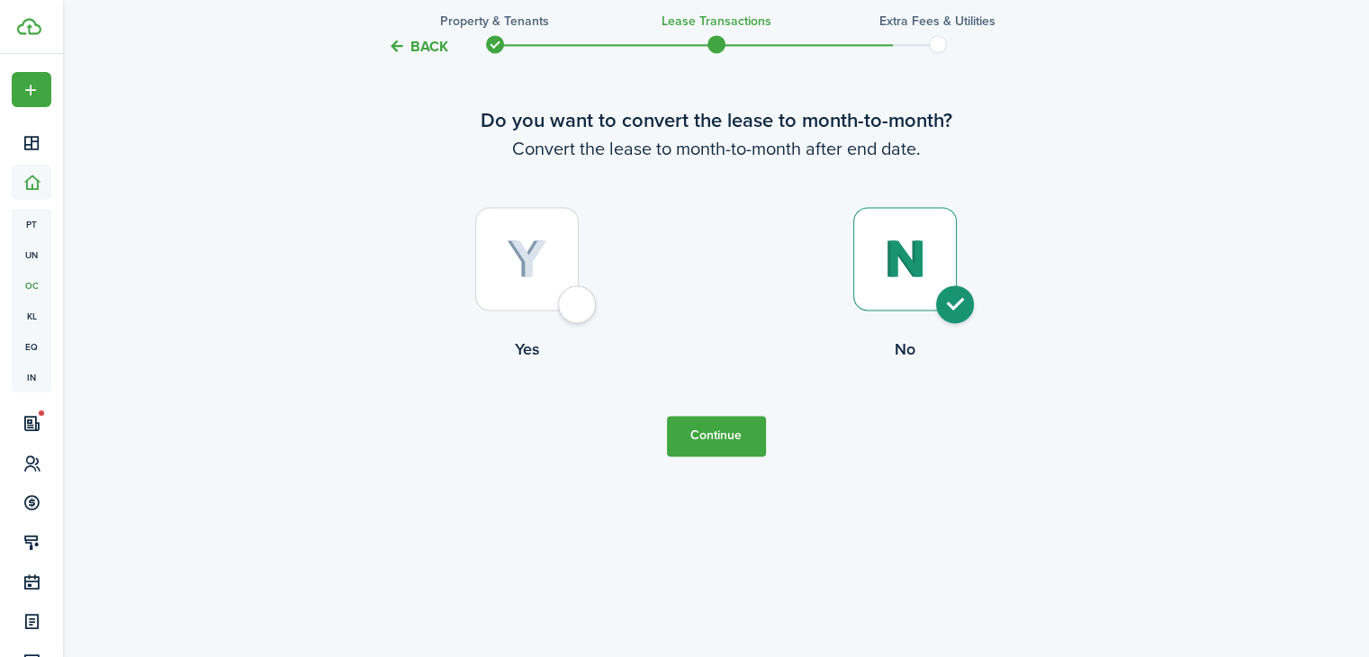
click at [735, 427] on button "Continue" at bounding box center [716, 436] width 99 height 40
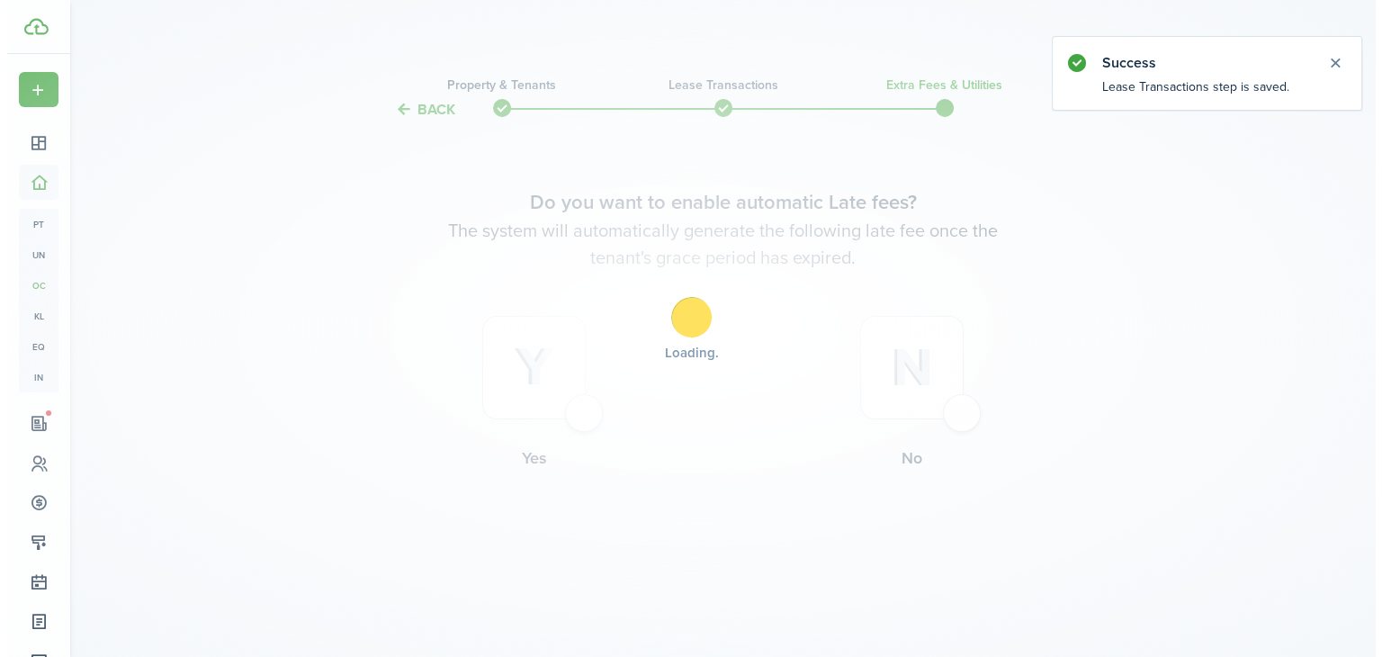
scroll to position [0, 0]
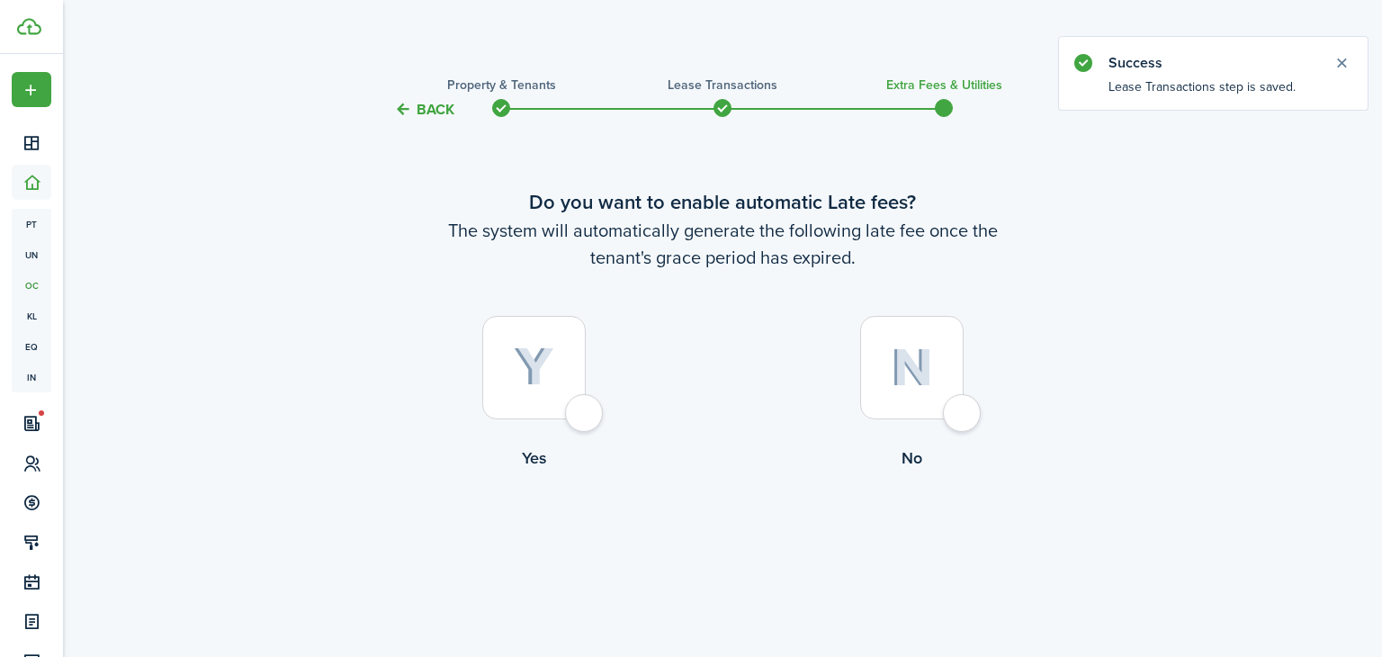
click at [559, 409] on div at bounding box center [533, 367] width 103 height 103
radio input "true"
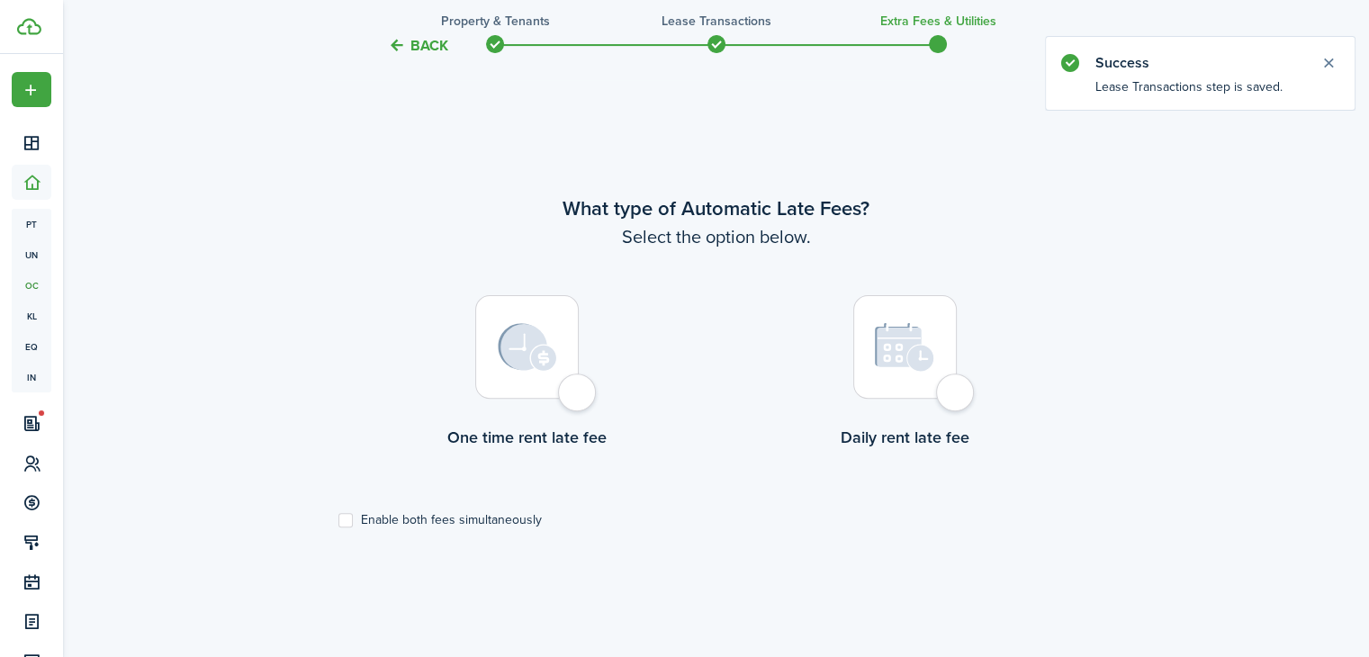
scroll to position [536, 0]
click at [940, 391] on div at bounding box center [904, 343] width 103 height 103
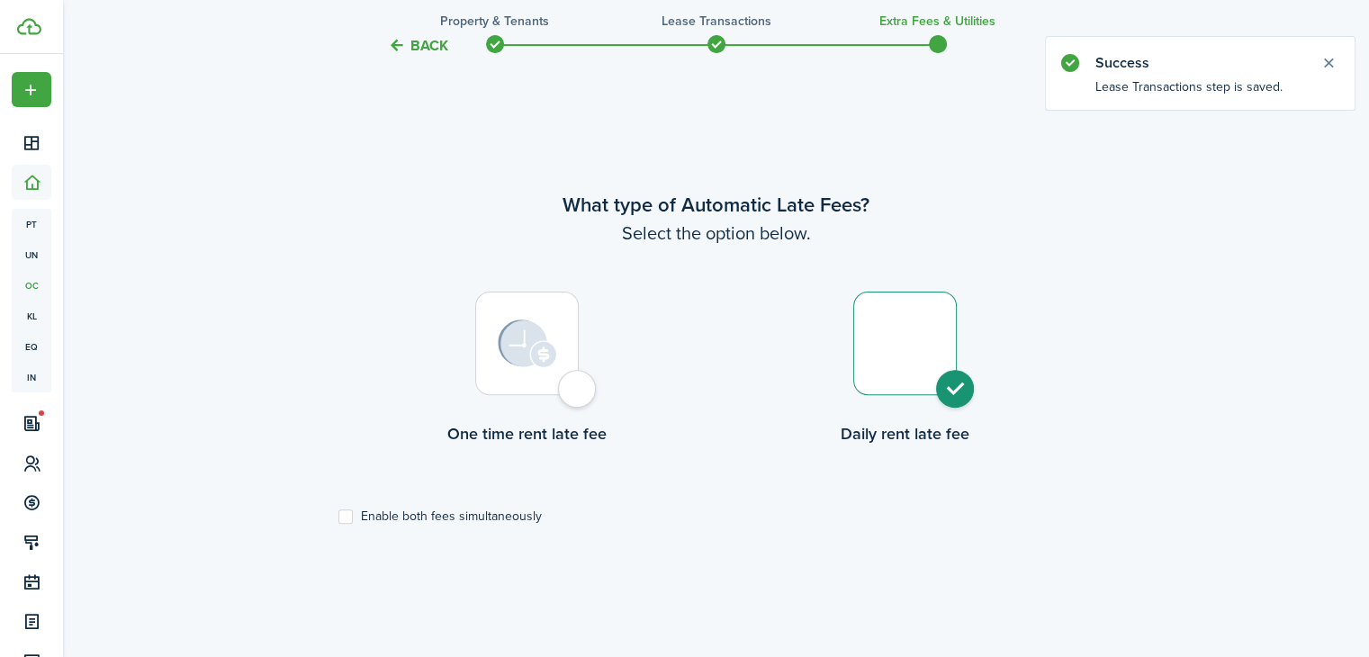
radio input "true"
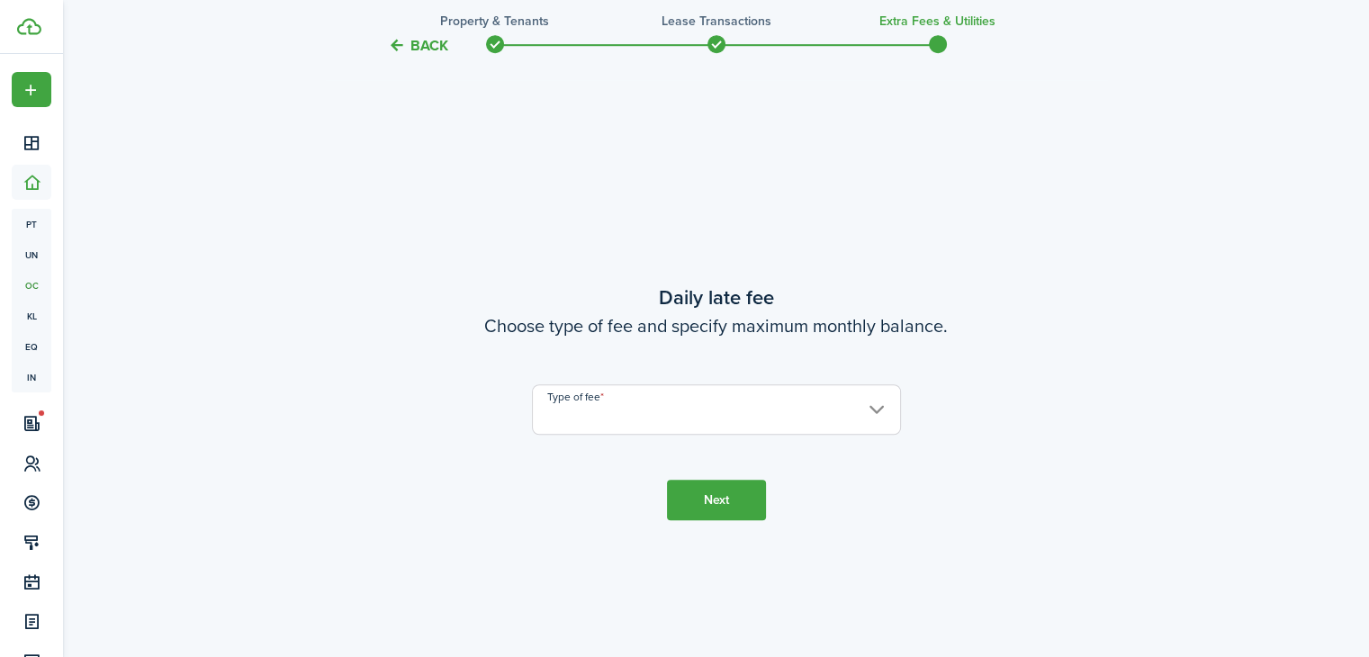
scroll to position [1192, 0]
click at [646, 414] on input "Type of fee" at bounding box center [716, 408] width 369 height 50
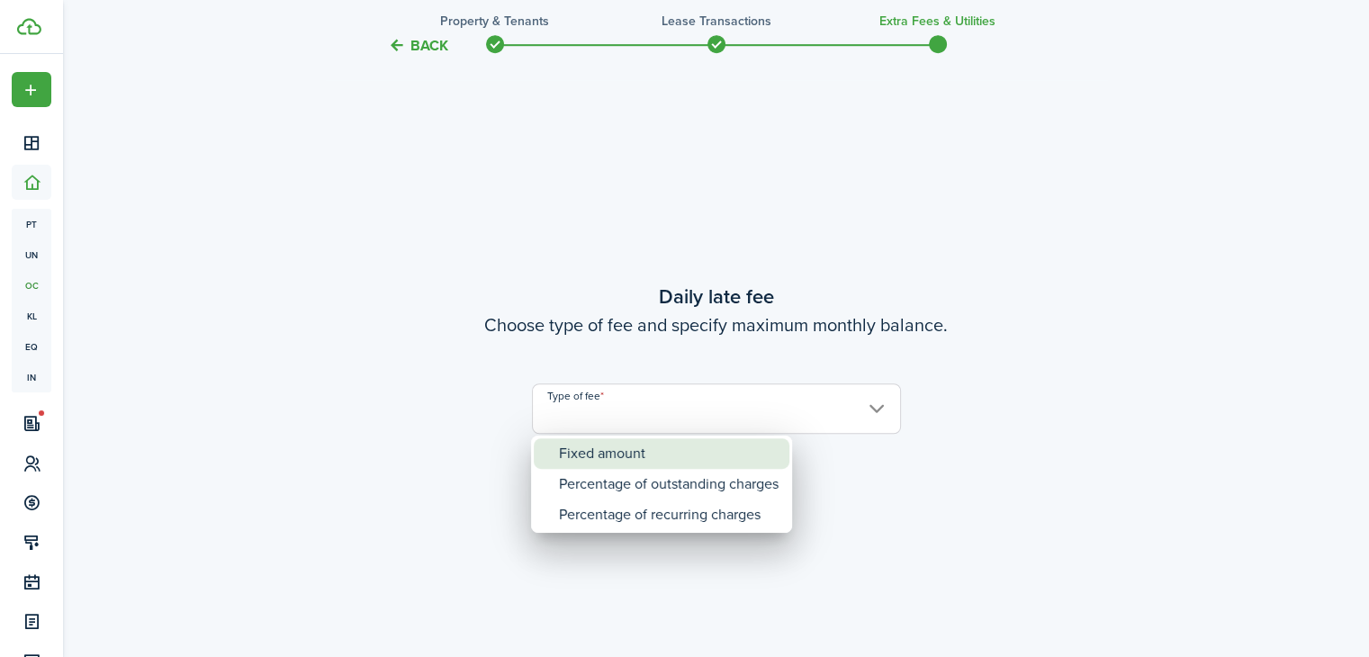
click at [636, 457] on div "Fixed amount" at bounding box center [669, 453] width 220 height 31
type input "Fixed amount"
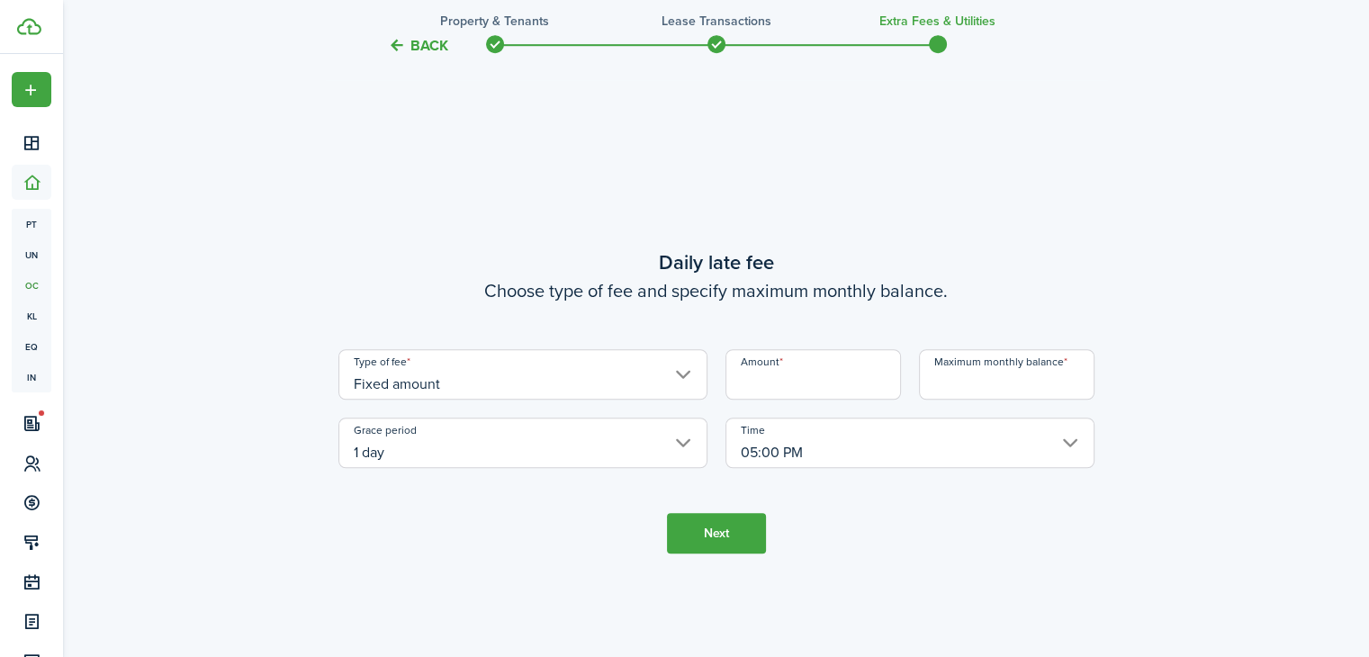
click at [782, 373] on input "Amount" at bounding box center [812, 374] width 175 height 50
type input "$25.00"
click at [979, 375] on input "Maximum monthly balance" at bounding box center [1006, 374] width 175 height 50
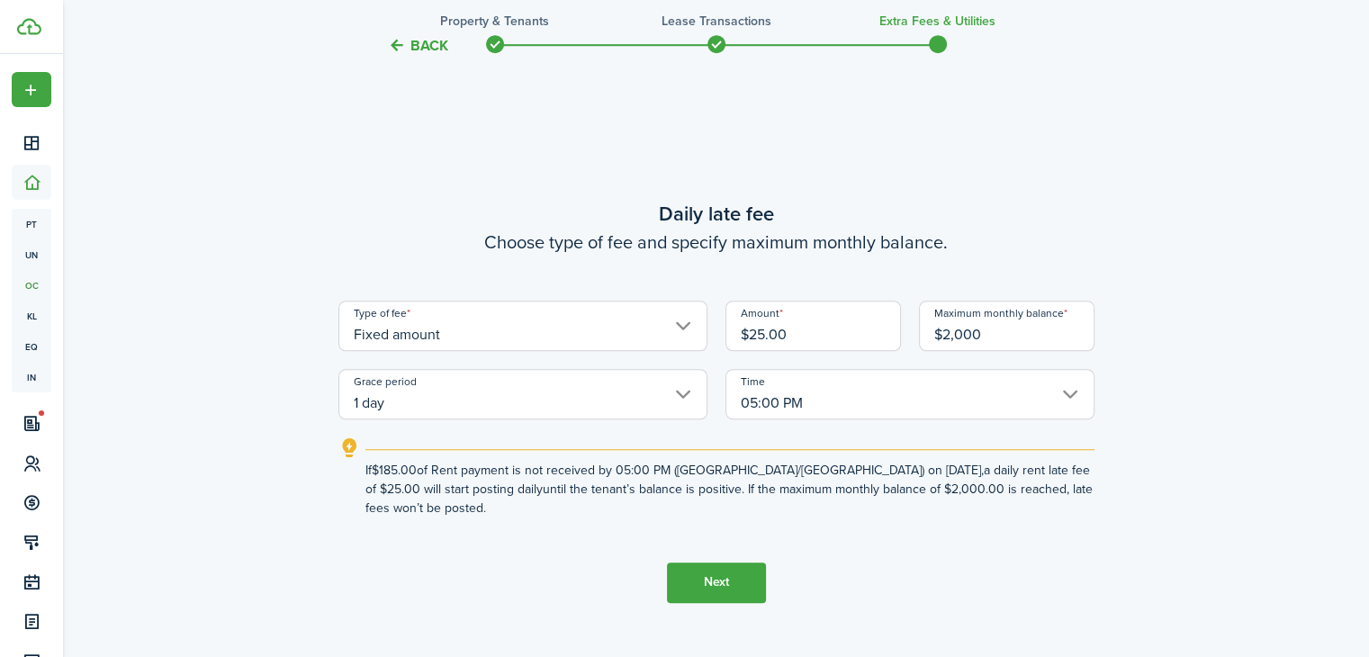
click at [685, 385] on input "1 day" at bounding box center [522, 394] width 369 height 50
type input "$2,000.00"
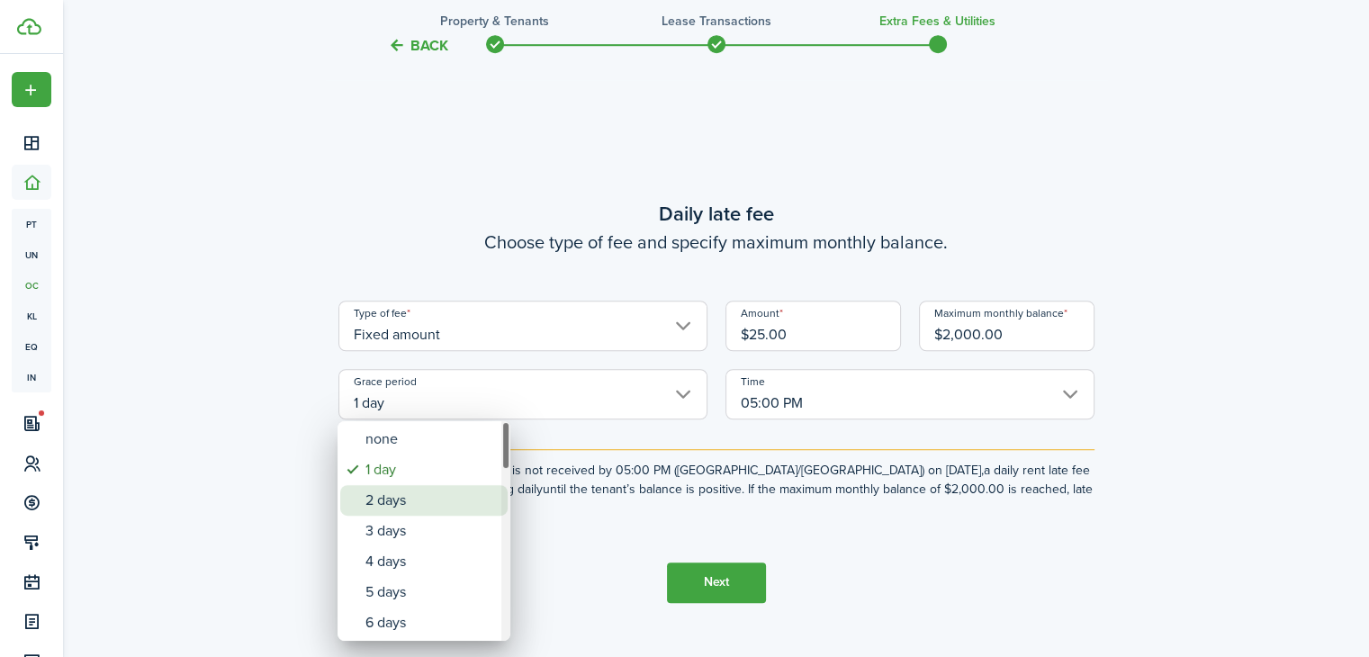
click at [418, 496] on div "2 days" at bounding box center [430, 500] width 131 height 31
type input "2 days"
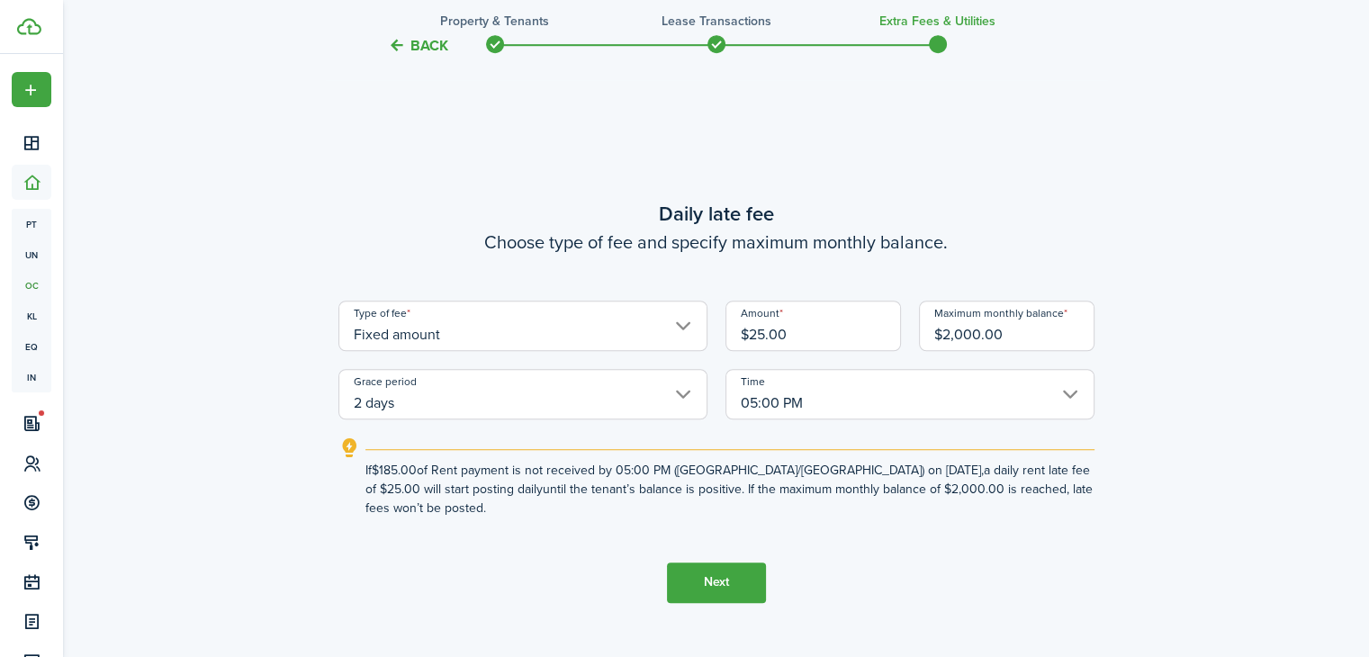
click at [859, 404] on input "05:00 PM" at bounding box center [909, 394] width 369 height 50
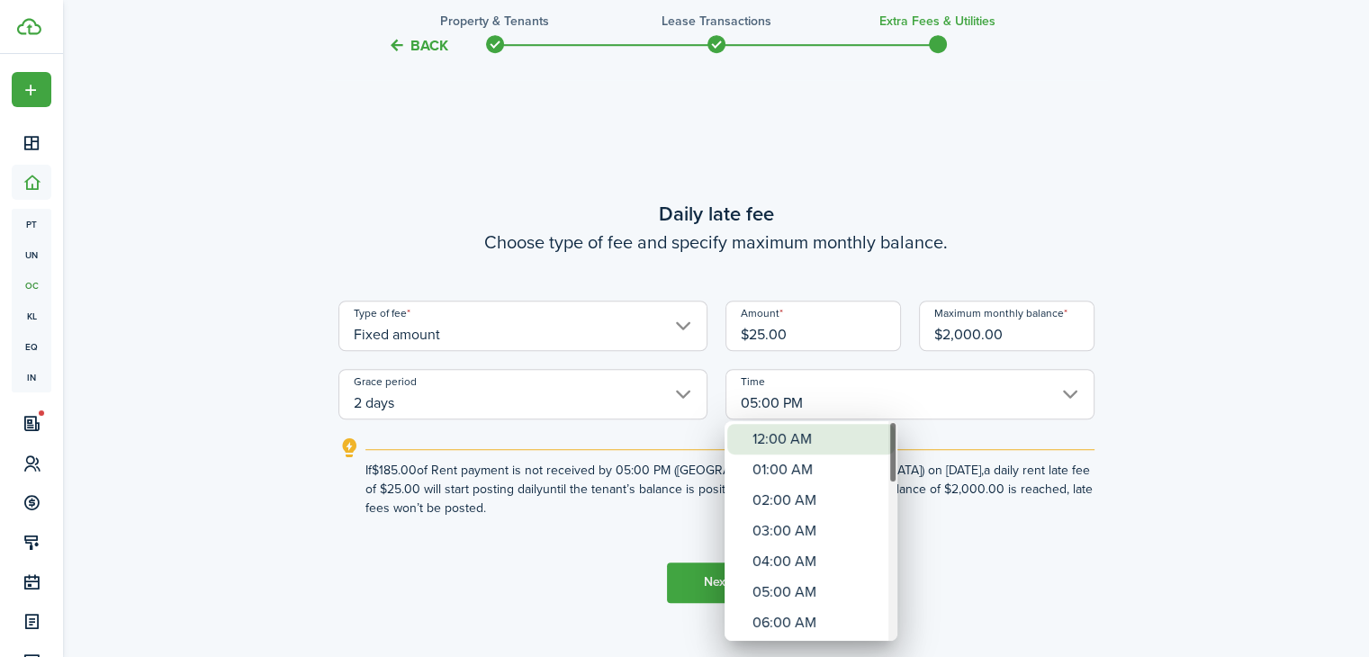
click at [864, 435] on div "12:00 AM" at bounding box center [817, 439] width 131 height 31
type input "12:00 AM"
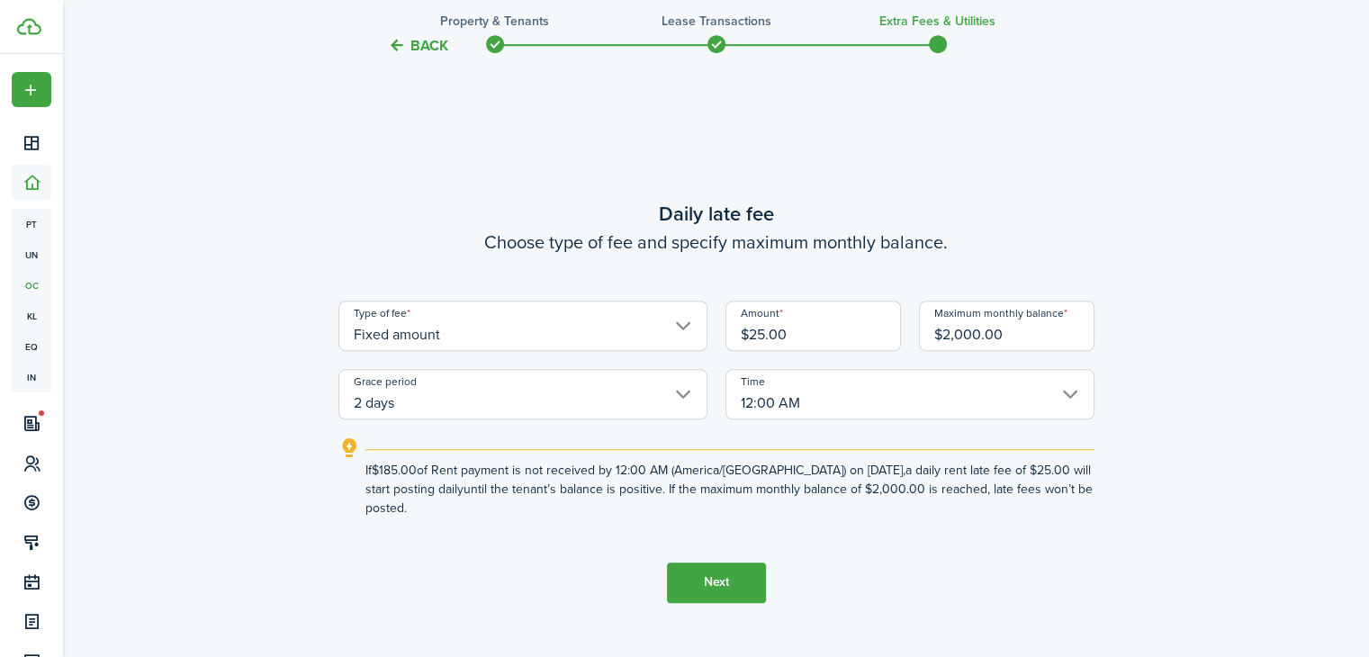
click at [717, 584] on button "Next" at bounding box center [716, 582] width 99 height 40
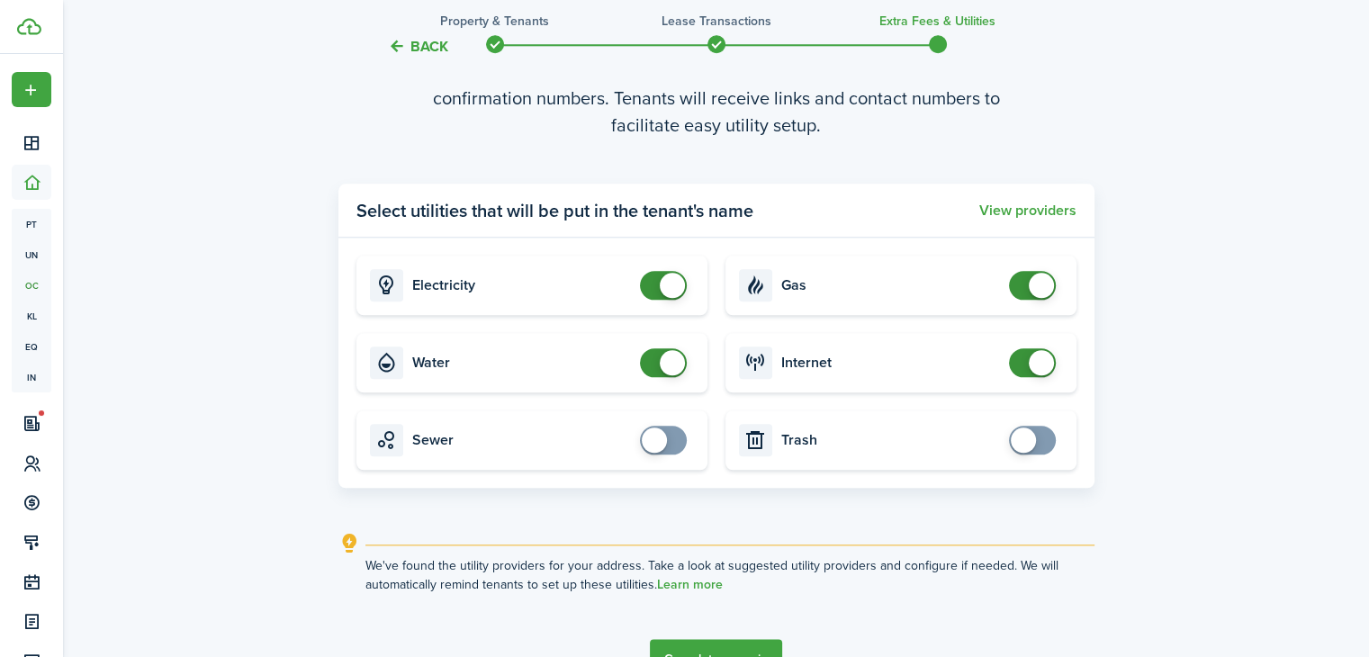
scroll to position [2036, 0]
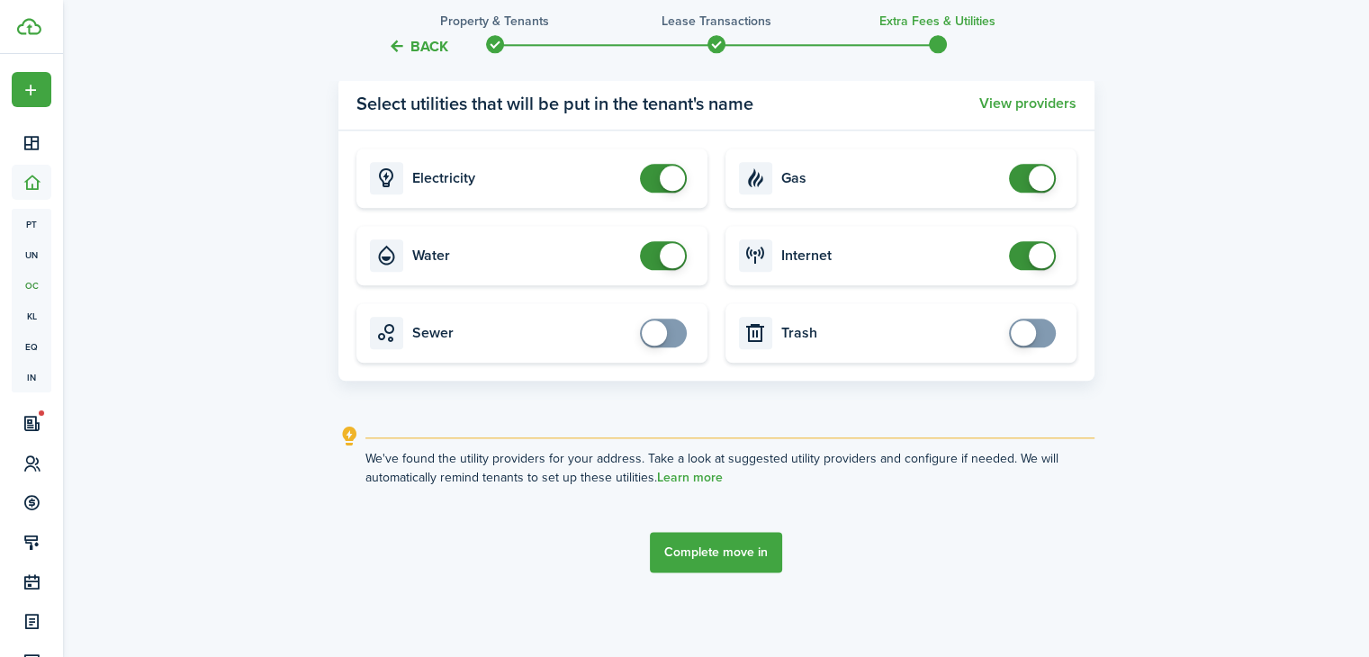
click at [685, 545] on button "Complete move in" at bounding box center [716, 552] width 132 height 40
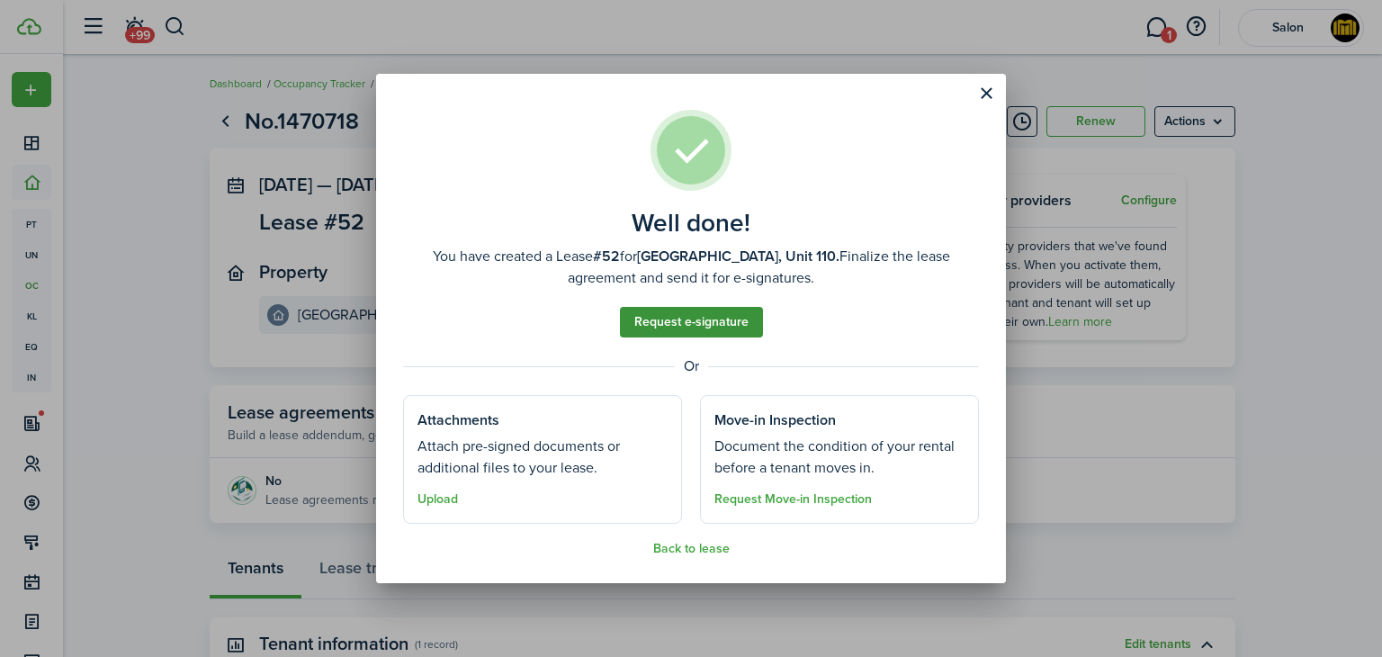
click at [678, 330] on link "Request e-signature" at bounding box center [691, 322] width 143 height 31
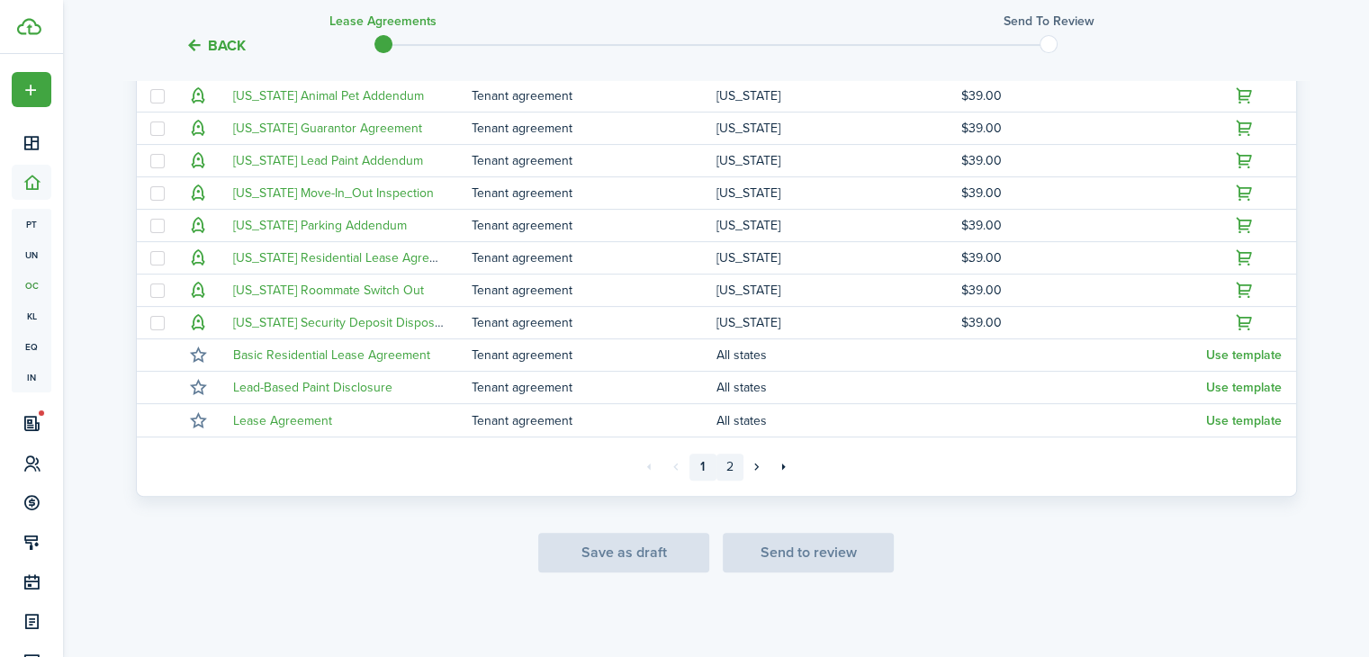
click at [732, 469] on link "2" at bounding box center [729, 467] width 27 height 27
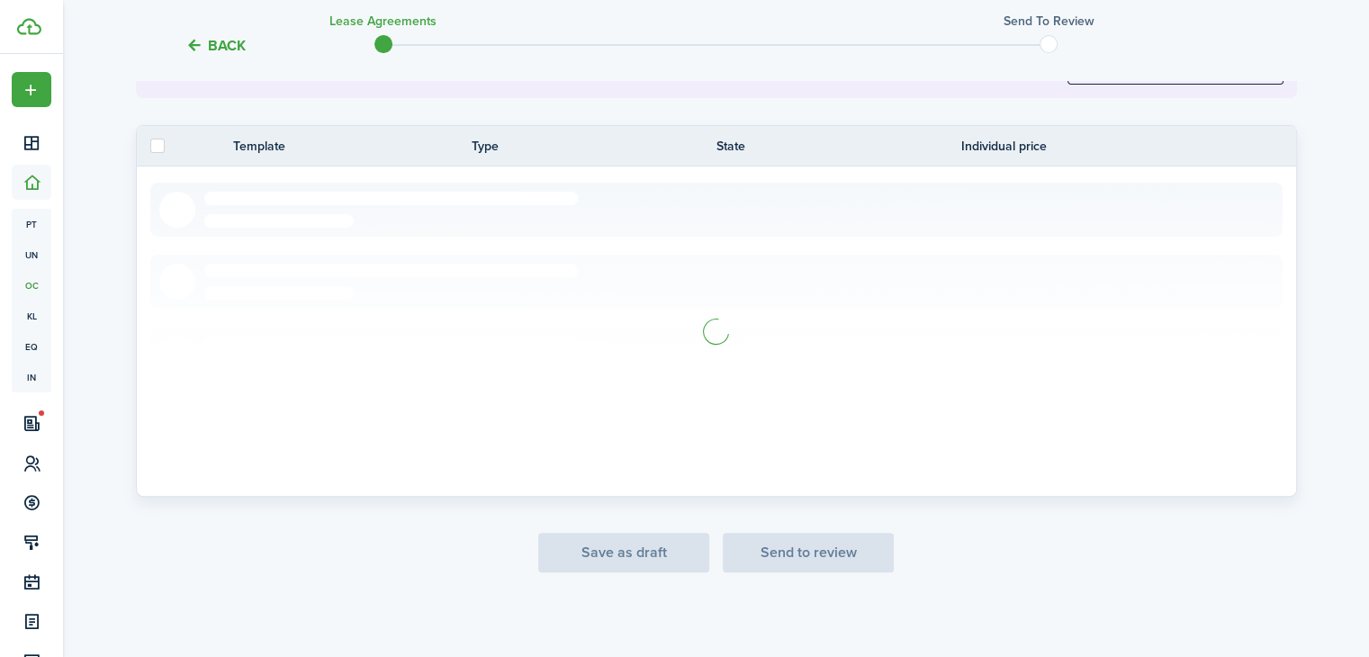
scroll to position [284, 0]
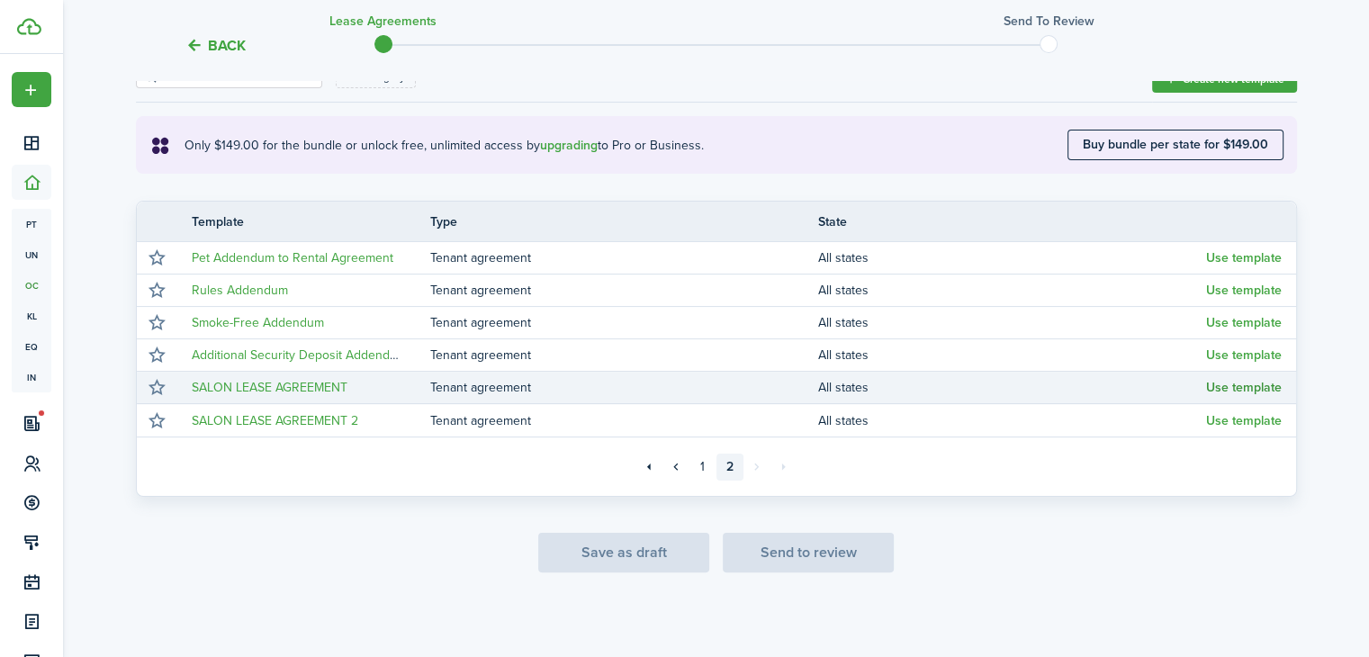
click at [1245, 391] on button "Use template" at bounding box center [1244, 388] width 76 height 14
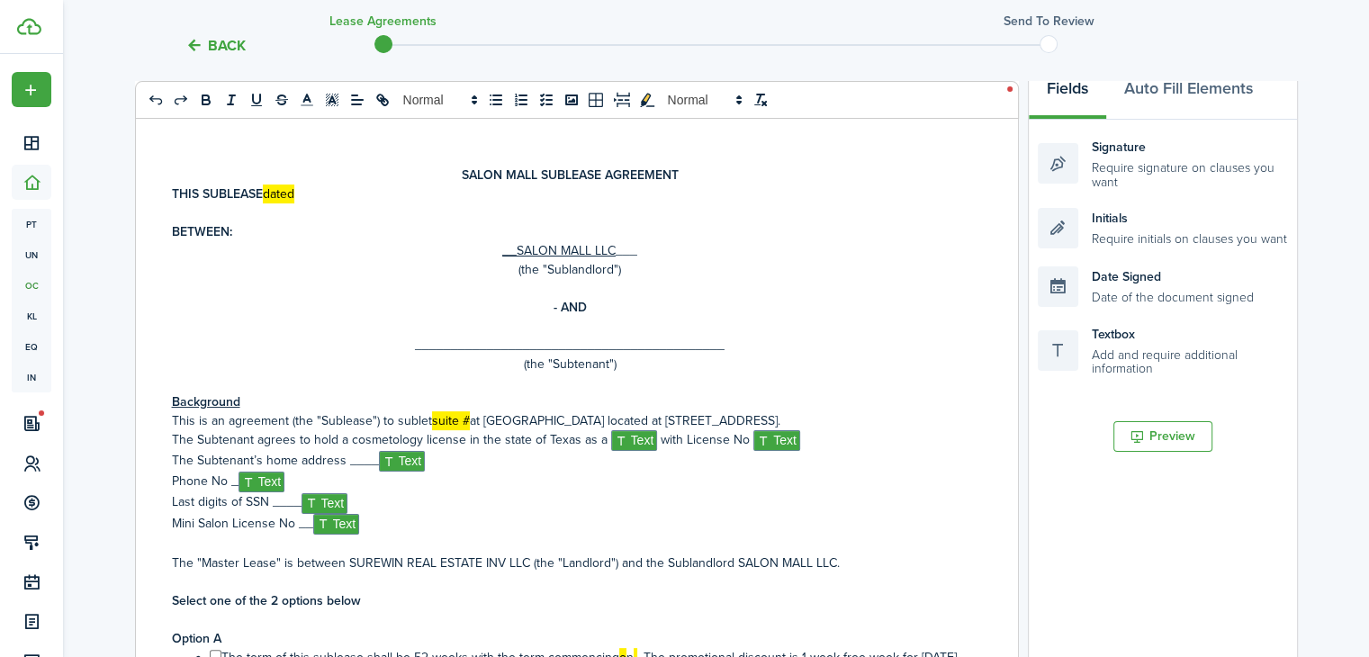
click at [570, 333] on p at bounding box center [570, 326] width 796 height 19
click at [1194, 95] on button "Auto Fill Elements" at bounding box center [1188, 93] width 165 height 54
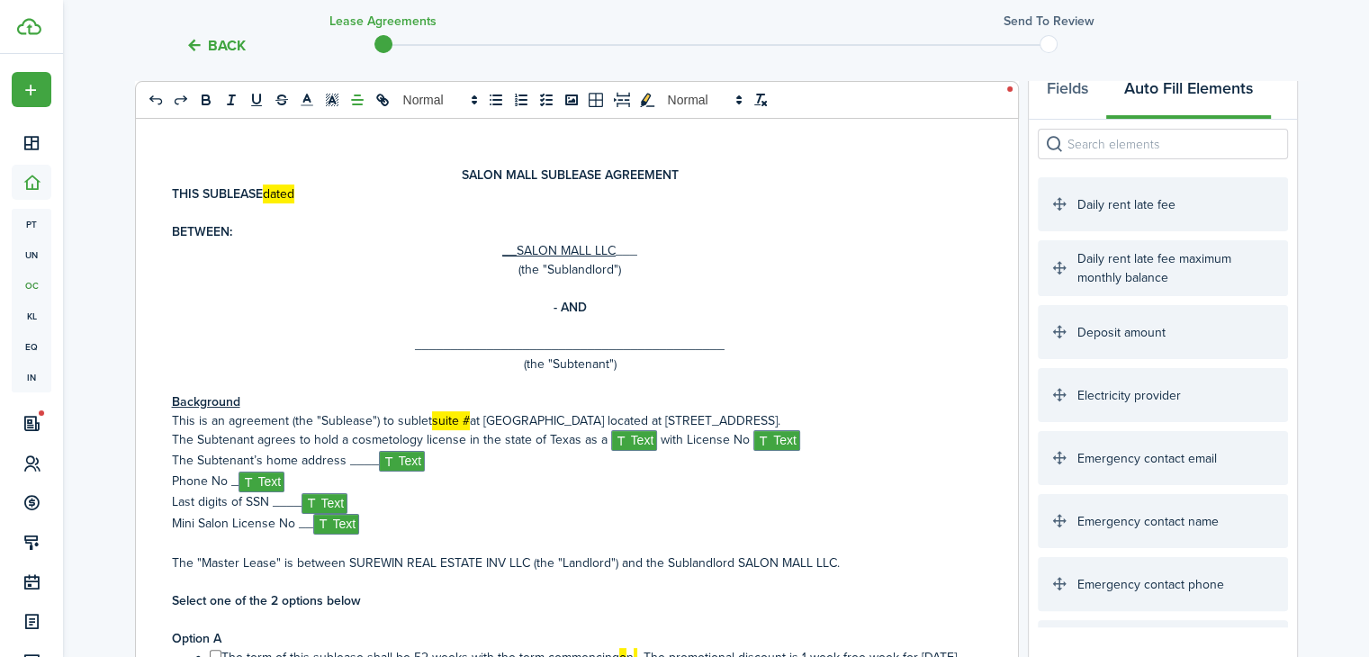
click at [1145, 146] on input "search" at bounding box center [1162, 144] width 250 height 31
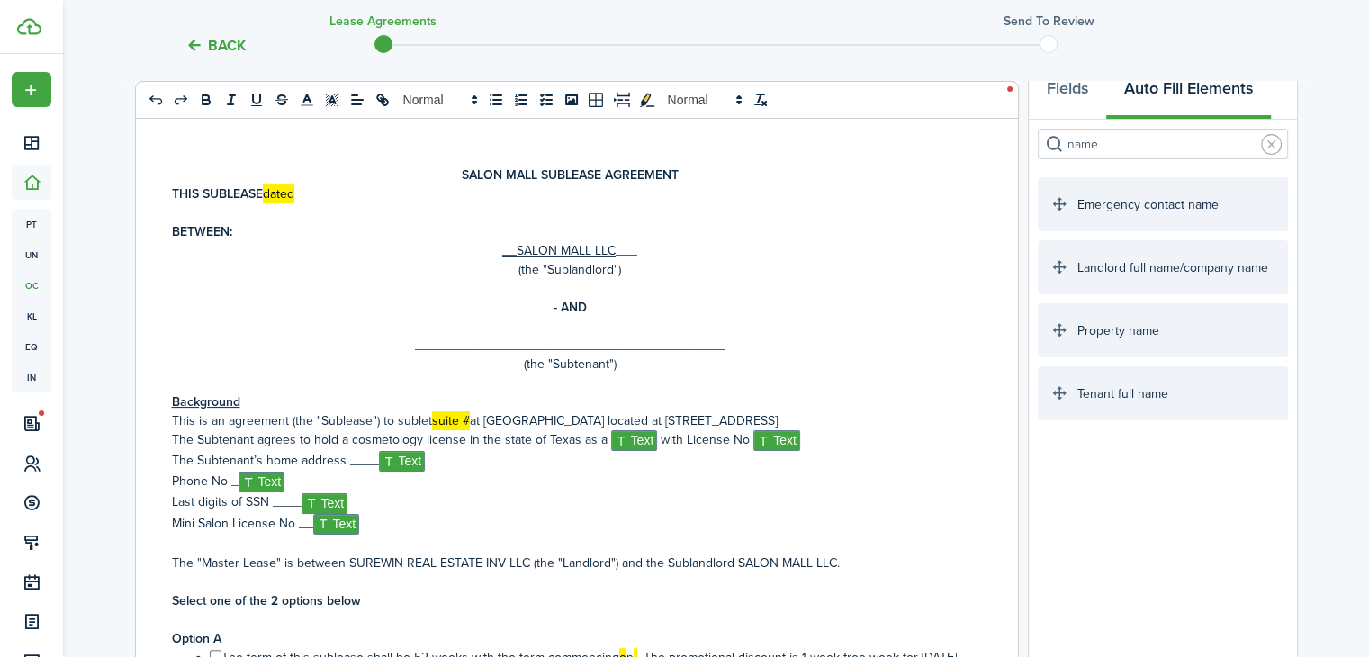
type input "name"
click at [615, 311] on p "- AND" at bounding box center [570, 307] width 796 height 19
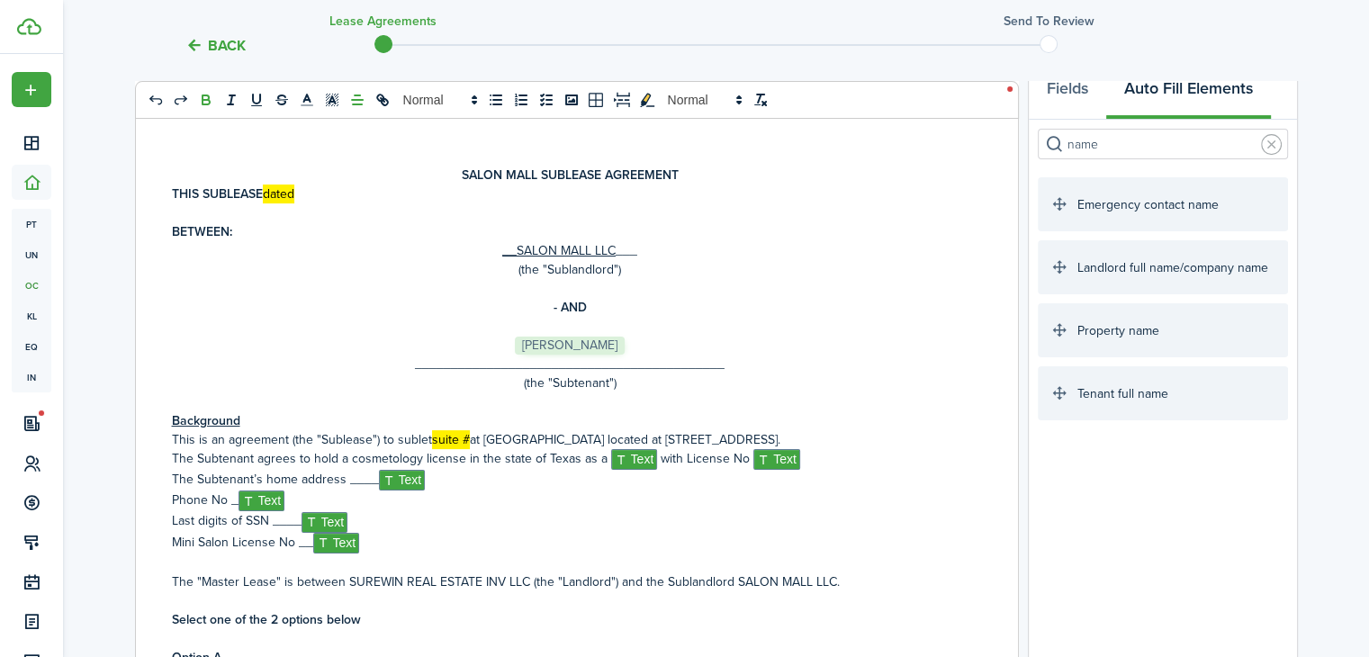
click at [342, 202] on p "THIS SUBLEASE dated" at bounding box center [570, 193] width 796 height 19
click at [1097, 139] on input "name" at bounding box center [1162, 144] width 250 height 31
type input "n"
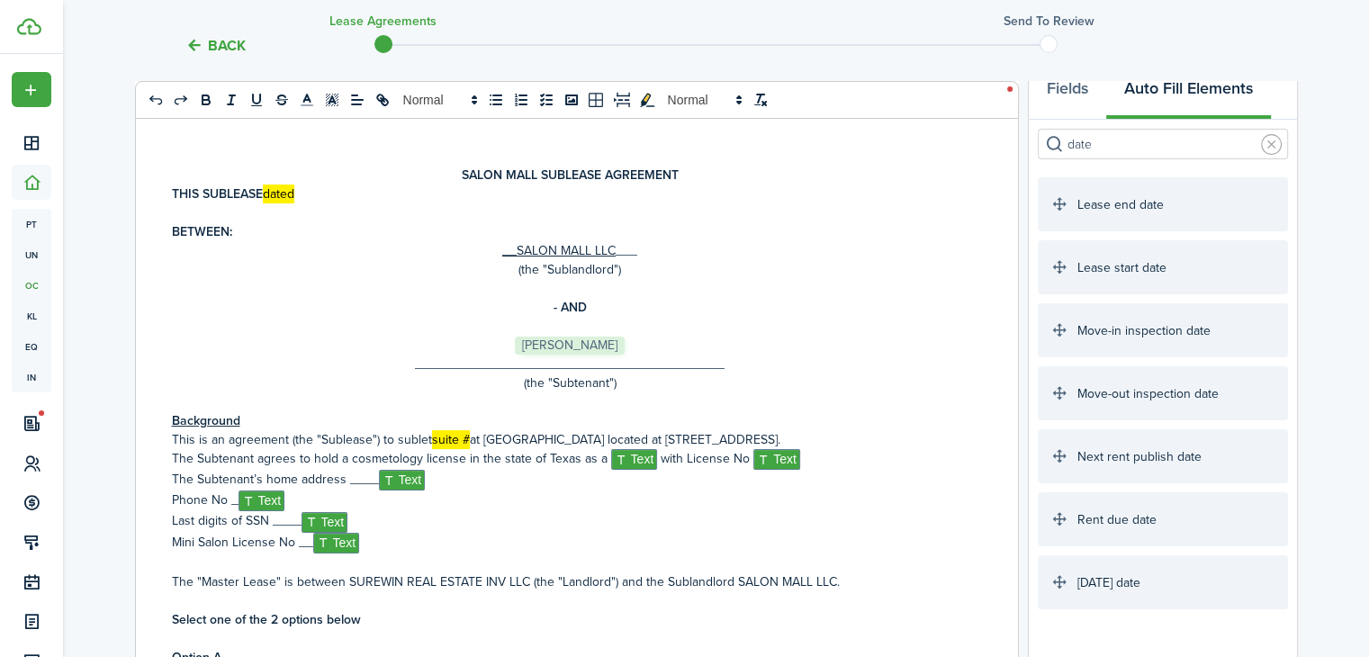
type input "date"
click at [294, 189] on mark "dated" at bounding box center [278, 193] width 31 height 19
click at [464, 436] on mark "suite #" at bounding box center [451, 439] width 38 height 19
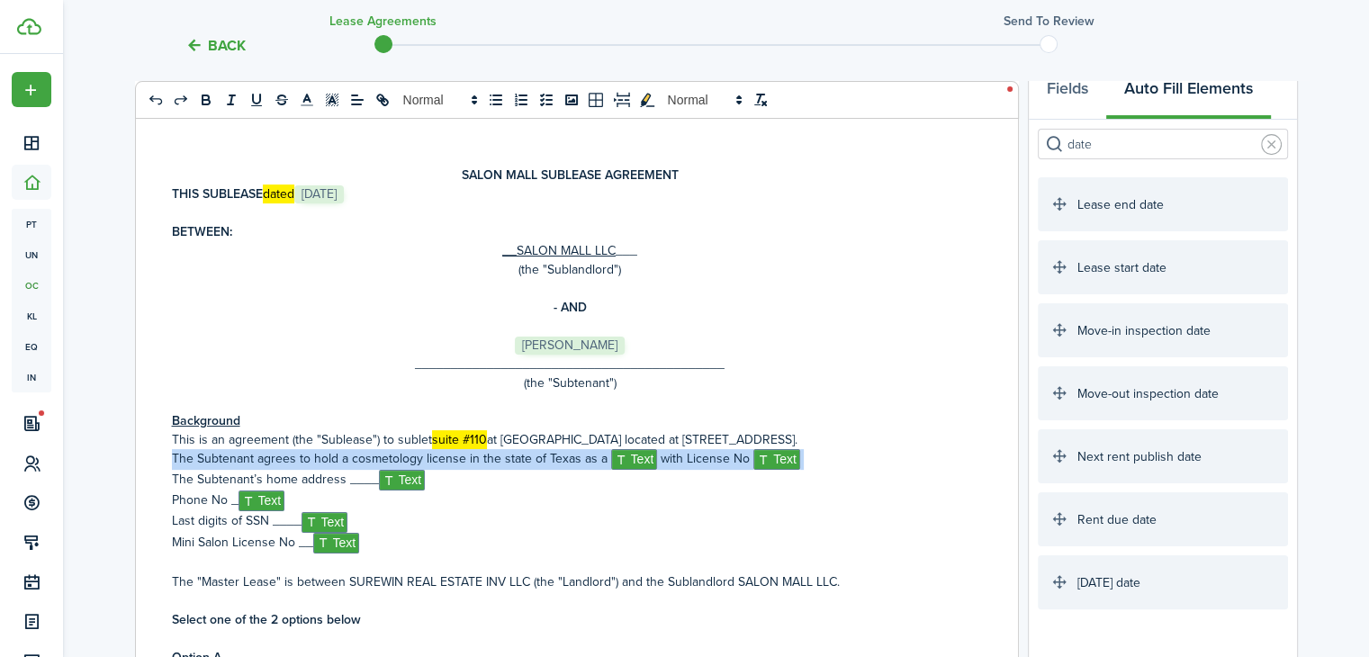
drag, startPoint x: 166, startPoint y: 458, endPoint x: 167, endPoint y: 471, distance: 12.7
click at [167, 471] on div "SALON MALL SUBLEASE AGREEMENT THIS SUBLEASE dated ﻿ [DATE] ﻿ BETWEEN: __SALON M…" at bounding box center [570, 456] width 868 height 706
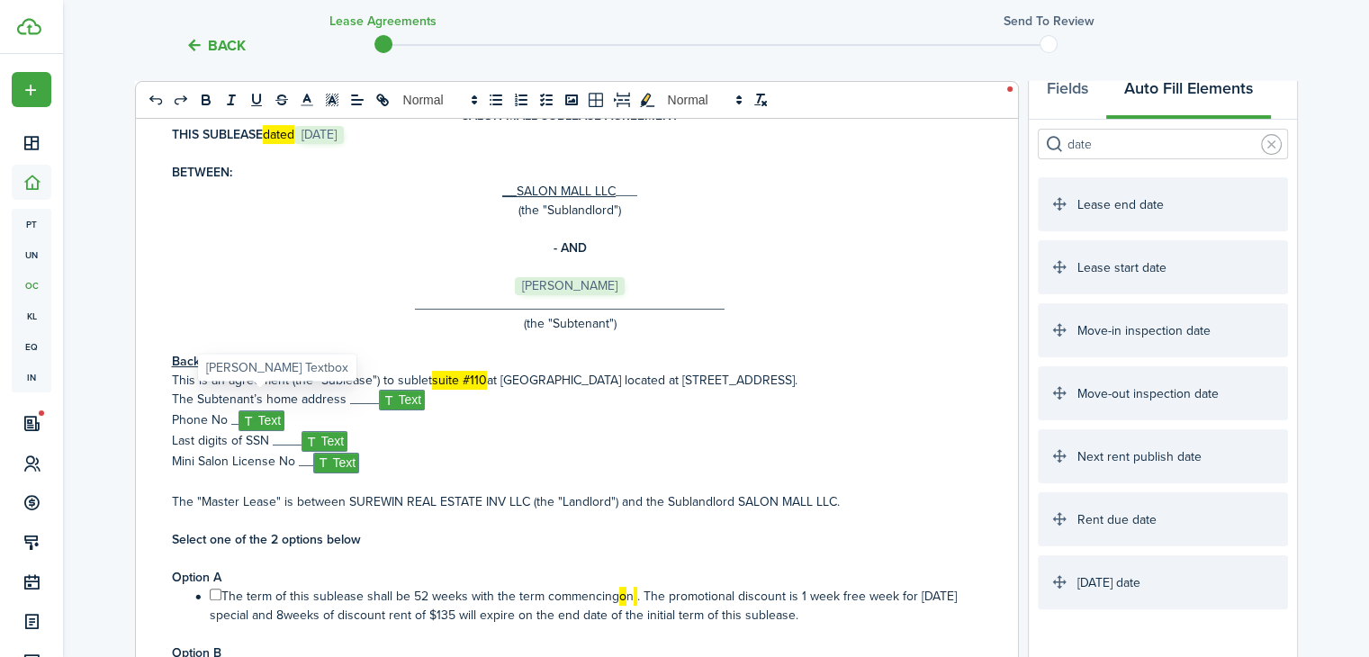
scroll to position [90, 0]
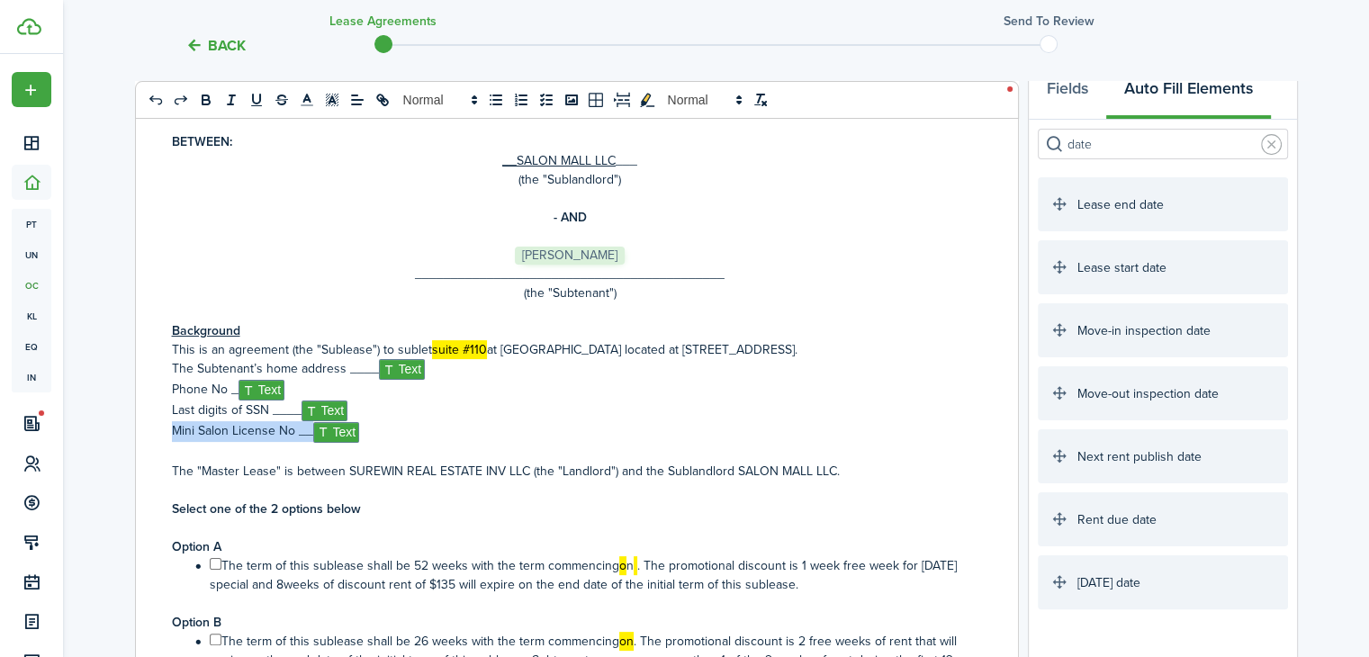
drag, startPoint x: 166, startPoint y: 433, endPoint x: 409, endPoint y: 436, distance: 243.9
click at [400, 433] on div "SALON MALL SUBLEASE AGREEMENT THIS SUBLEASE dated ﻿ [DATE] ﻿ BETWEEN: __SALON M…" at bounding box center [570, 456] width 868 height 706
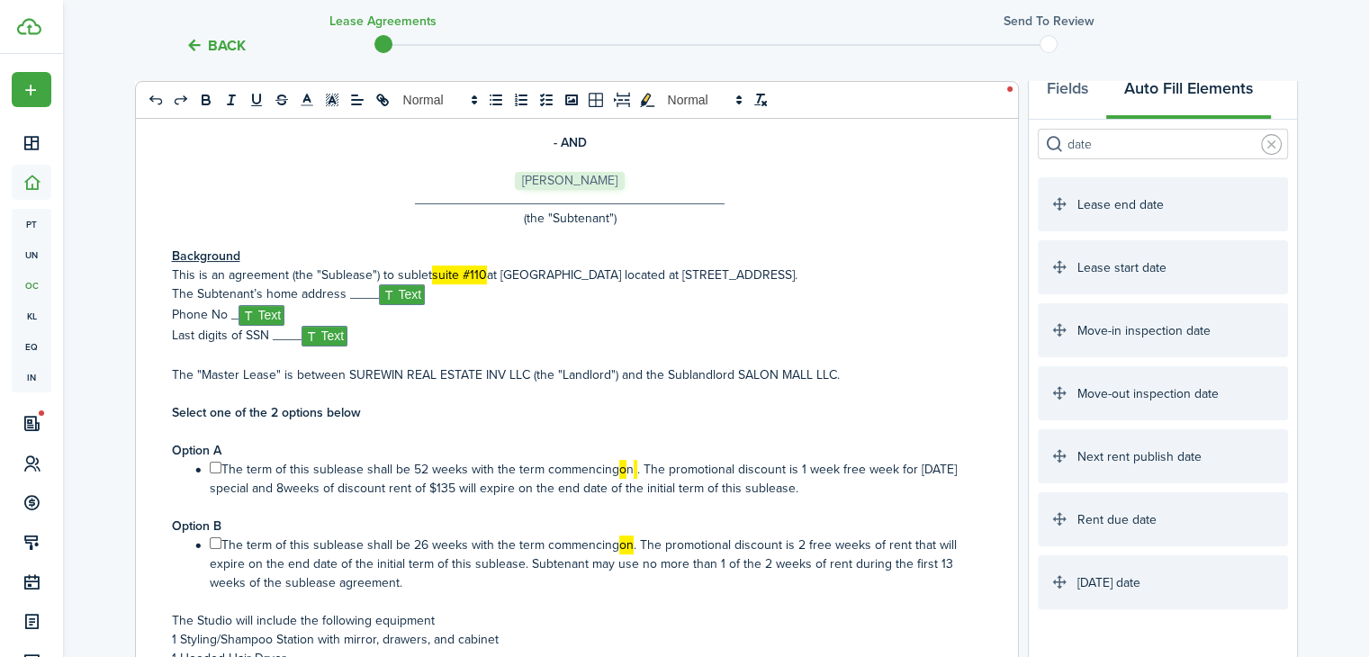
scroll to position [270, 0]
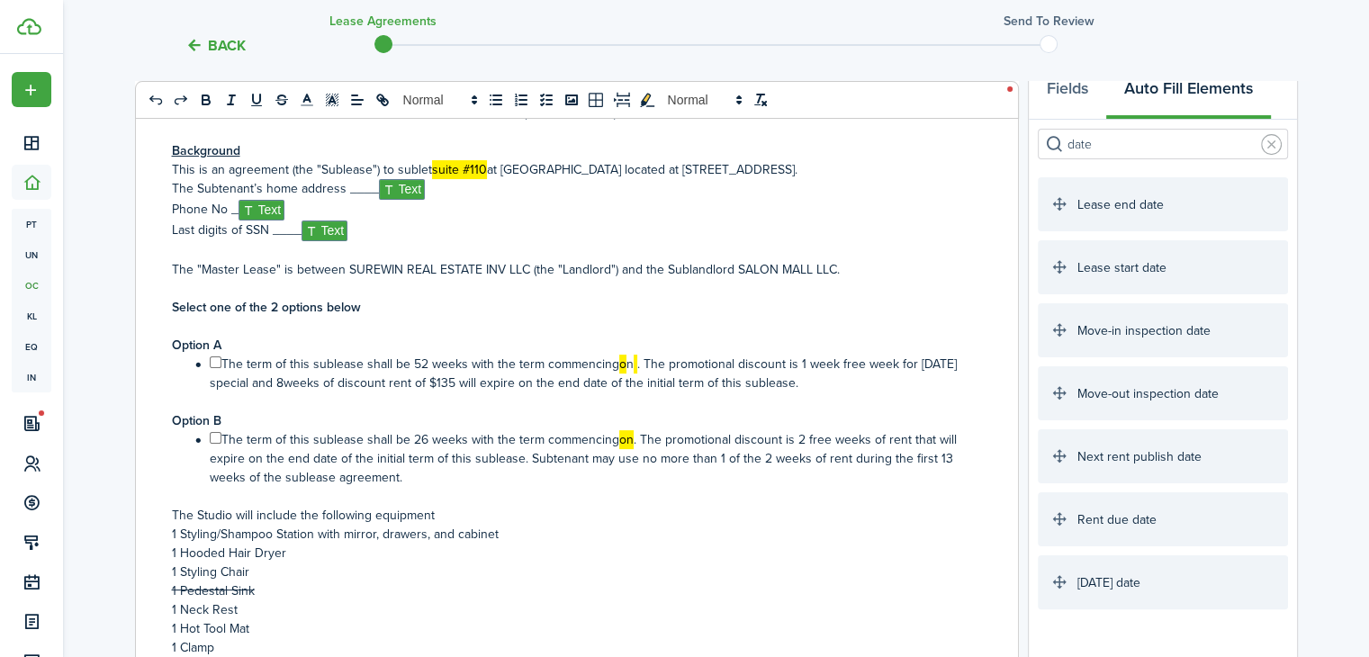
drag, startPoint x: 173, startPoint y: 421, endPoint x: 480, endPoint y: 474, distance: 312.3
click at [480, 474] on div "SALON MALL SUBLEASE AGREEMENT THIS SUBLEASE dated ﻿ [DATE] ﻿ BETWEEN: __SALON M…" at bounding box center [570, 456] width 868 height 706
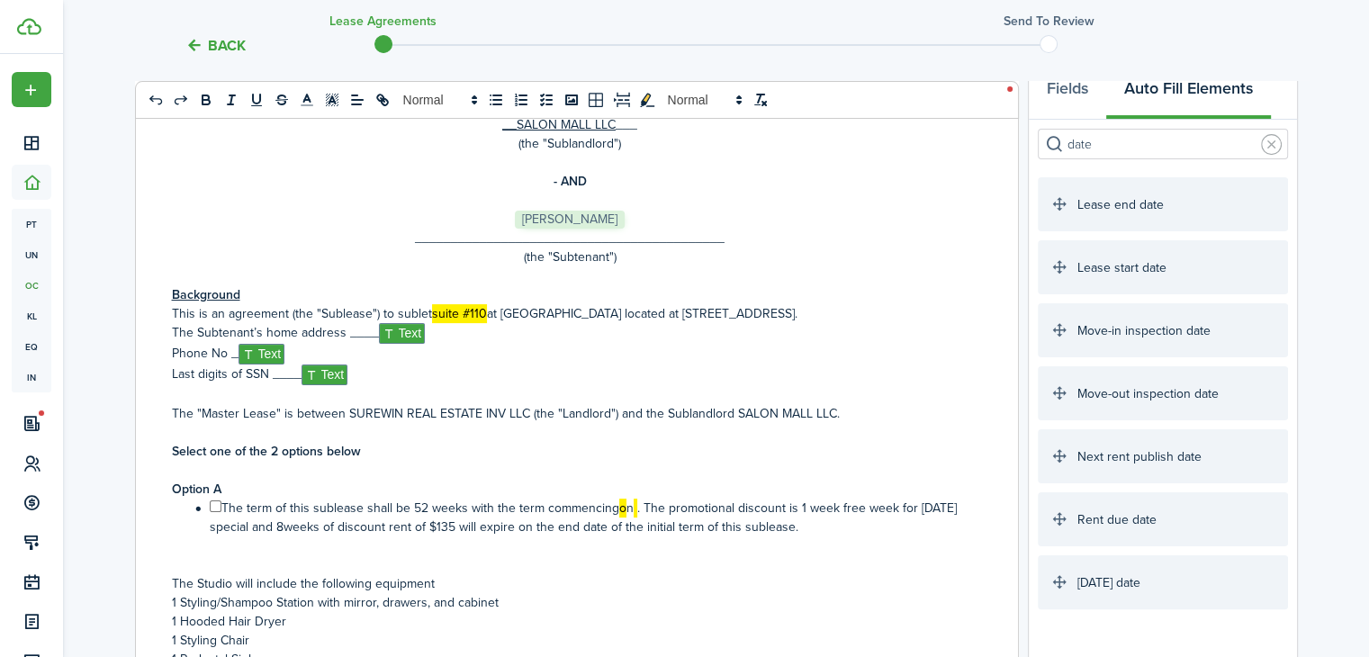
scroll to position [245, 0]
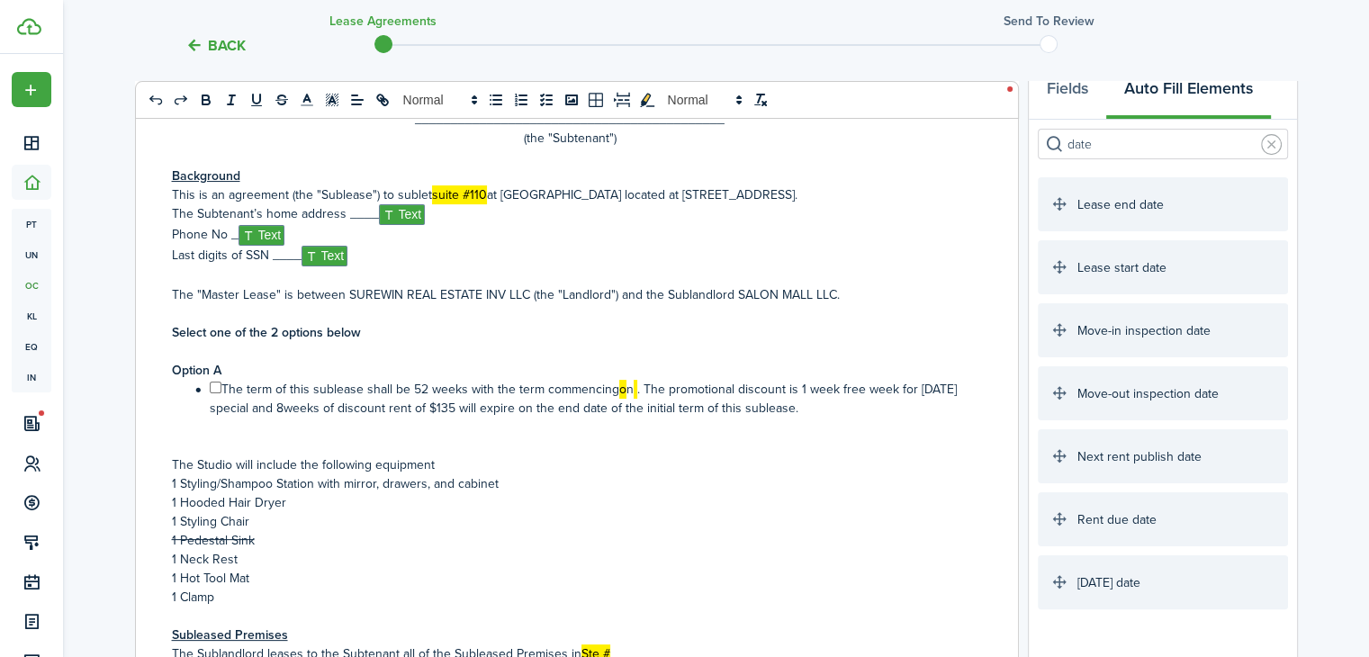
click at [214, 386] on input "﻿ ﻿" at bounding box center [216, 388] width 12 height 12
checkbox input "true"
click at [633, 391] on mark at bounding box center [635, 389] width 4 height 19
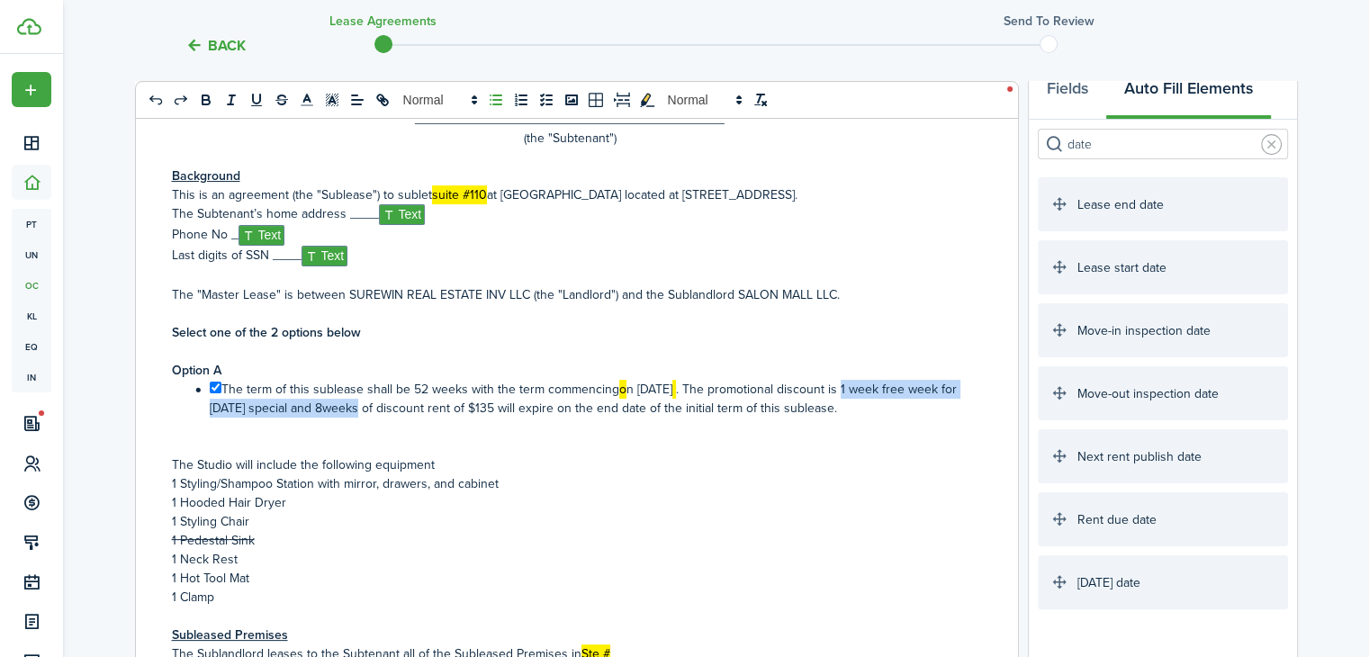
drag, startPoint x: 851, startPoint y: 388, endPoint x: 366, endPoint y: 404, distance: 485.3
click at [366, 404] on li "﻿ ﻿ The term of this sublease shall be 52 weeks with the term commencing o n [D…" at bounding box center [579, 399] width 777 height 38
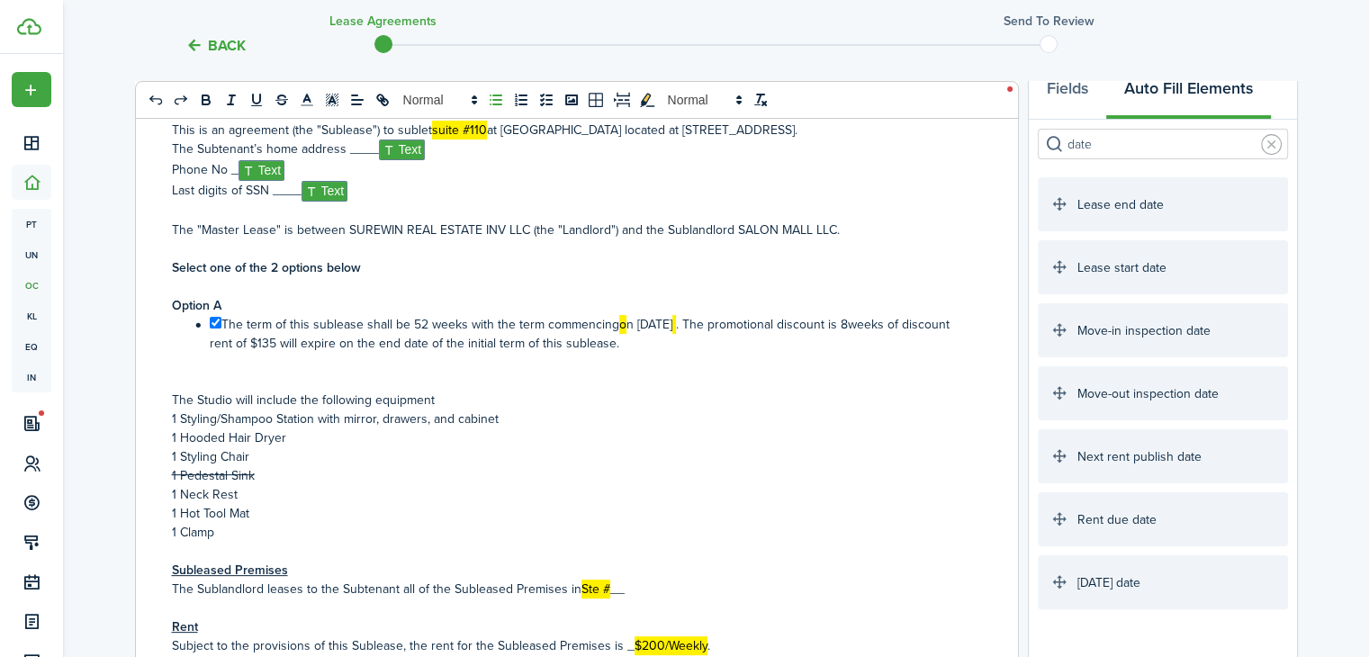
scroll to position [425, 0]
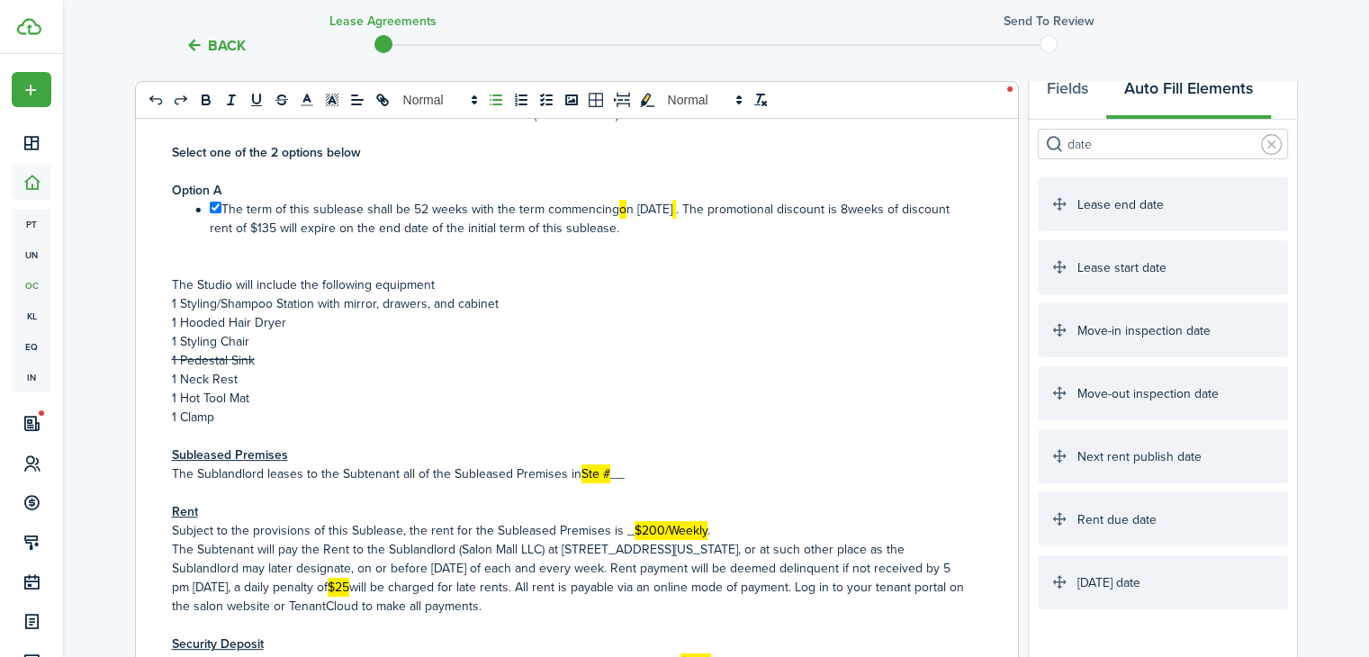
click at [479, 211] on li "﻿ ﻿ The term of this sublease shall be 52 weeks with the term commencing o n [D…" at bounding box center [579, 219] width 777 height 38
click at [482, 213] on li "﻿ ﻿ The term of this sublease shall be 52 weeks with the term commencing o n [D…" at bounding box center [579, 219] width 777 height 38
click at [251, 333] on p "1 Styling Chair" at bounding box center [570, 341] width 796 height 19
drag, startPoint x: 252, startPoint y: 343, endPoint x: 354, endPoint y: 344, distance: 101.7
click at [354, 344] on p "1 Styling Chair (Free for 8 weeks)" at bounding box center [570, 341] width 796 height 19
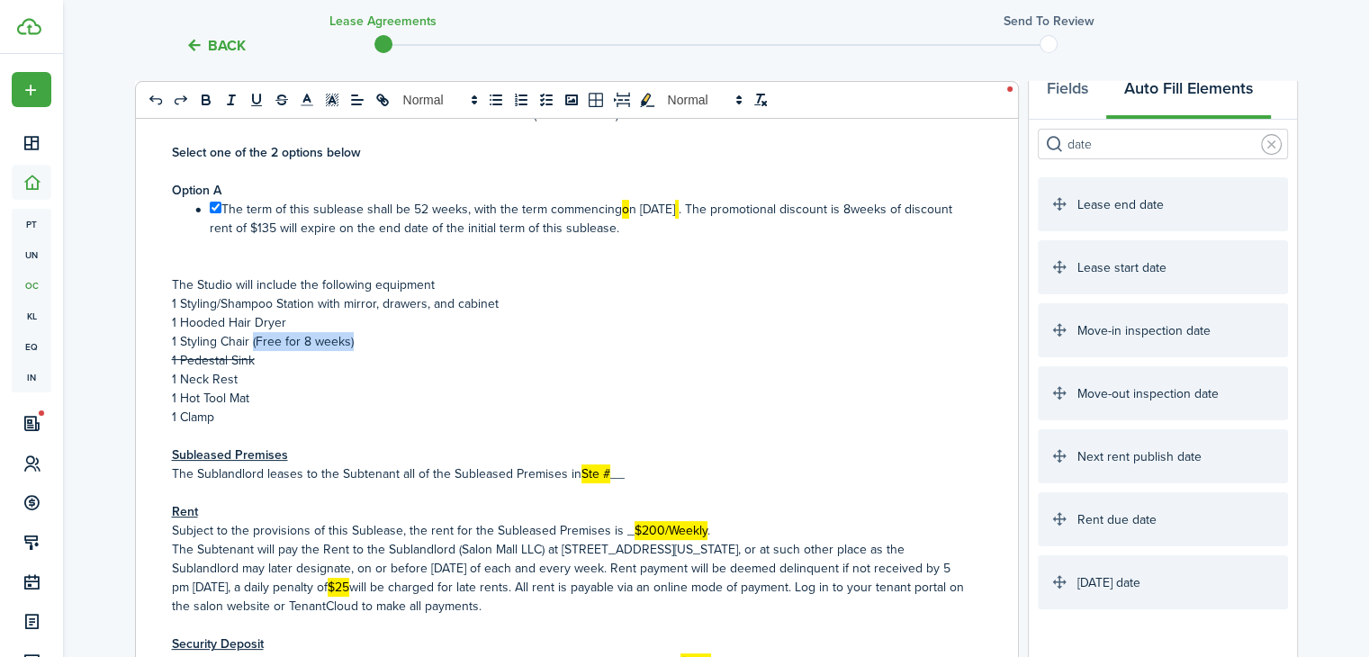
copy p "(Free for 8 weeks)"
click at [317, 320] on p "1 Hooded Hair Dryer" at bounding box center [570, 322] width 796 height 19
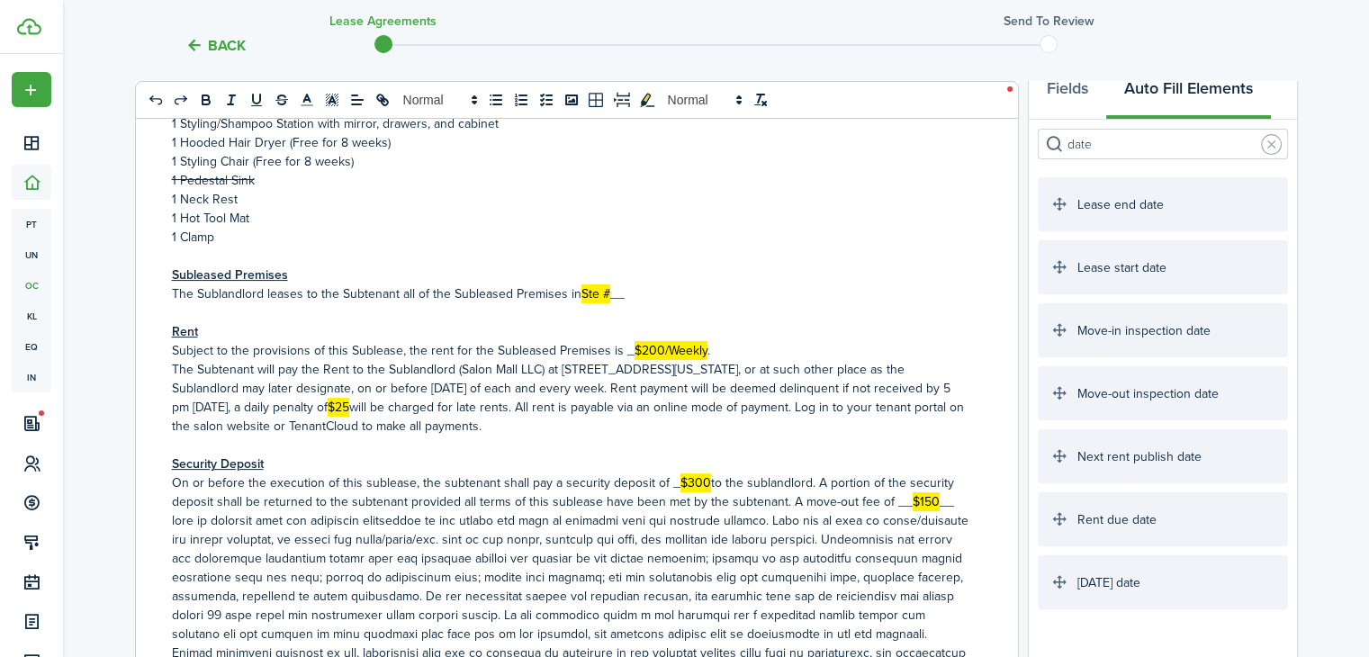
click at [611, 298] on p "The Sublandlord leases to the Subtenant all of the Subleased Premises in Ste # …" at bounding box center [570, 293] width 796 height 19
click at [658, 346] on mark "$200/Weekly" at bounding box center [670, 350] width 73 height 19
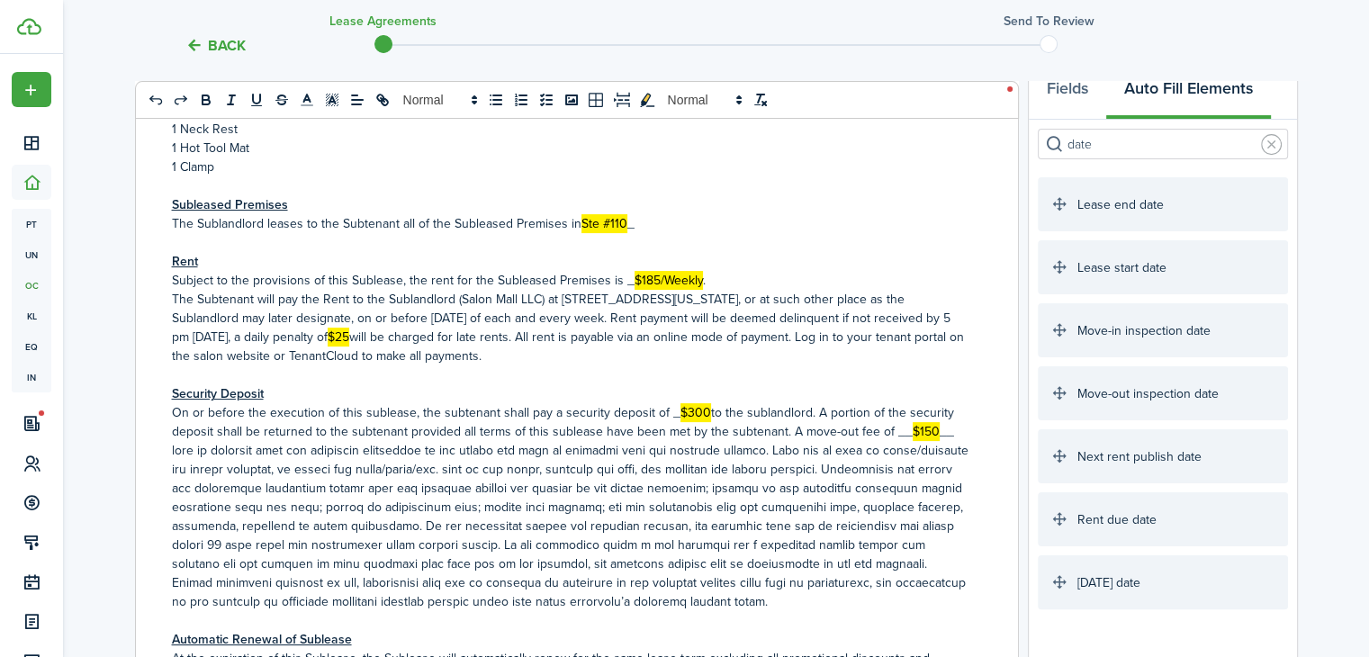
scroll to position [785, 0]
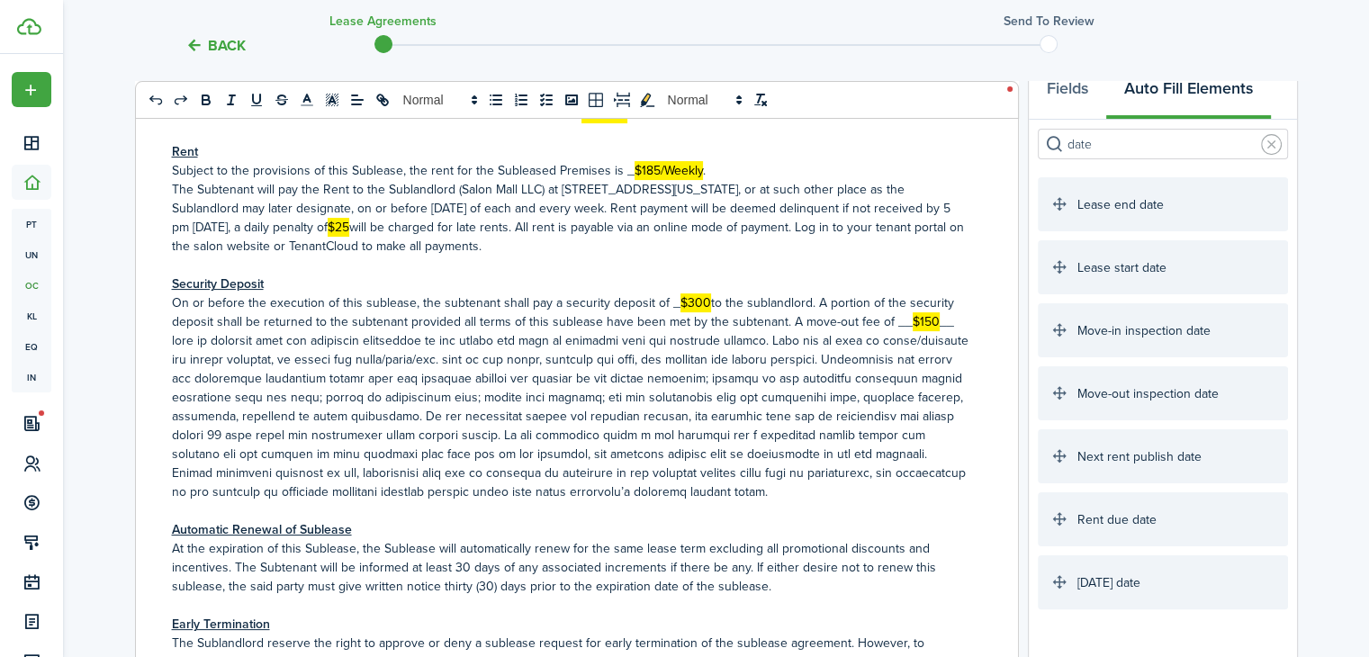
click at [947, 210] on p "The Subtenant will pay the Rent to the Sublandlord (Salon Mall LLC) at [STREET_…" at bounding box center [570, 218] width 796 height 76
click at [165, 226] on div "SALON MALL SUBLEASE AGREEMENT THIS SUBLEASE dated ﻿ [DATE] ﻿ BETWEEN: __SALON M…" at bounding box center [570, 456] width 868 height 706
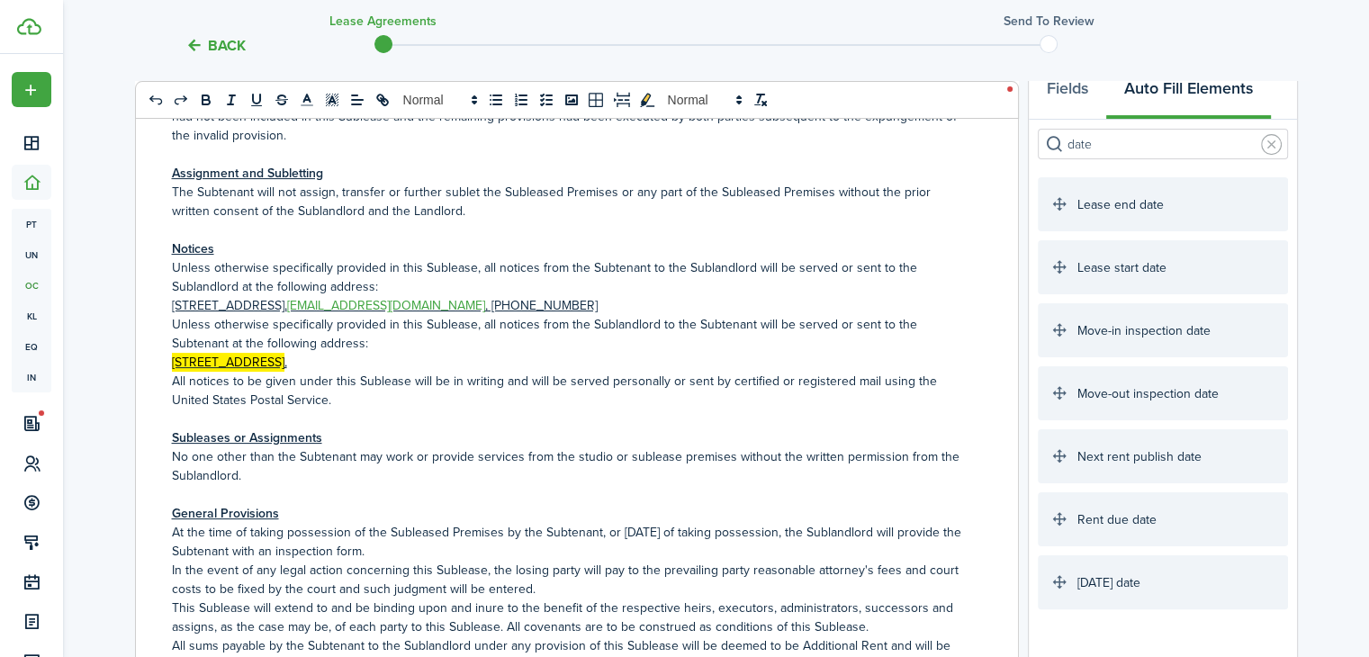
scroll to position [4384, 0]
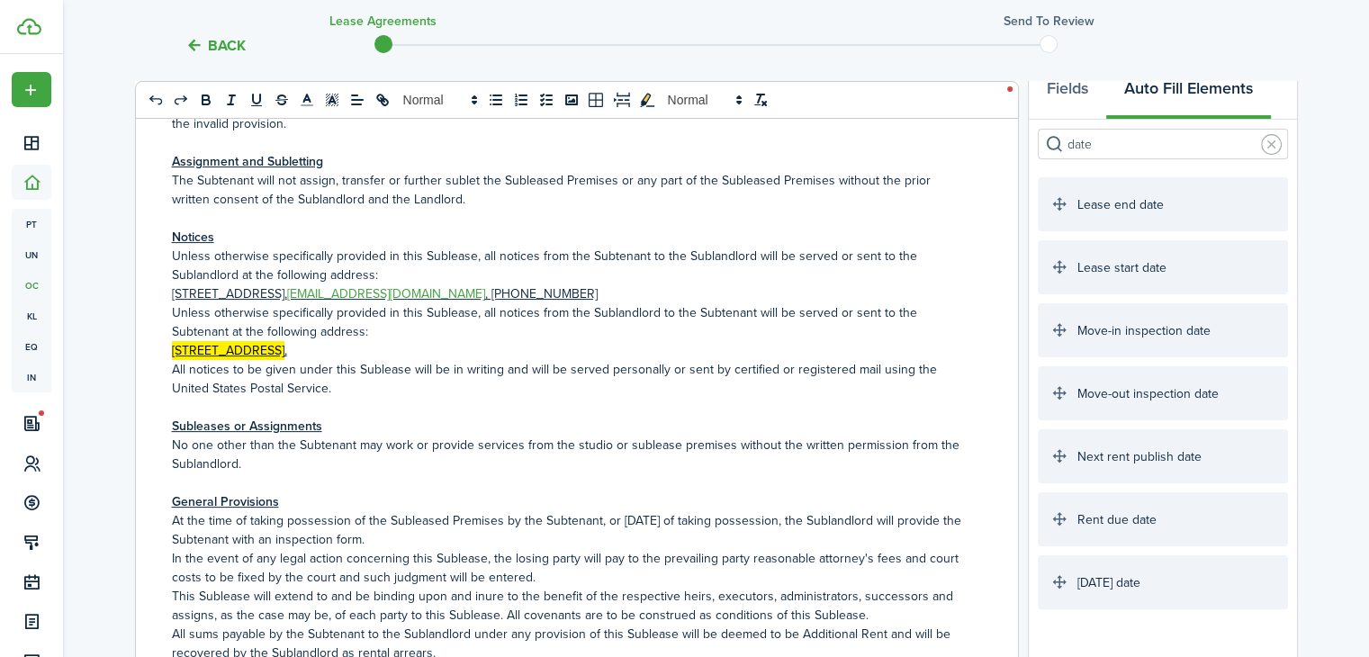
click at [471, 341] on p "[STREET_ADDRESS] ," at bounding box center [570, 350] width 796 height 19
click at [1106, 144] on input "date" at bounding box center [1162, 144] width 250 height 31
type input "d"
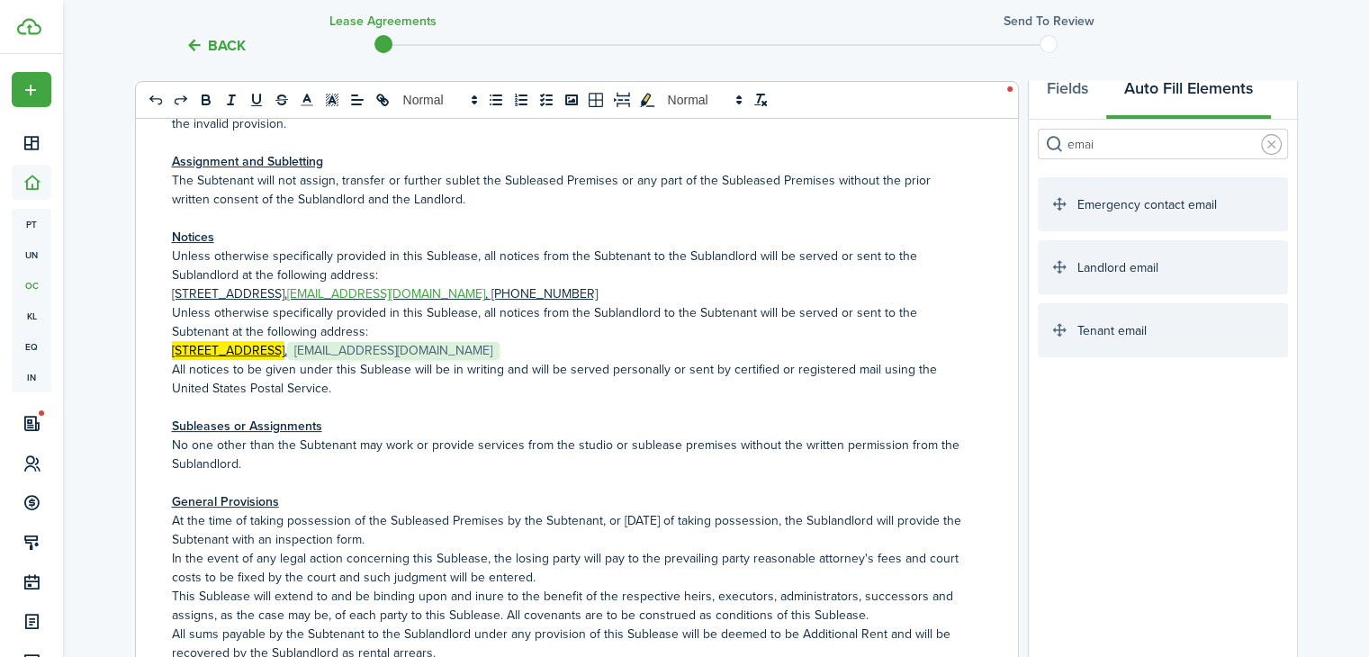
click at [614, 345] on p "[STREET_ADDRESS] , ﻿ [EMAIL_ADDRESS][DOMAIN_NAME] ﻿" at bounding box center [570, 350] width 796 height 19
drag, startPoint x: 1145, startPoint y: 139, endPoint x: 1029, endPoint y: 160, distance: 117.2
click at [1032, 161] on div "Signature Require signature on clauses you want Initials Require initials on cl…" at bounding box center [1162, 378] width 268 height 516
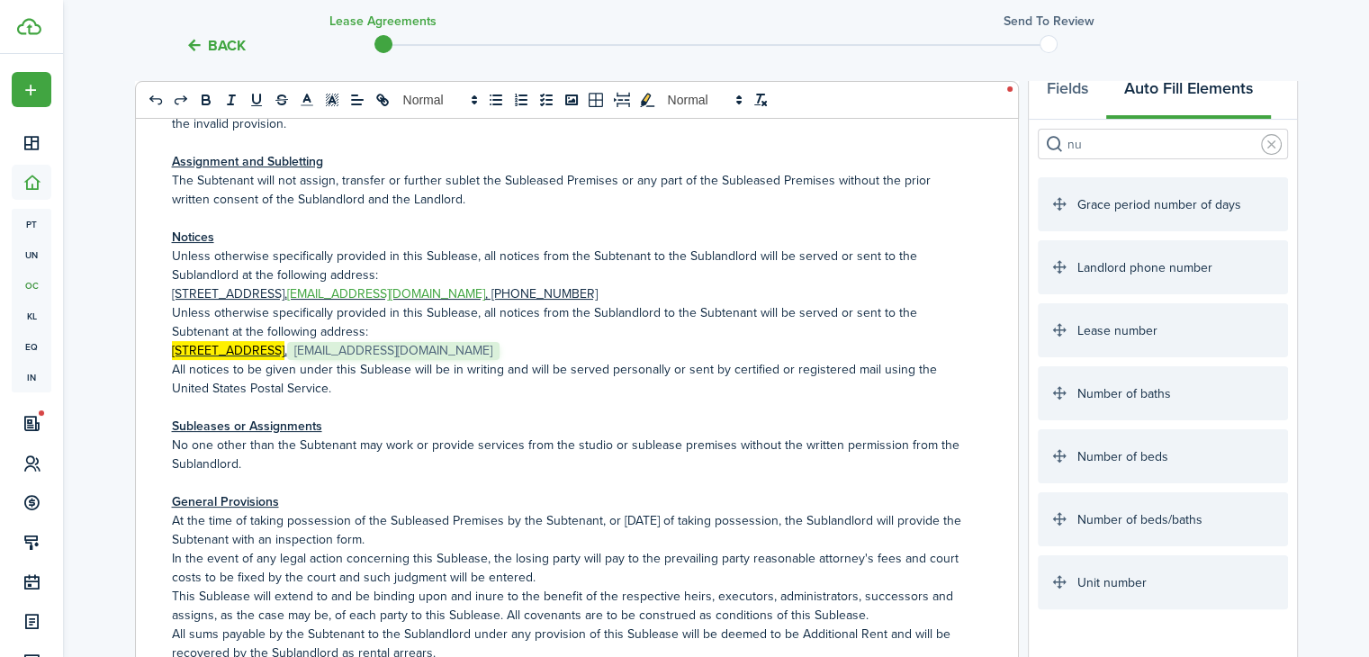
type input "n"
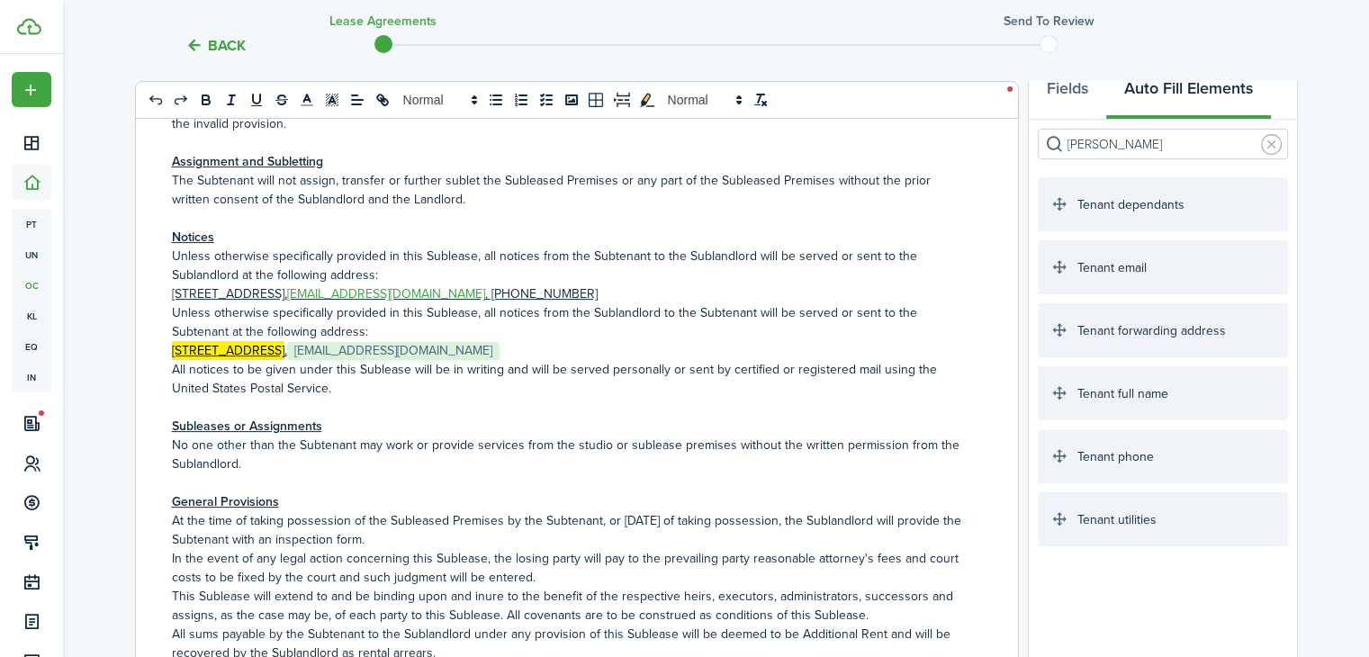
type input "[PERSON_NAME]"
click at [585, 354] on p "[STREET_ADDRESS] , ﻿ [EMAIL_ADDRESS][DOMAIN_NAME] ﻿﻿ [PHONE_NUMBER] ﻿" at bounding box center [570, 350] width 796 height 19
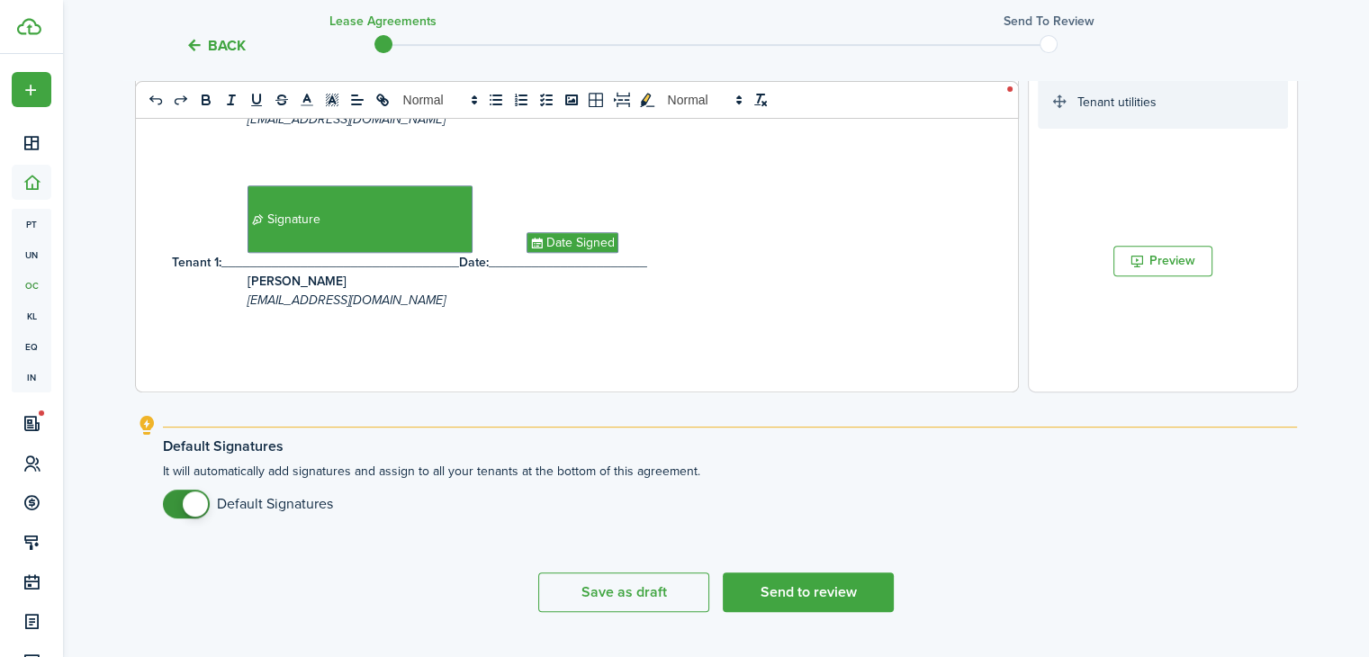
scroll to position [741, 0]
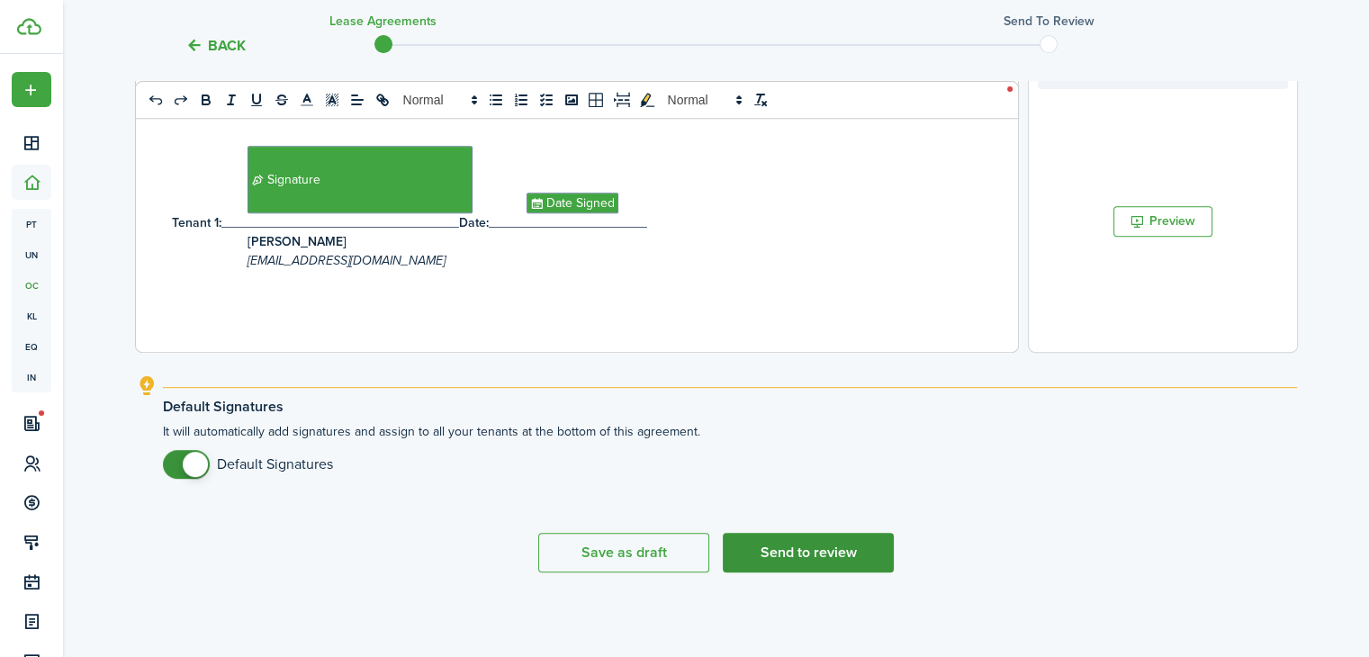
click at [821, 554] on button "Send to review" at bounding box center [808, 553] width 171 height 40
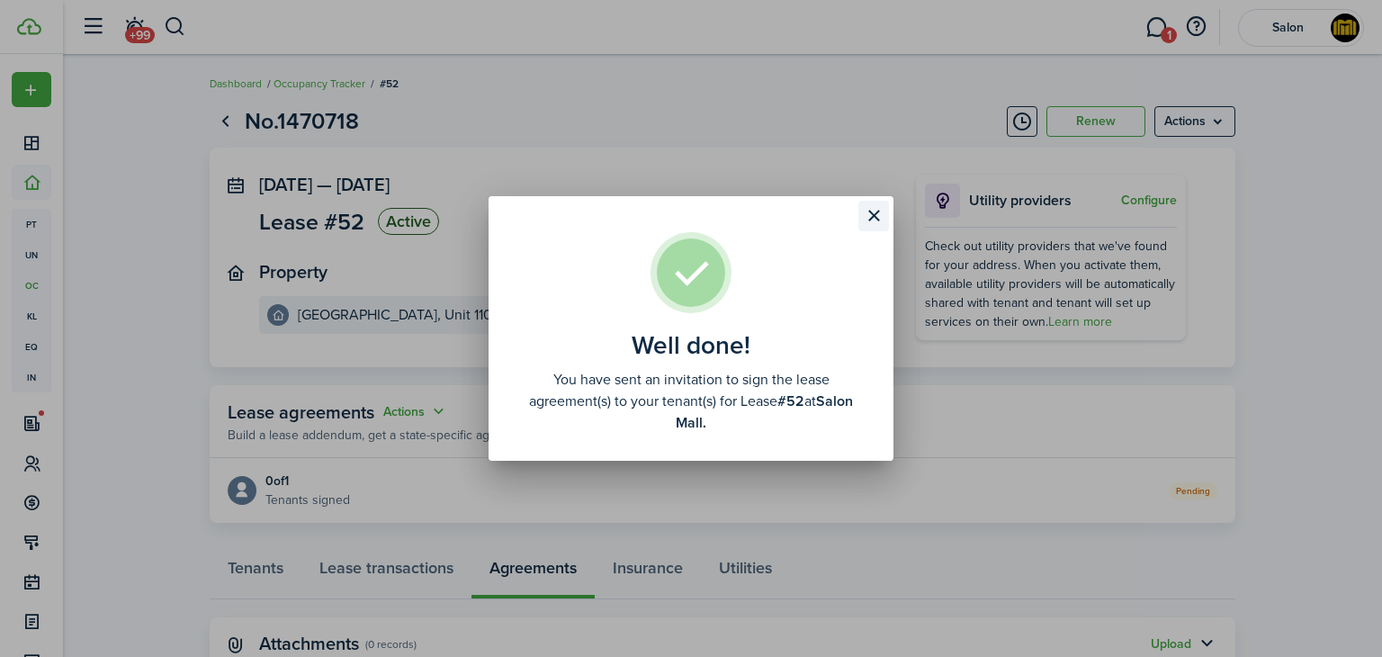
click at [876, 217] on button "Close modal" at bounding box center [873, 216] width 31 height 31
